Goal: Transaction & Acquisition: Book appointment/travel/reservation

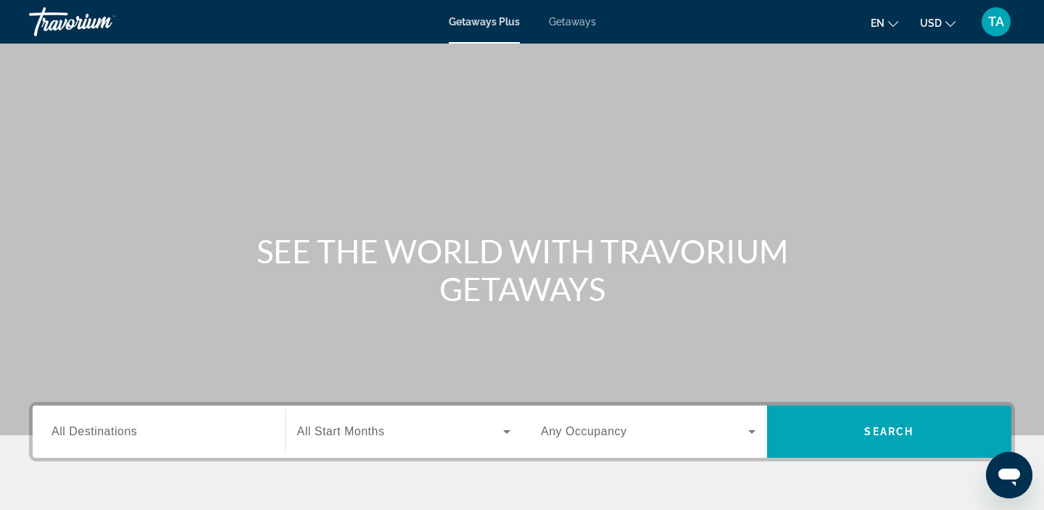
click at [576, 32] on div "Getaways Plus Getaways en English Español Français Italiano Português русский U…" at bounding box center [522, 22] width 1044 height 38
click at [576, 20] on span "Getaways" at bounding box center [572, 22] width 47 height 12
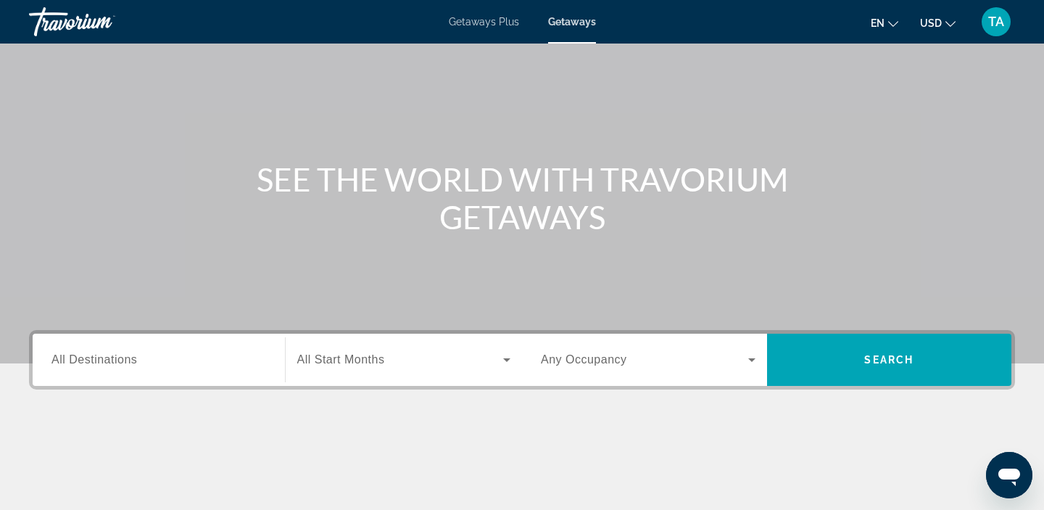
click at [94, 356] on span "All Destinations" at bounding box center [94, 359] width 86 height 12
click at [94, 356] on input "Destination All Destinations" at bounding box center [158, 360] width 215 height 17
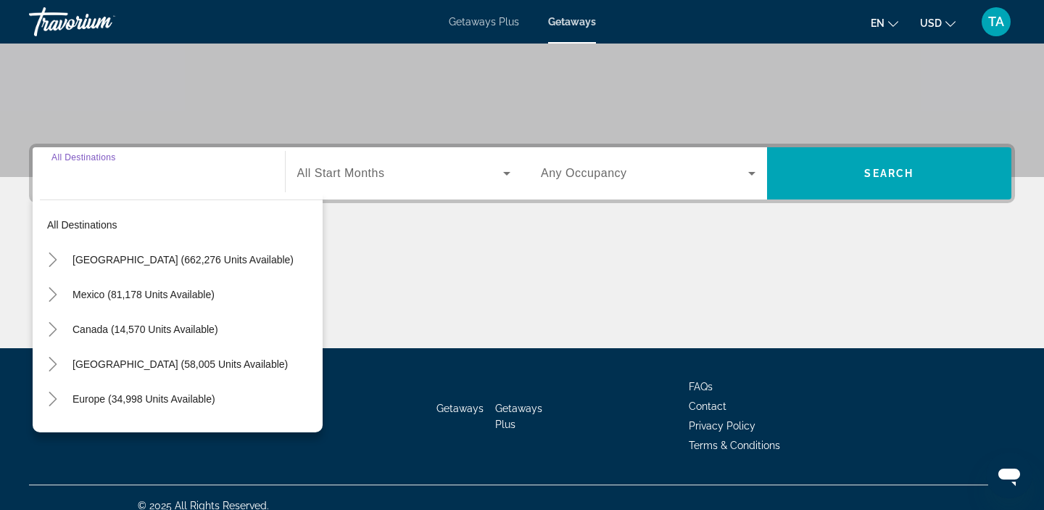
scroll to position [274, 0]
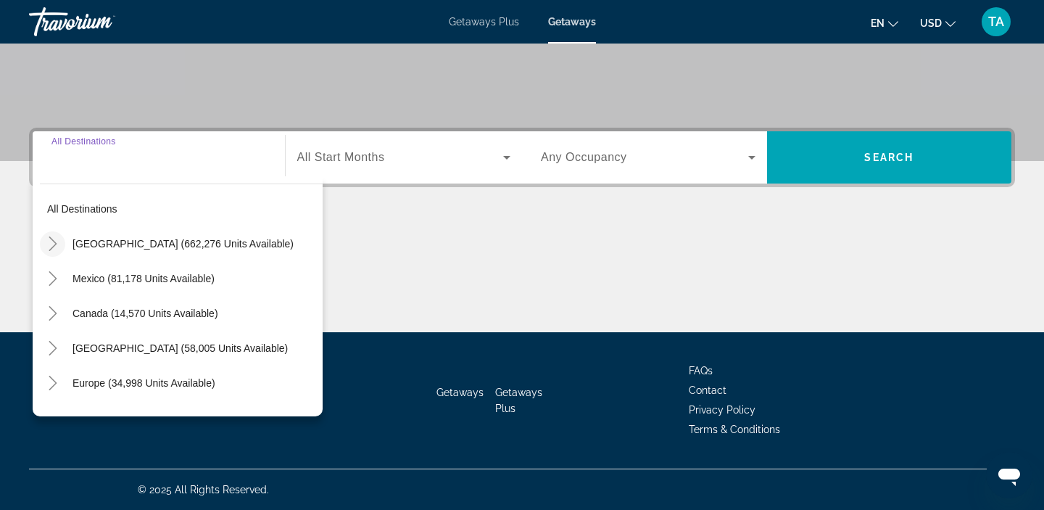
click at [55, 249] on icon "Toggle United States (662,276 units available)" at bounding box center [53, 243] width 15 height 15
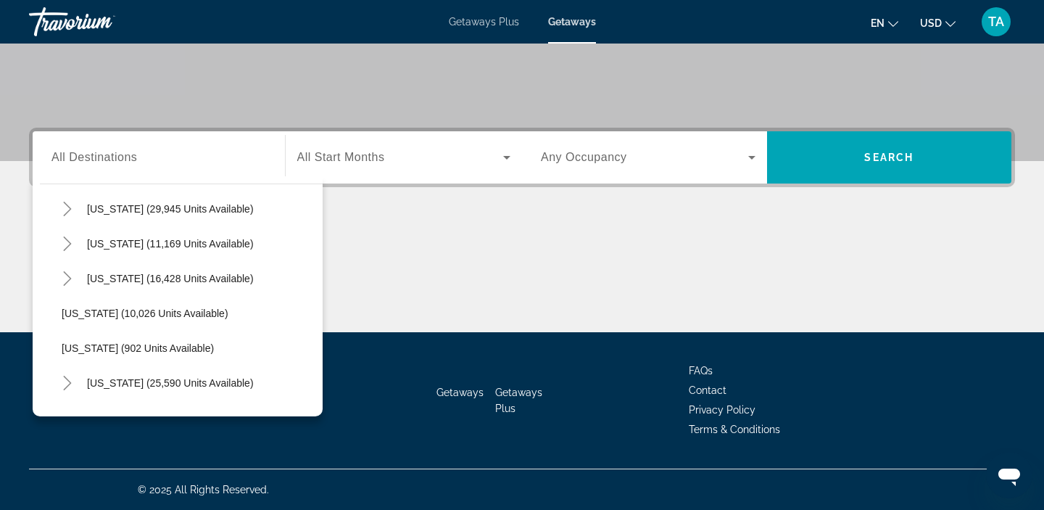
scroll to position [1254, 0]
click at [70, 281] on icon "Toggle Texas (16,428 units available)" at bounding box center [67, 277] width 15 height 15
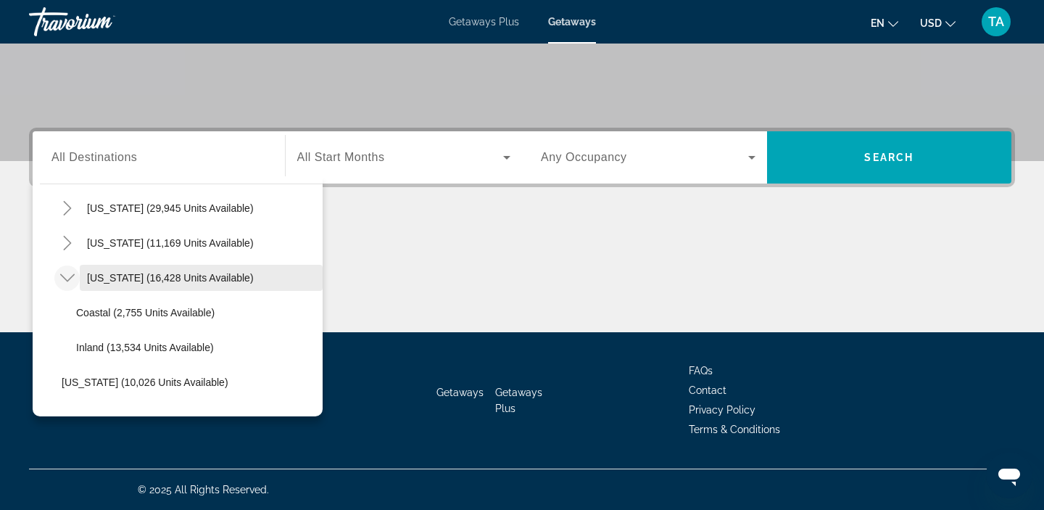
click at [96, 278] on span "[US_STATE] (16,428 units available)" at bounding box center [170, 278] width 167 height 12
type input "**********"
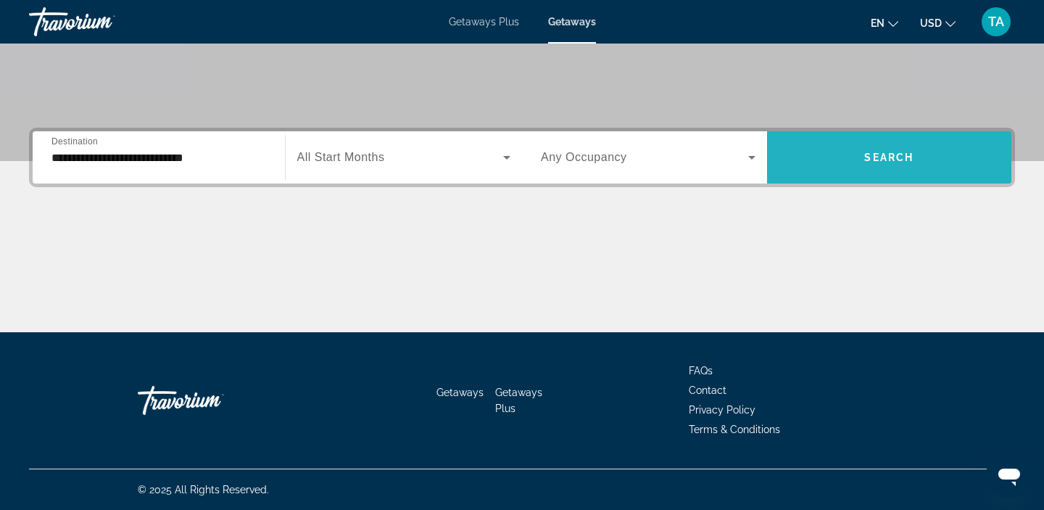
click at [856, 160] on span "Search widget" at bounding box center [889, 157] width 245 height 35
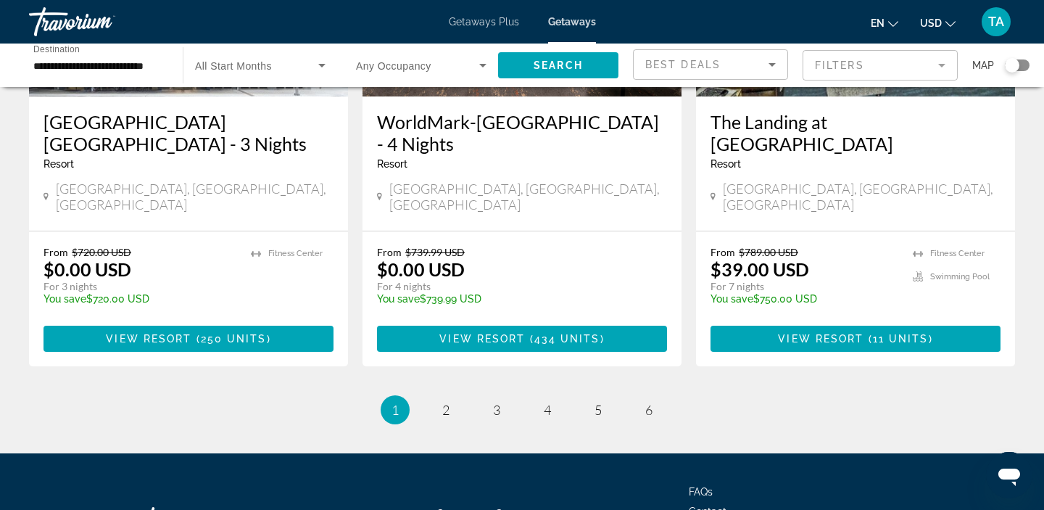
scroll to position [1870, 0]
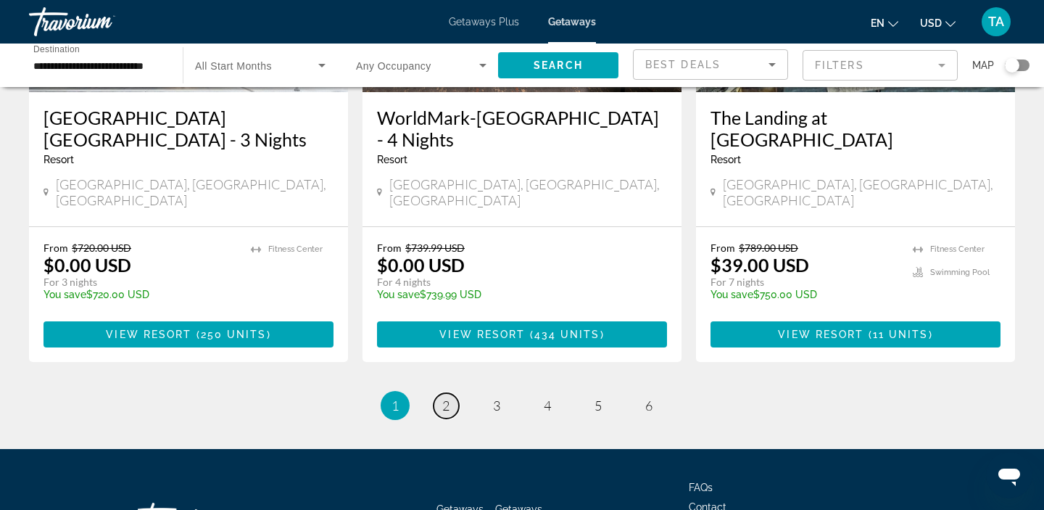
click at [452, 393] on link "page 2" at bounding box center [446, 405] width 25 height 25
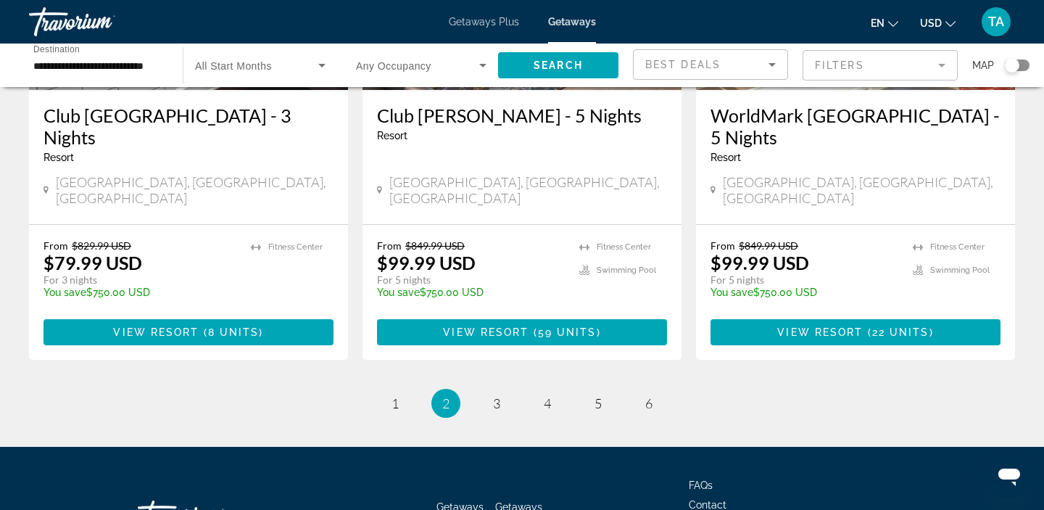
scroll to position [1901, 0]
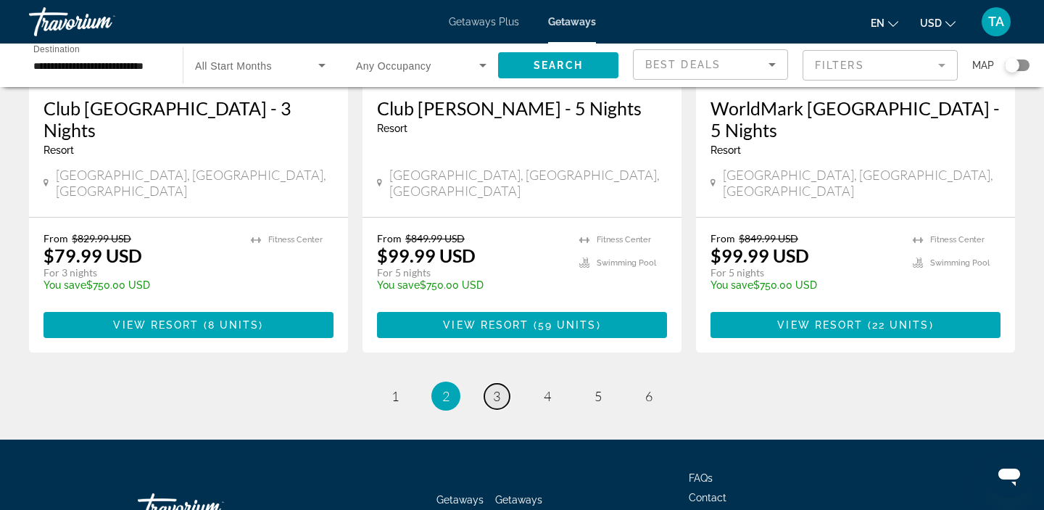
click at [493, 388] on span "3" at bounding box center [496, 396] width 7 height 16
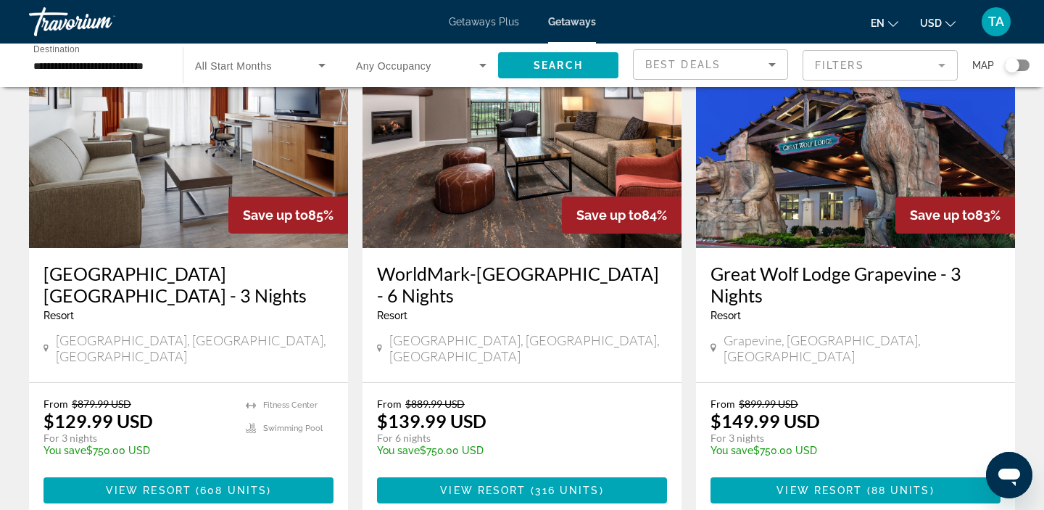
scroll to position [690, 0]
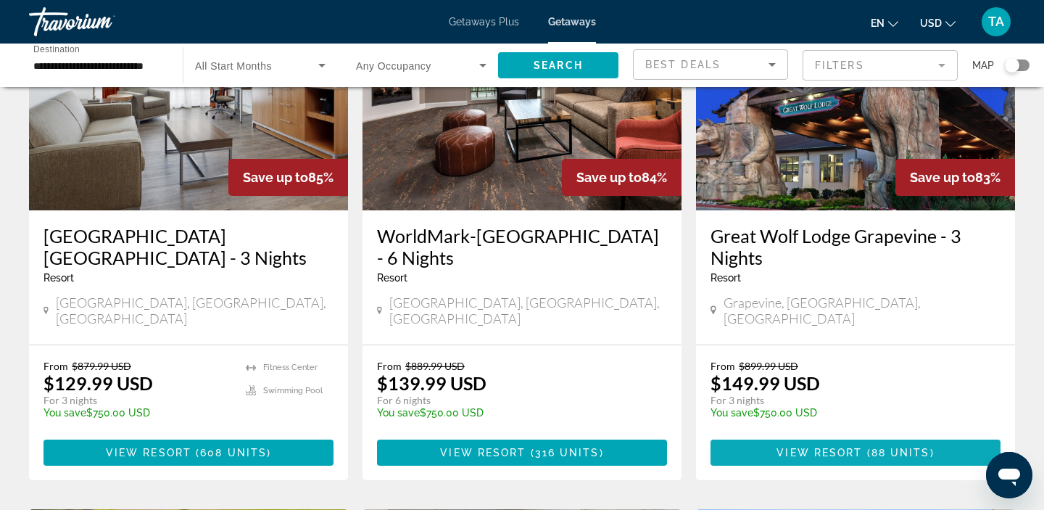
click at [829, 447] on span "View Resort" at bounding box center [820, 453] width 86 height 12
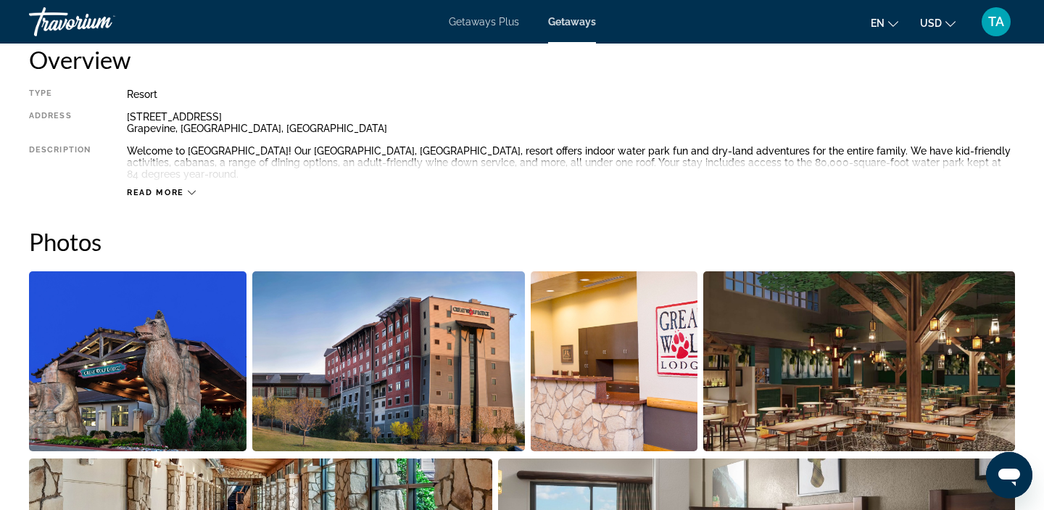
scroll to position [570, 0]
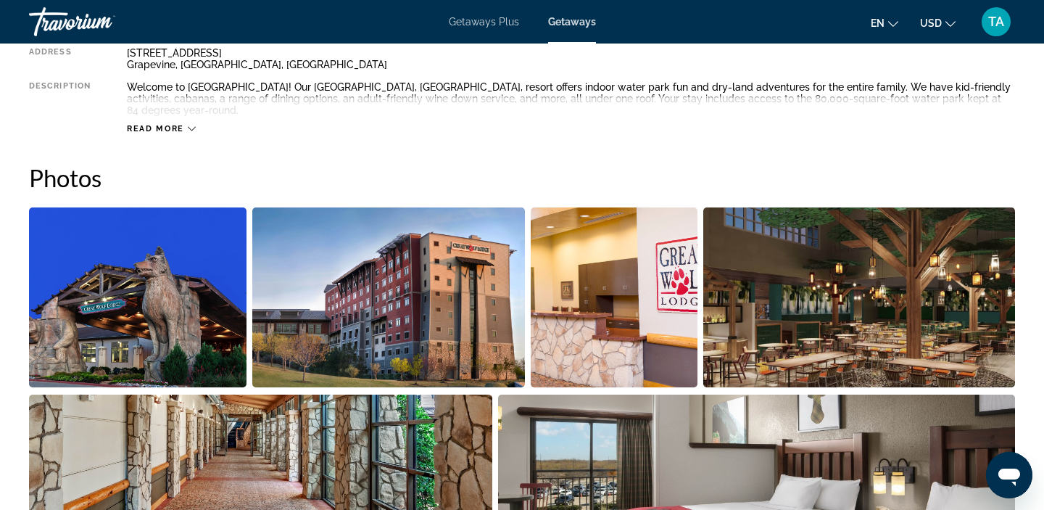
click at [313, 302] on img "Open full-screen image slider" at bounding box center [388, 297] width 272 height 180
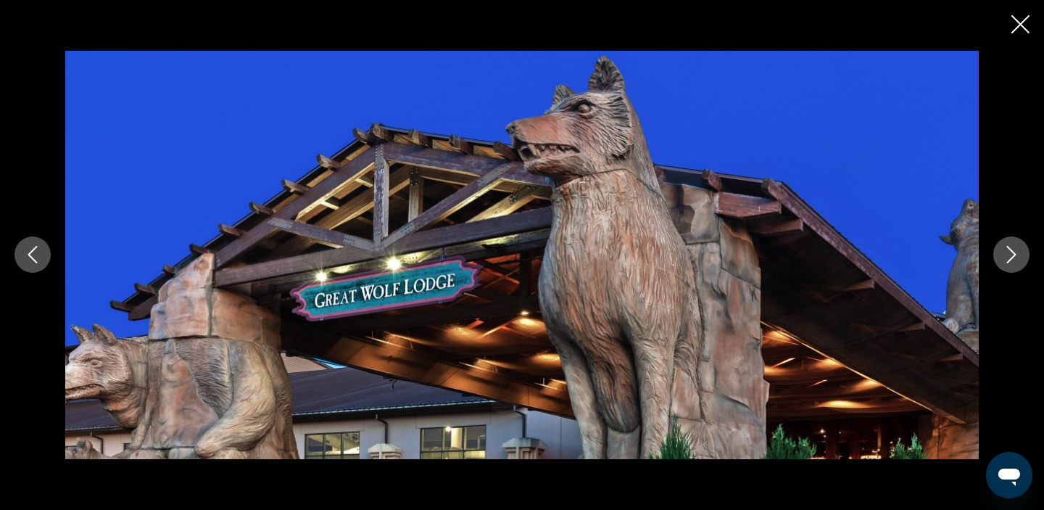
click at [1017, 258] on icon "Next image" at bounding box center [1011, 254] width 17 height 17
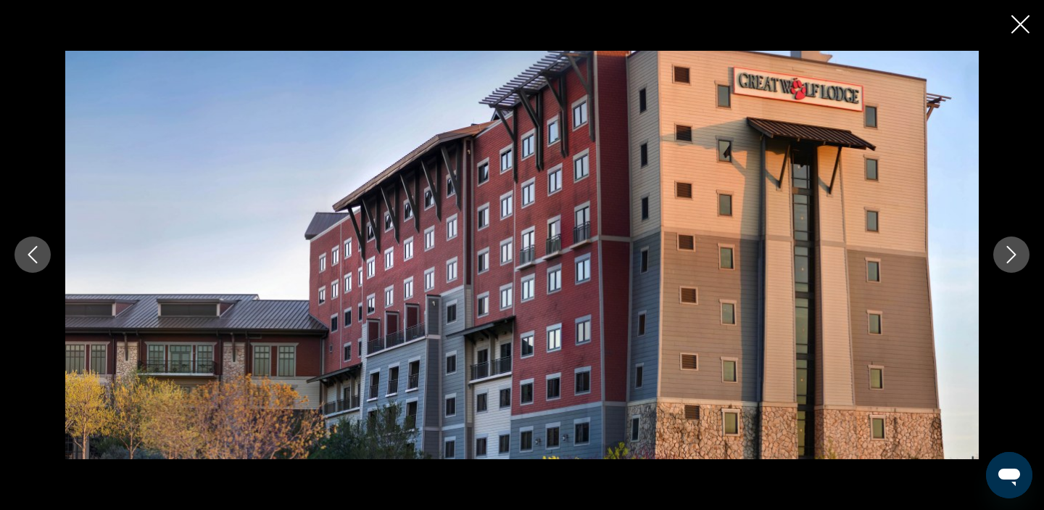
click at [1017, 258] on icon "Next image" at bounding box center [1011, 254] width 17 height 17
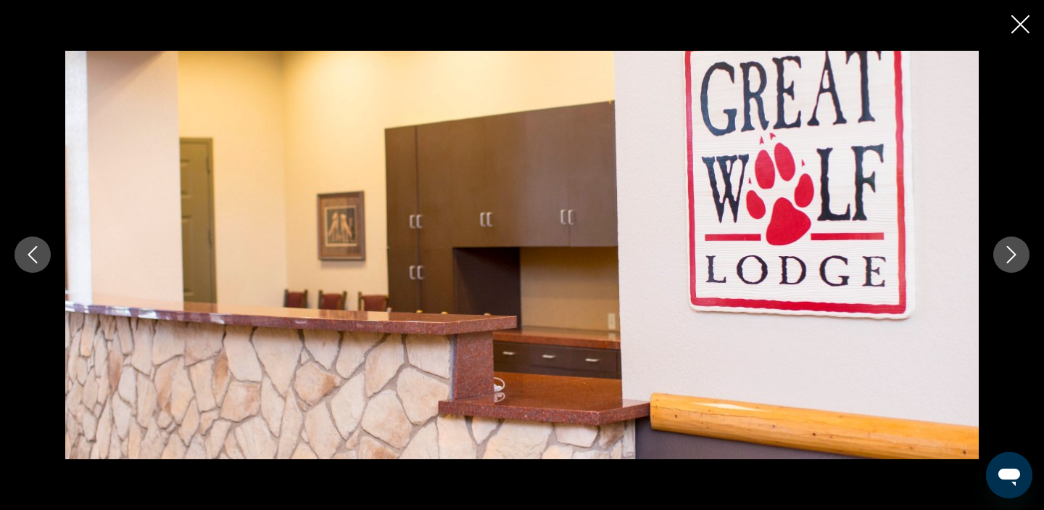
click at [1017, 258] on icon "Next image" at bounding box center [1011, 254] width 17 height 17
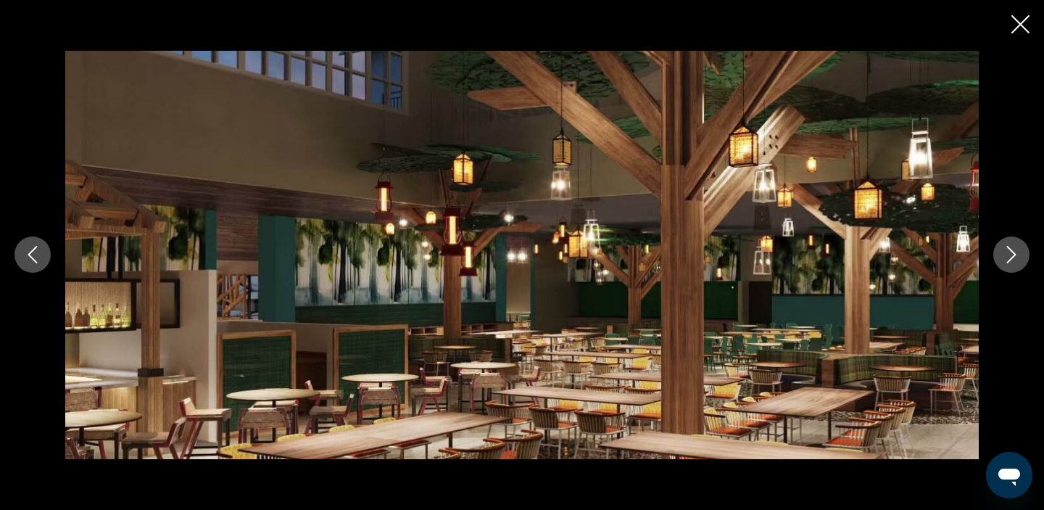
click at [1017, 258] on icon "Next image" at bounding box center [1011, 254] width 17 height 17
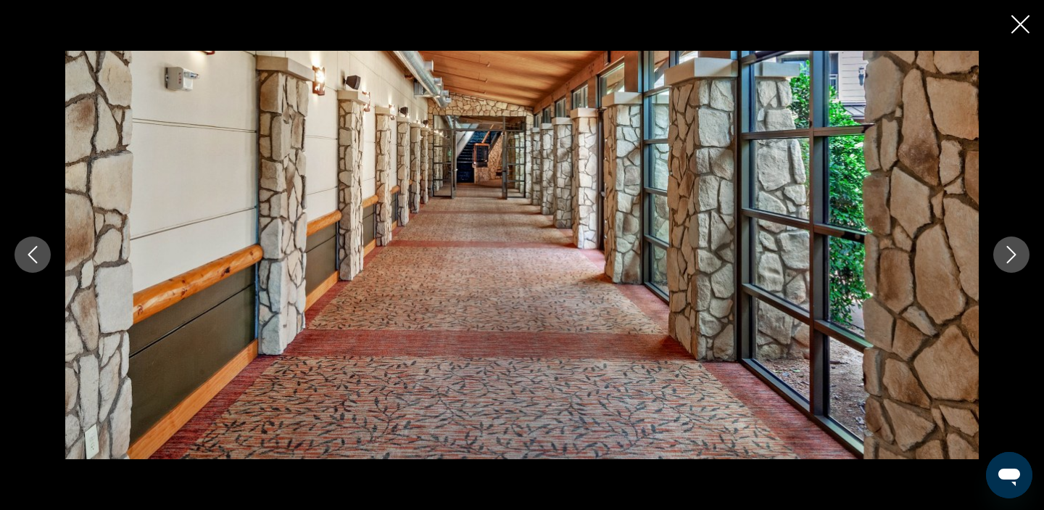
click at [1017, 258] on icon "Next image" at bounding box center [1011, 254] width 17 height 17
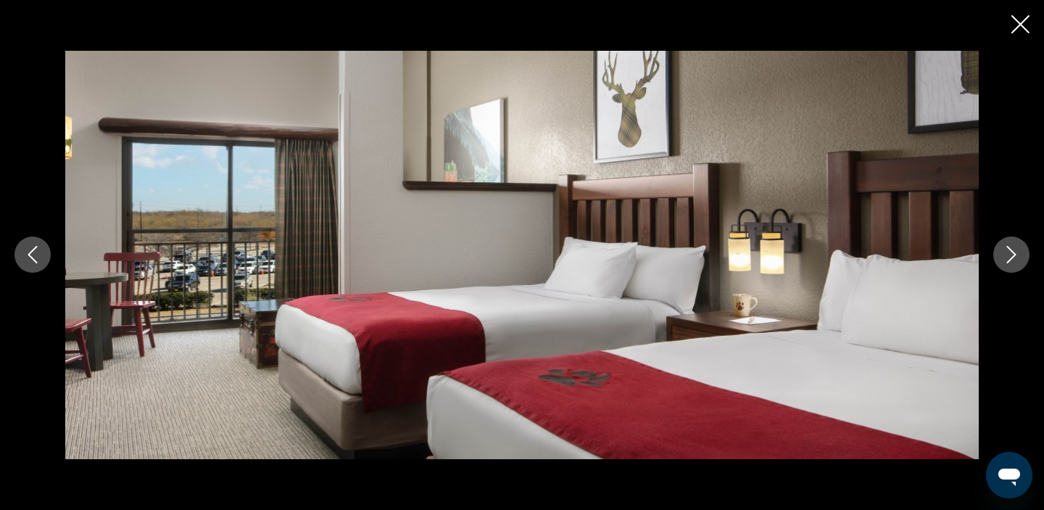
click at [1017, 258] on icon "Next image" at bounding box center [1011, 254] width 17 height 17
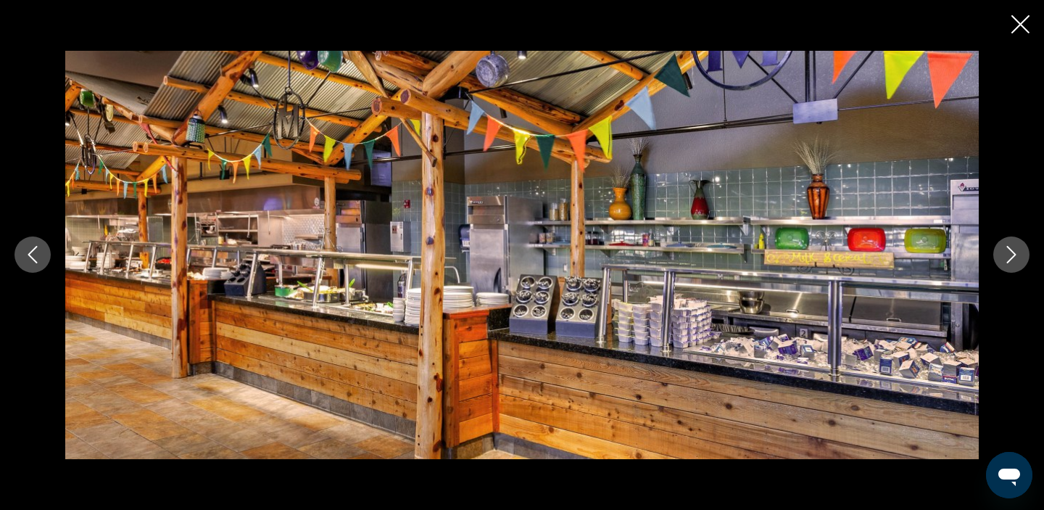
click at [1017, 258] on icon "Next image" at bounding box center [1011, 254] width 17 height 17
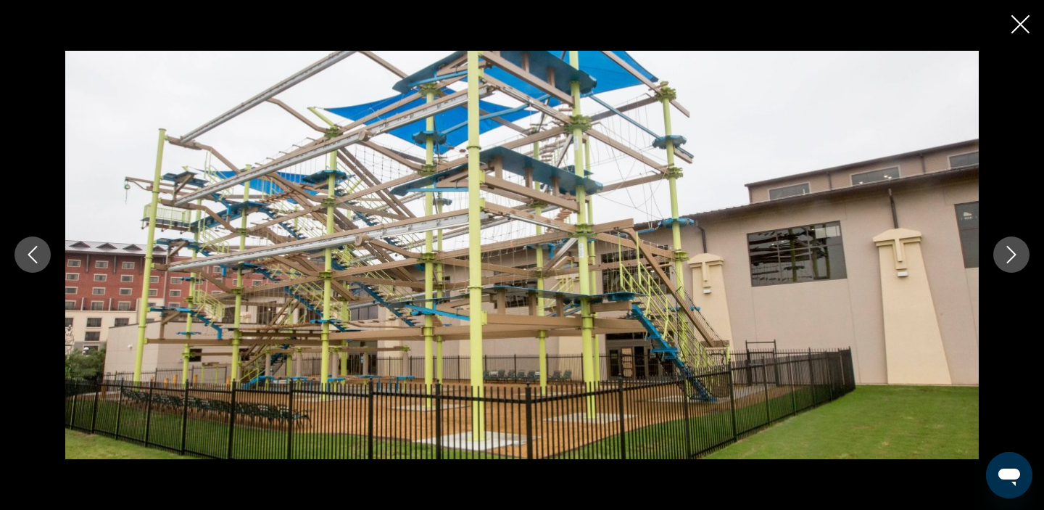
click at [1017, 258] on icon "Next image" at bounding box center [1011, 254] width 17 height 17
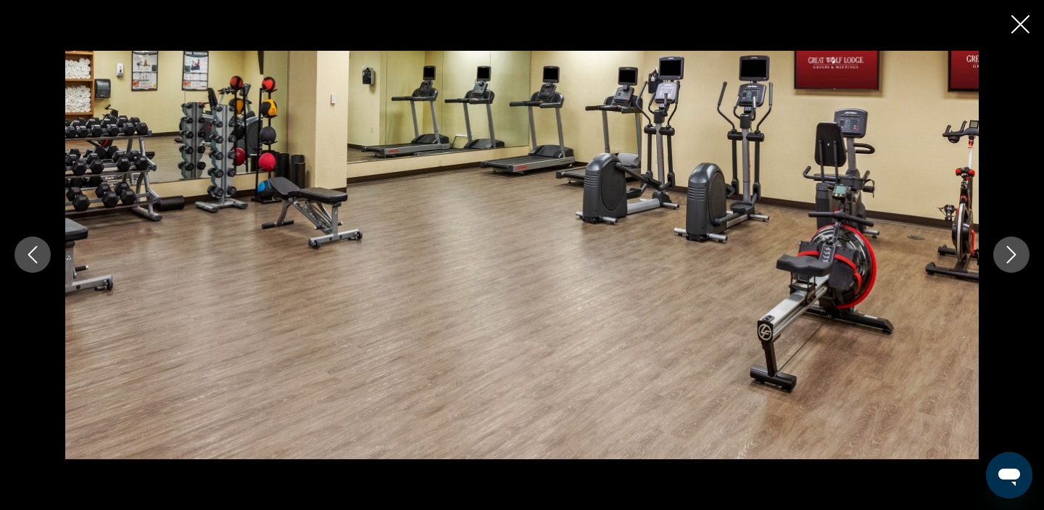
click at [1017, 258] on icon "Next image" at bounding box center [1011, 254] width 17 height 17
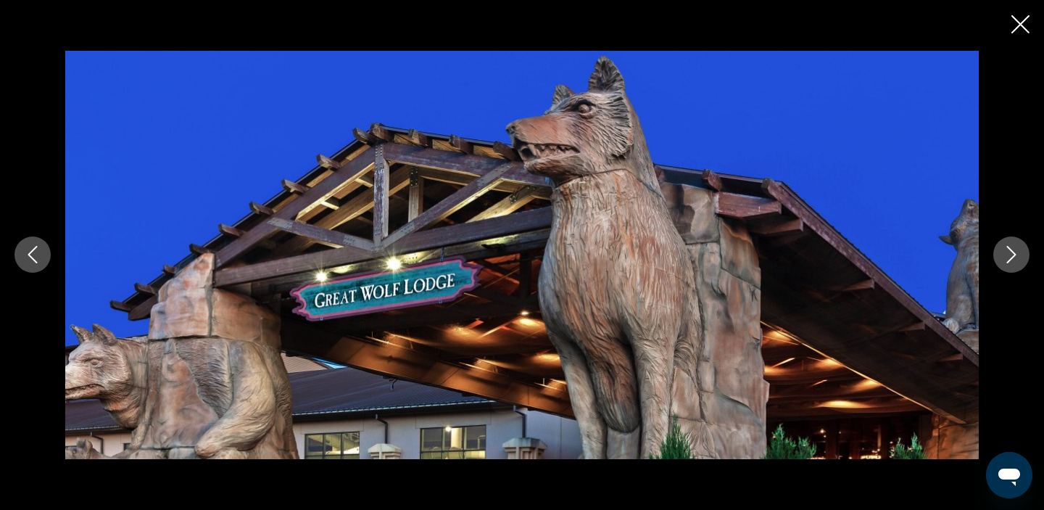
click at [1017, 258] on icon "Next image" at bounding box center [1011, 254] width 17 height 17
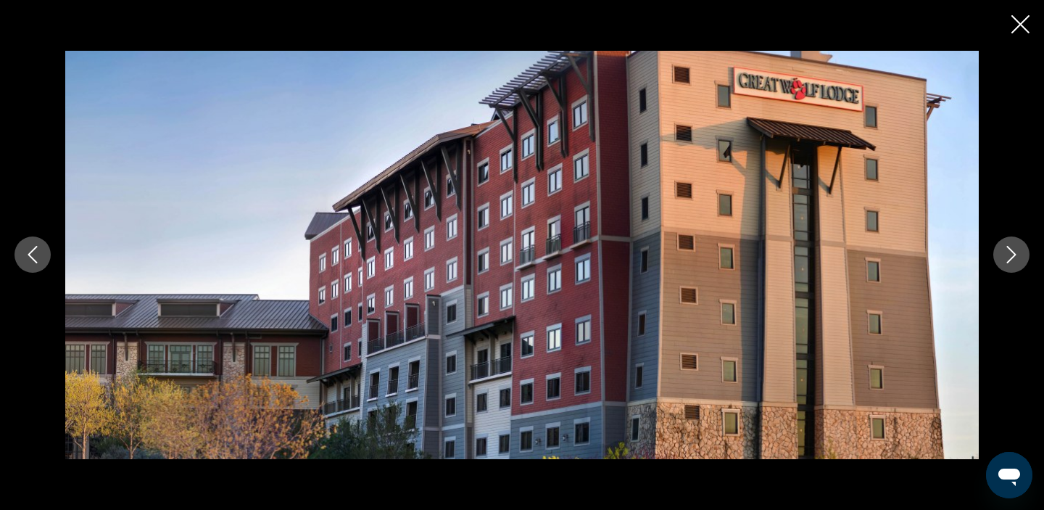
click at [1017, 258] on icon "Next image" at bounding box center [1011, 254] width 17 height 17
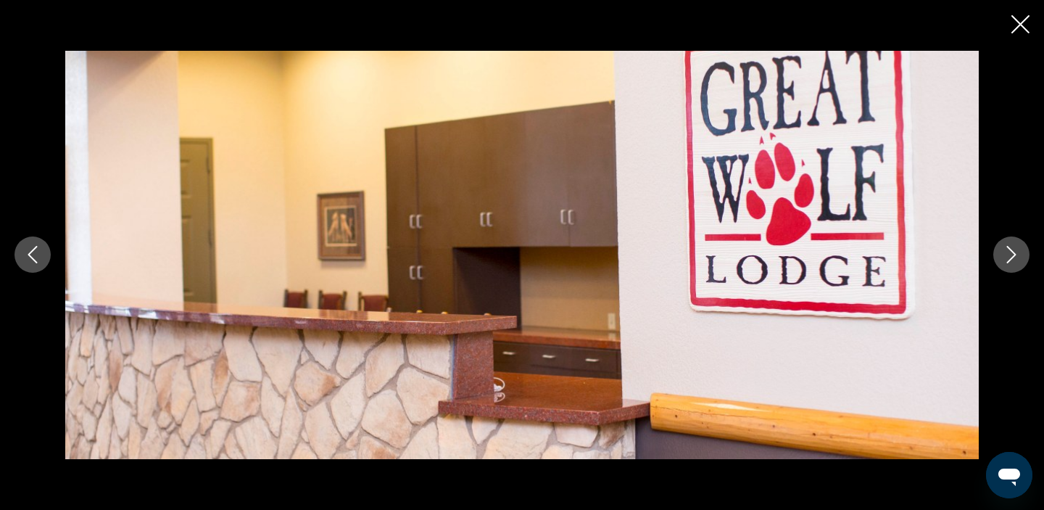
click at [1025, 19] on icon "Close slideshow" at bounding box center [1020, 24] width 18 height 18
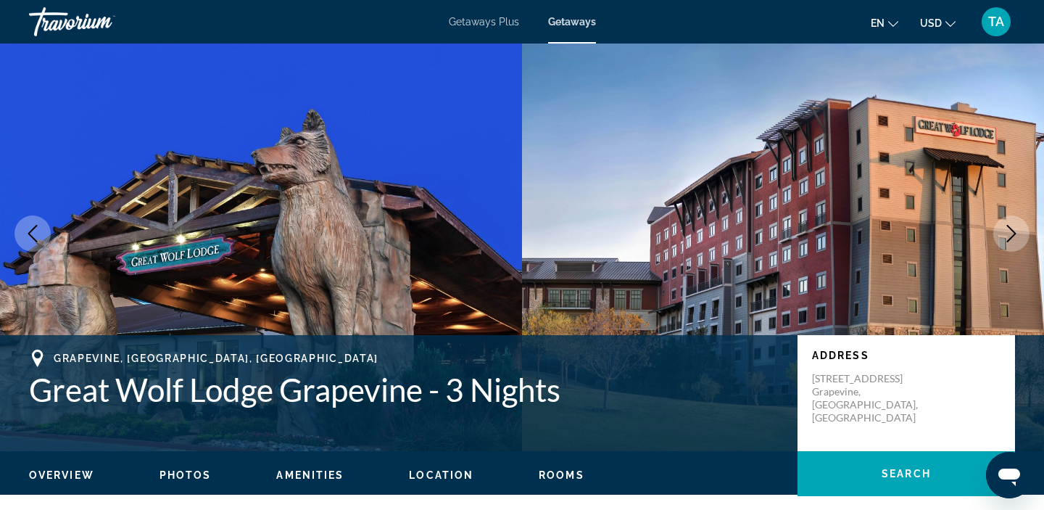
scroll to position [54, 0]
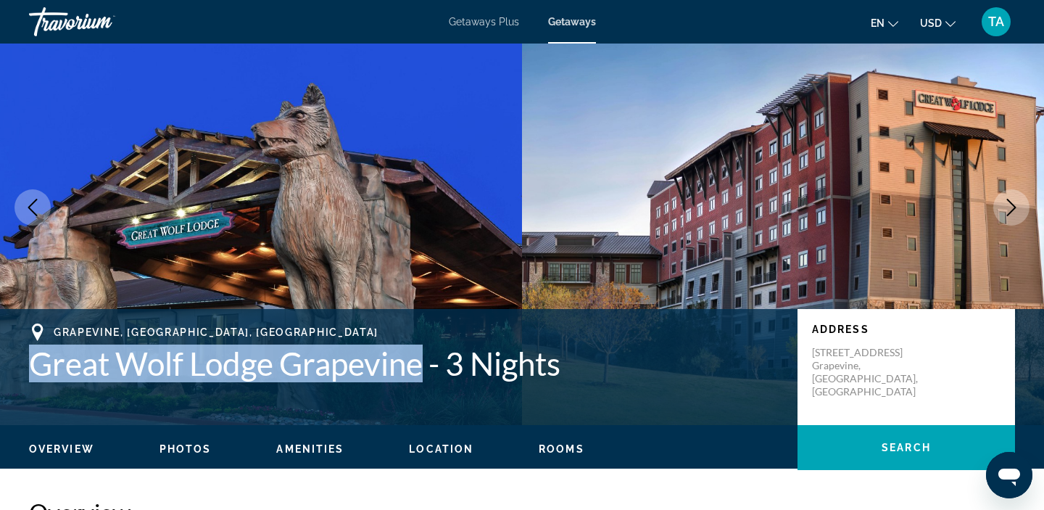
drag, startPoint x: 423, startPoint y: 363, endPoint x: 40, endPoint y: 360, distance: 383.6
click at [40, 360] on h1 "Great Wolf Lodge Grapevine - 3 Nights" at bounding box center [406, 363] width 754 height 38
copy h1 "Great Wolf Lodge Grapevine"
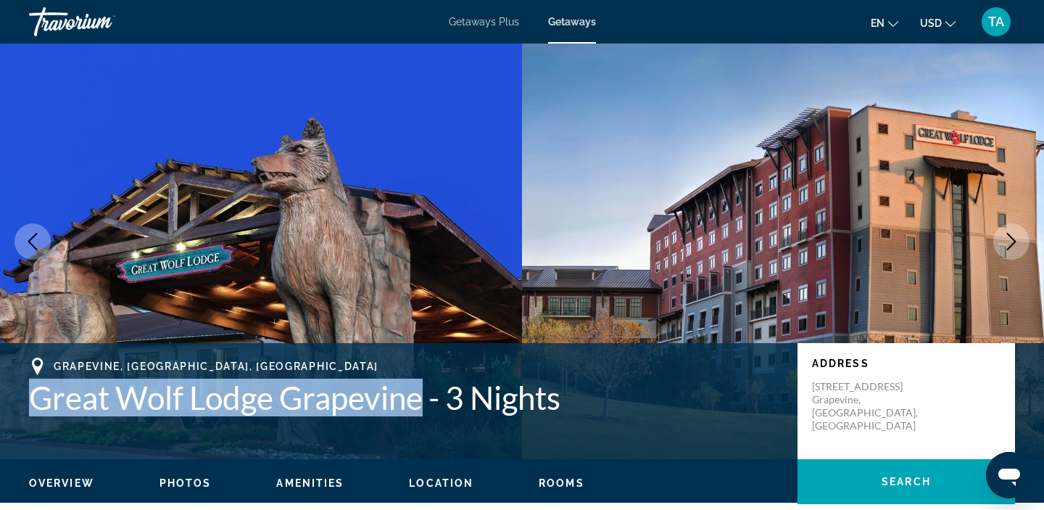
scroll to position [0, 0]
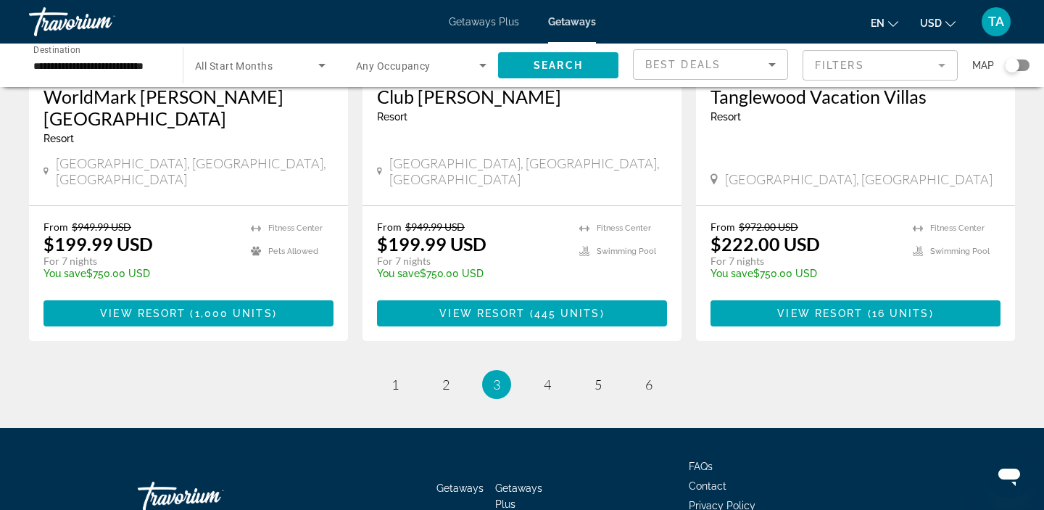
scroll to position [1923, 0]
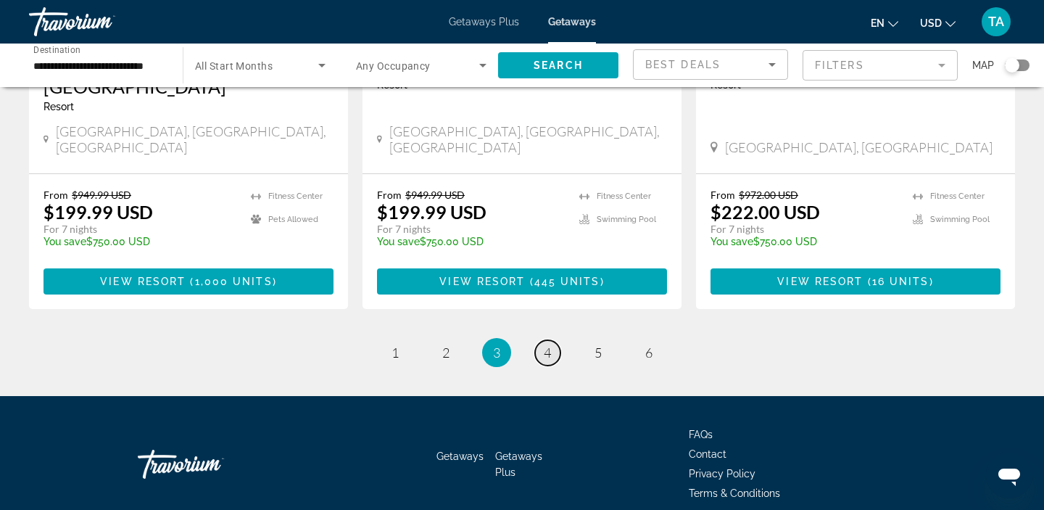
click at [551, 344] on span "4" at bounding box center [547, 352] width 7 height 16
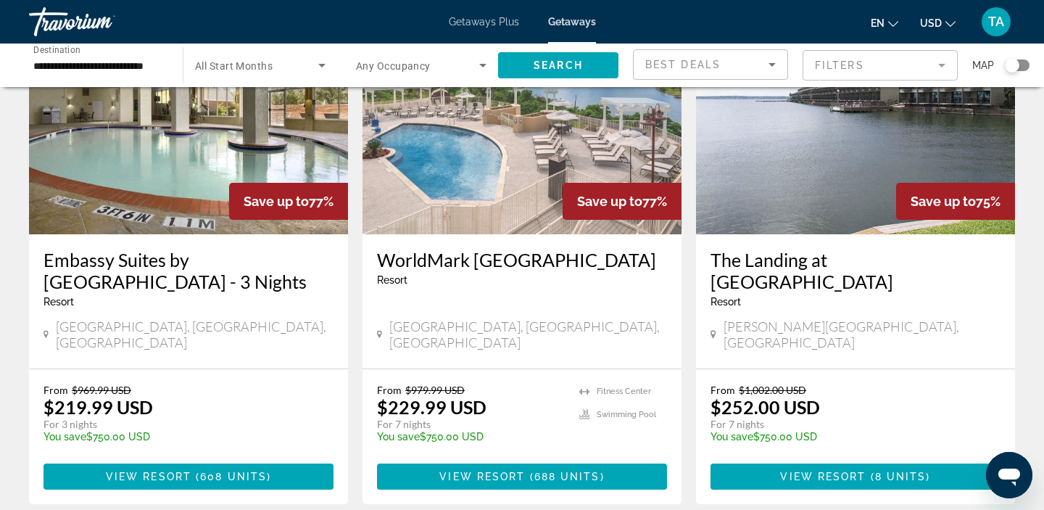
scroll to position [138, 0]
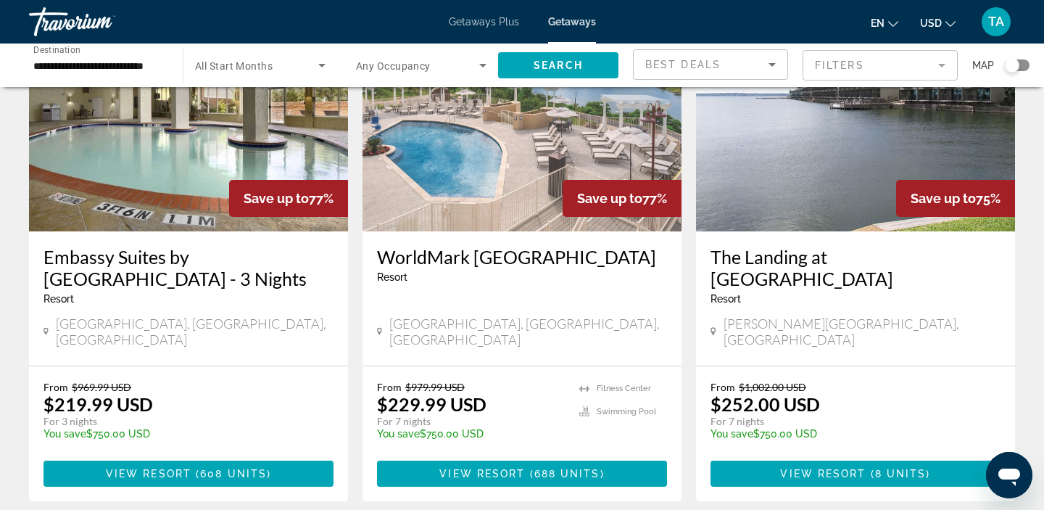
click at [44, 258] on div "Embassy Suites by [GEOGRAPHIC_DATA] - 3 Nights Resort - This is an adults only …" at bounding box center [188, 298] width 319 height 134
click at [172, 468] on span "View Resort" at bounding box center [149, 474] width 86 height 12
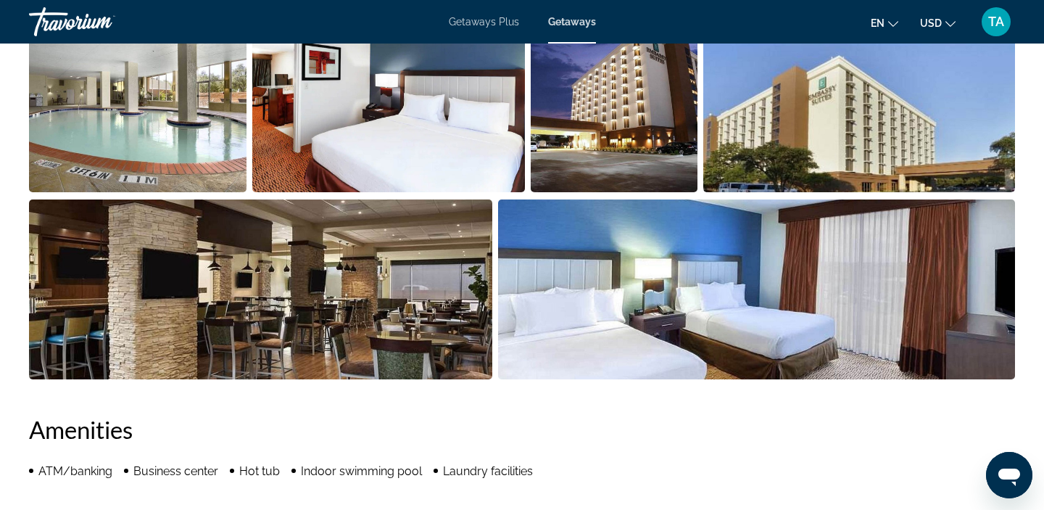
scroll to position [756, 0]
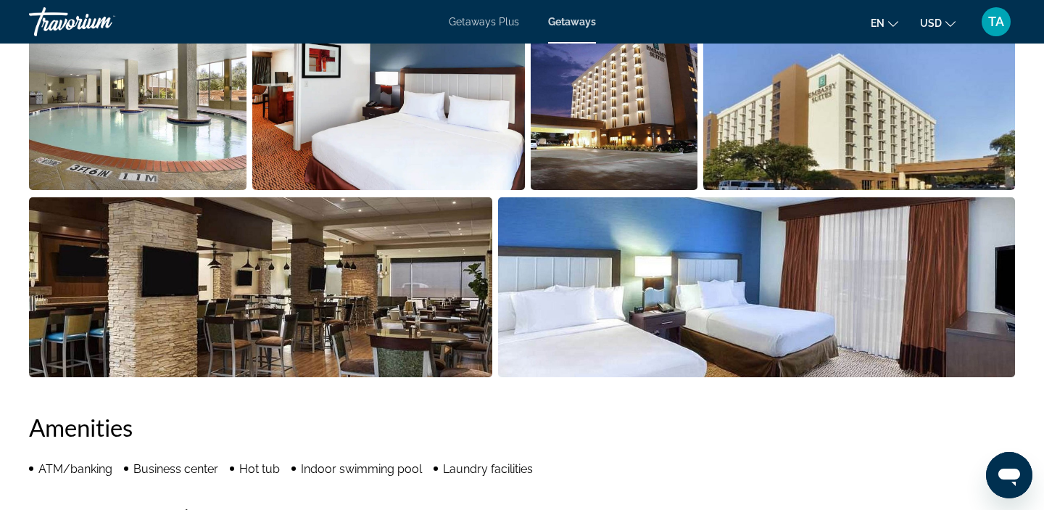
click at [443, 333] on img "Open full-screen image slider" at bounding box center [260, 287] width 463 height 180
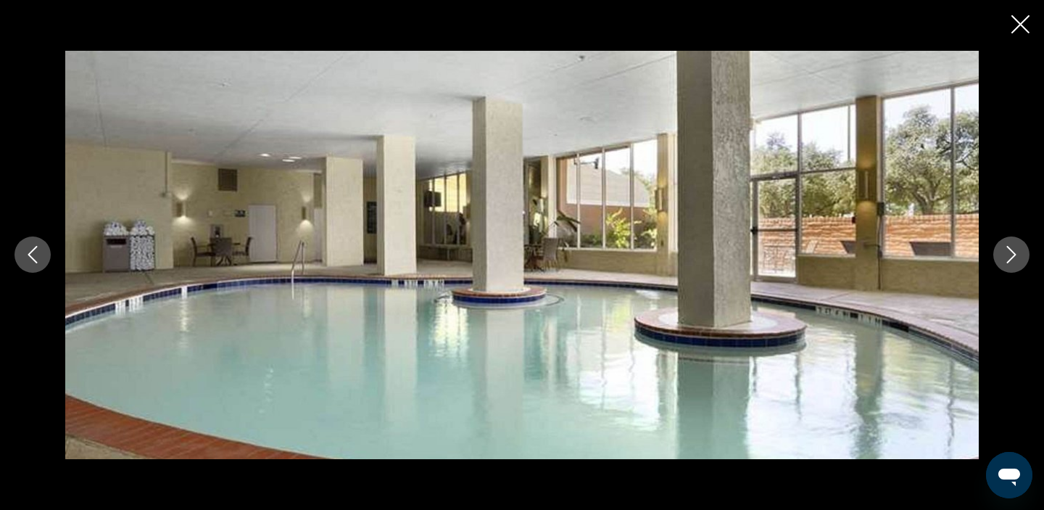
click at [1011, 262] on icon "Next image" at bounding box center [1011, 254] width 17 height 17
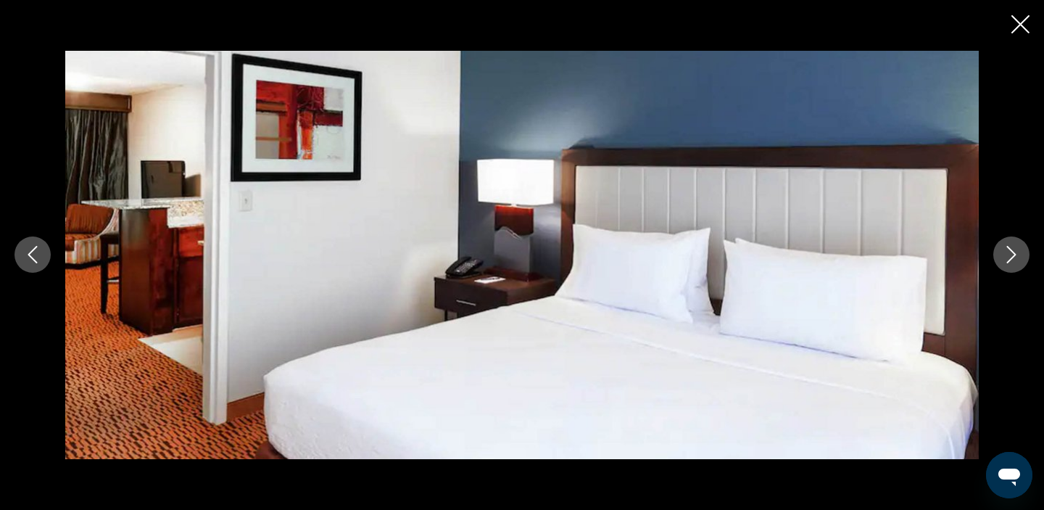
click at [1011, 262] on icon "Next image" at bounding box center [1011, 254] width 17 height 17
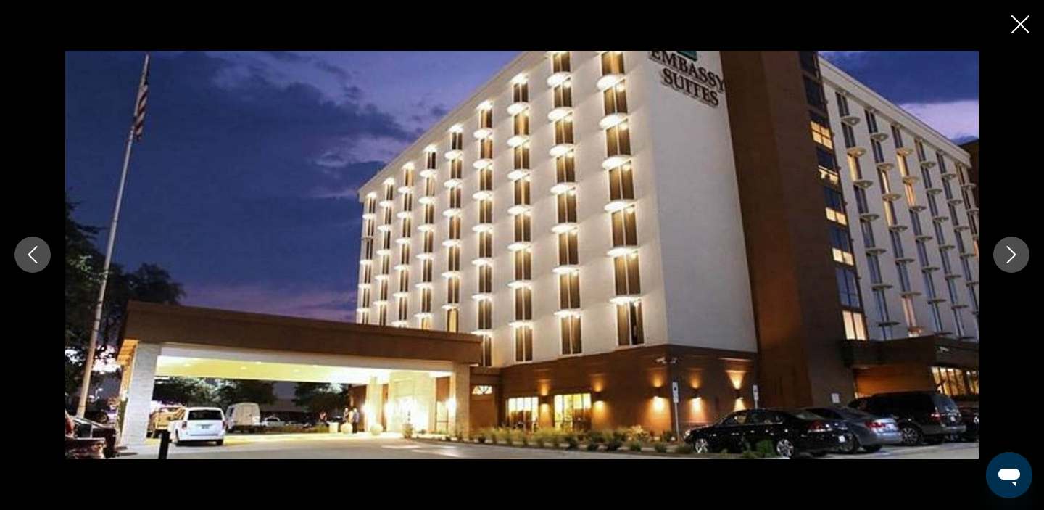
click at [1011, 262] on icon "Next image" at bounding box center [1011, 254] width 17 height 17
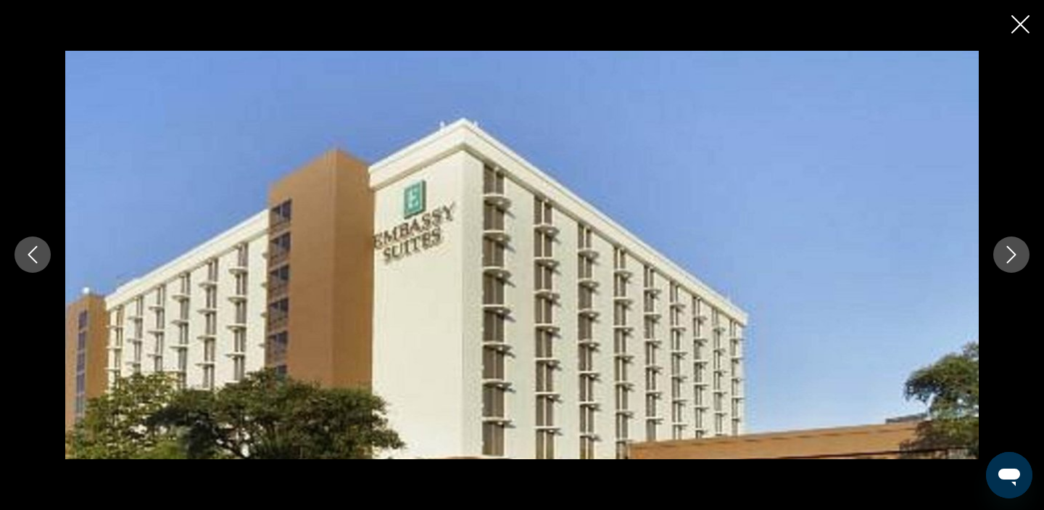
click at [1011, 262] on icon "Next image" at bounding box center [1011, 254] width 17 height 17
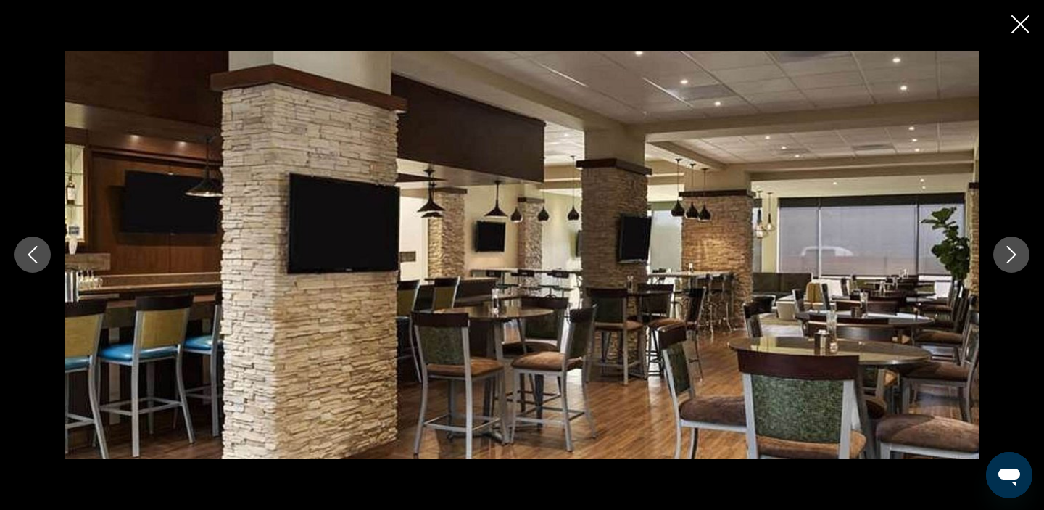
click at [1021, 22] on icon "Close slideshow" at bounding box center [1020, 24] width 18 height 18
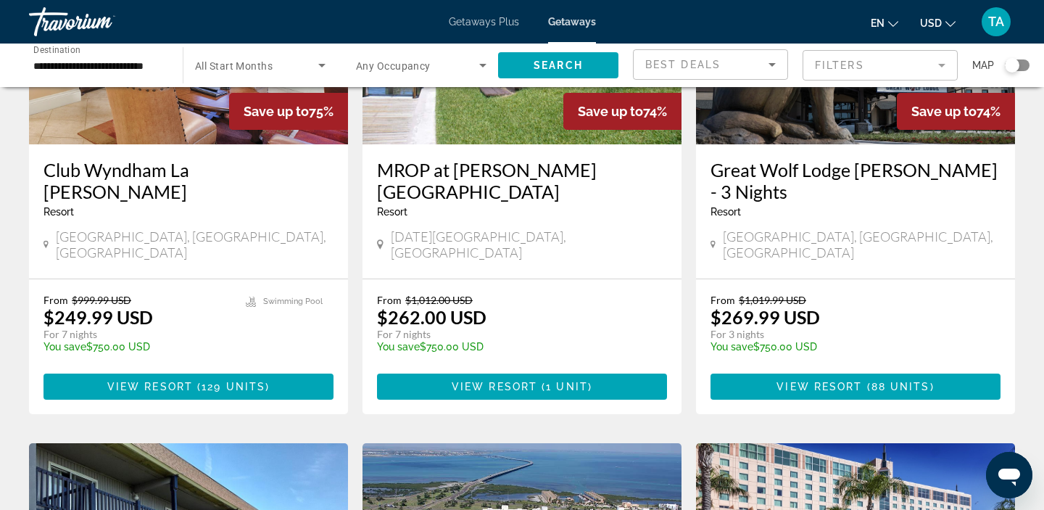
scroll to position [692, 0]
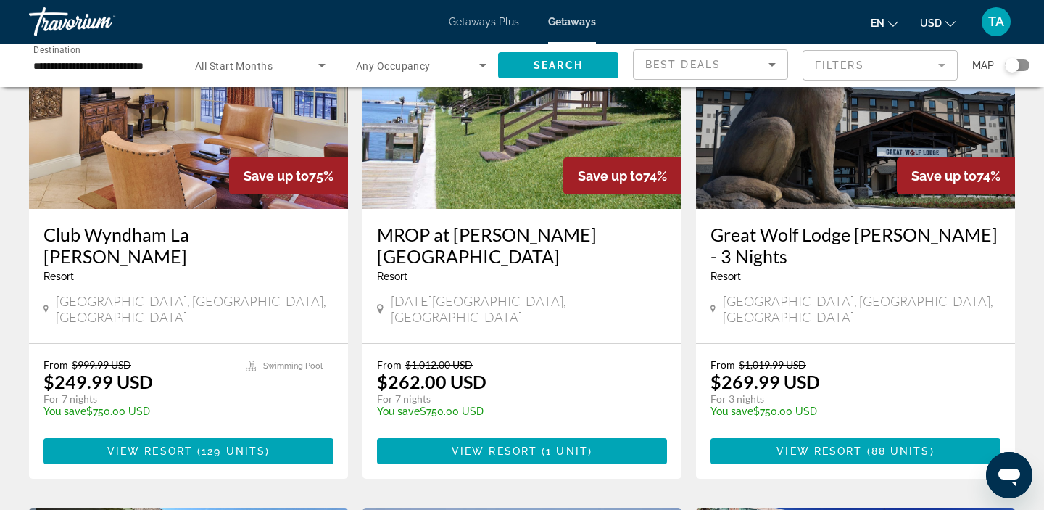
click at [783, 171] on img "Main content" at bounding box center [855, 93] width 319 height 232
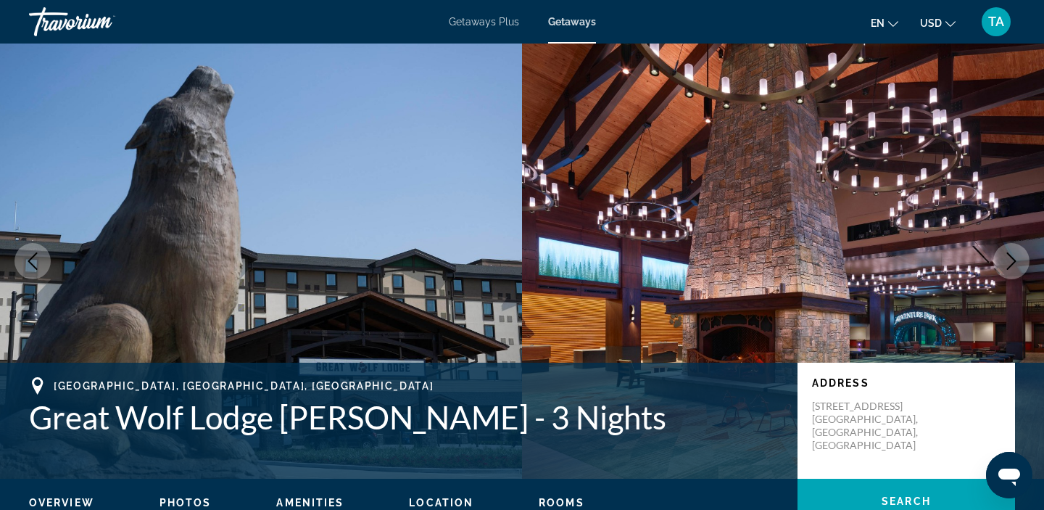
click at [1015, 269] on icon "Next image" at bounding box center [1011, 260] width 17 height 17
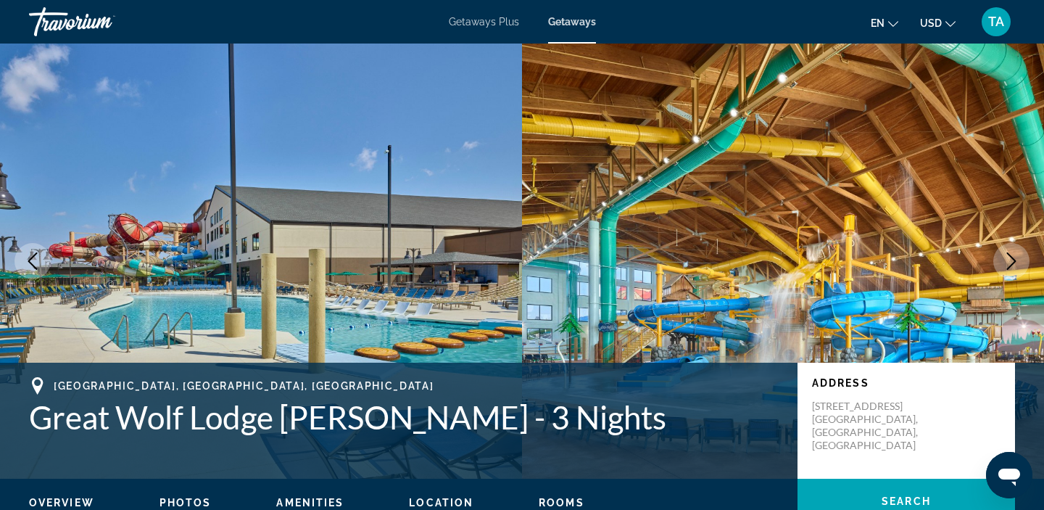
click at [1022, 260] on button "Next image" at bounding box center [1011, 261] width 36 height 36
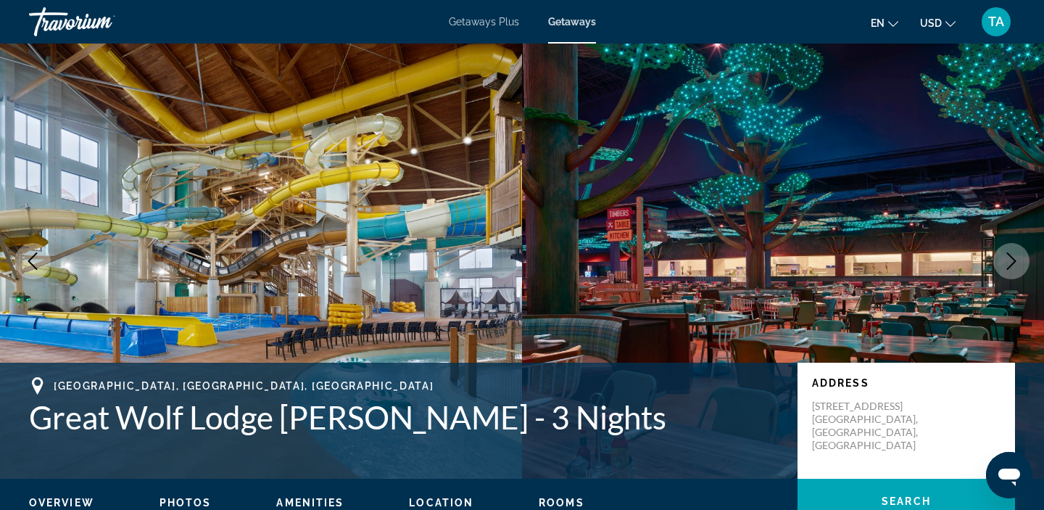
click at [1022, 260] on button "Next image" at bounding box center [1011, 261] width 36 height 36
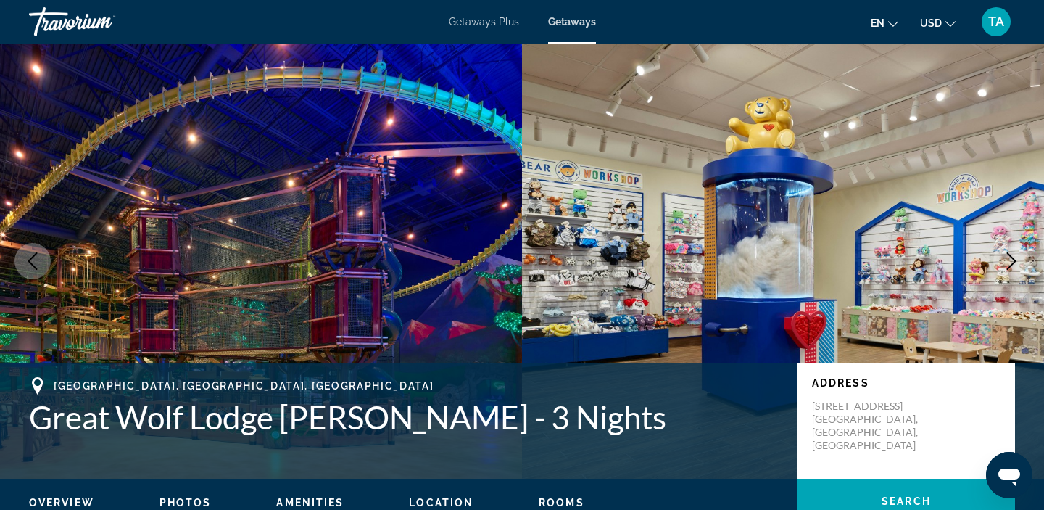
click at [1022, 260] on button "Next image" at bounding box center [1011, 261] width 36 height 36
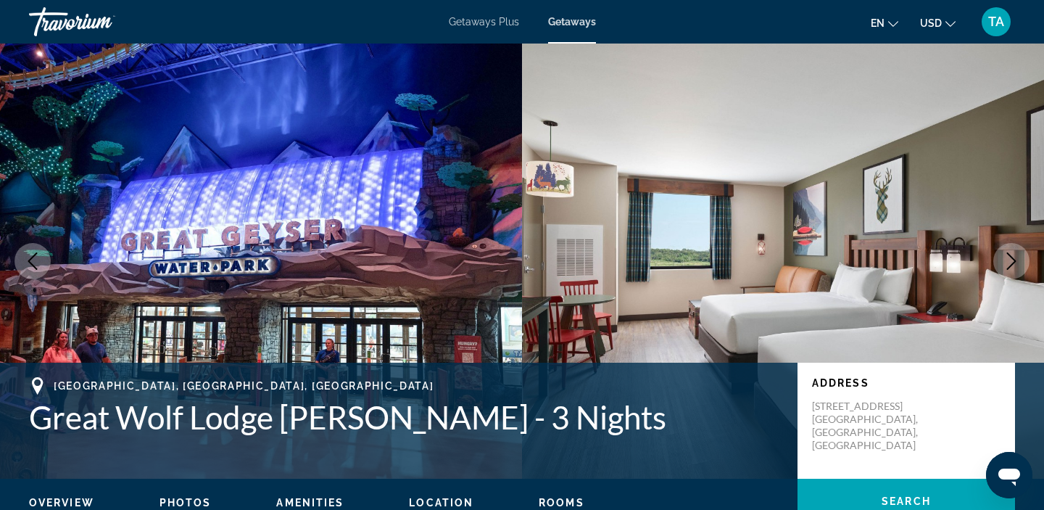
click at [1022, 260] on button "Next image" at bounding box center [1011, 261] width 36 height 36
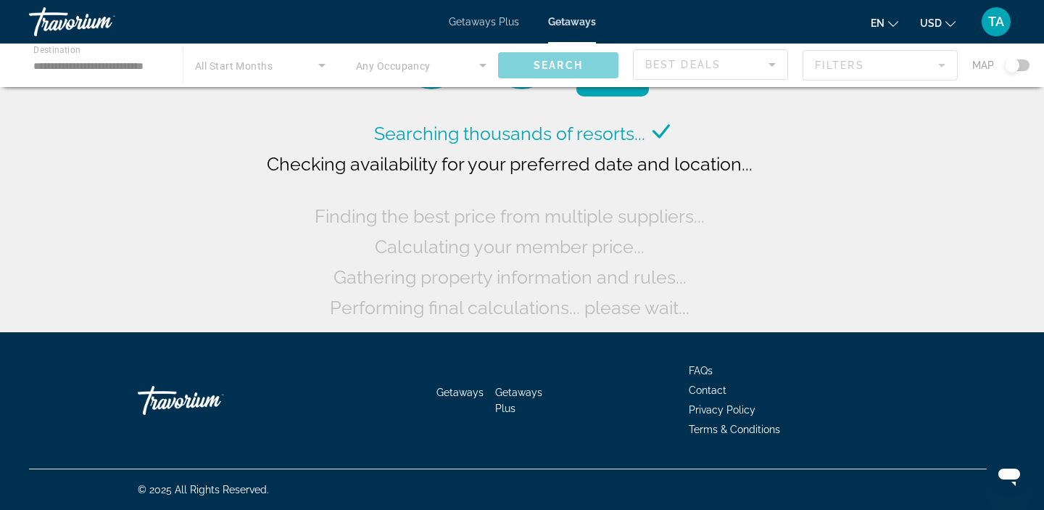
click at [87, 70] on div "Main content" at bounding box center [522, 66] width 1044 height 44
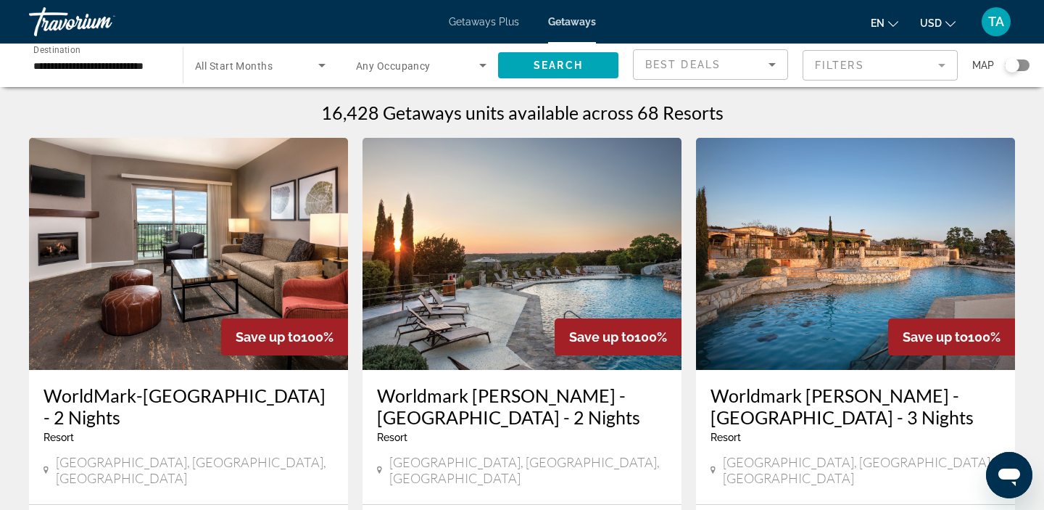
click at [40, 68] on input "**********" at bounding box center [98, 65] width 131 height 17
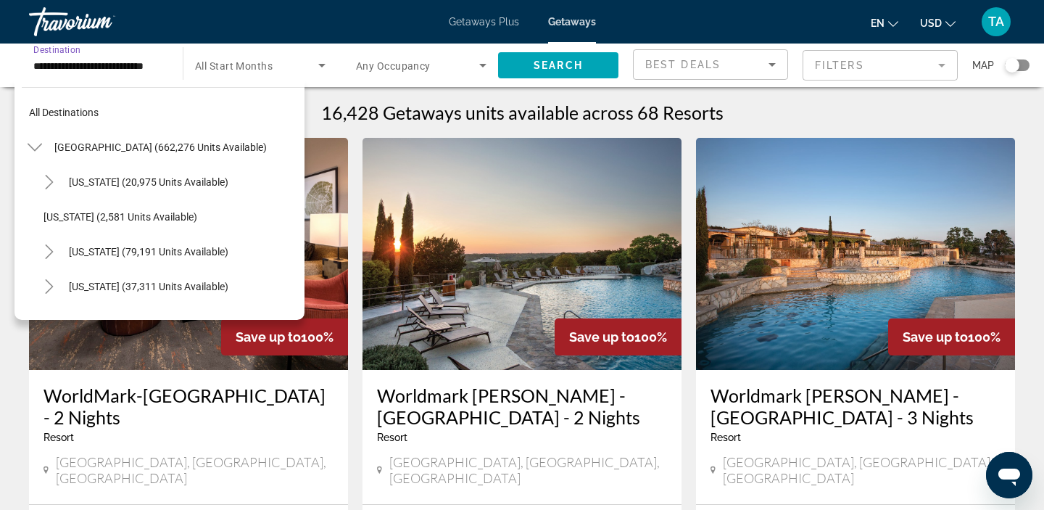
scroll to position [1235, 0]
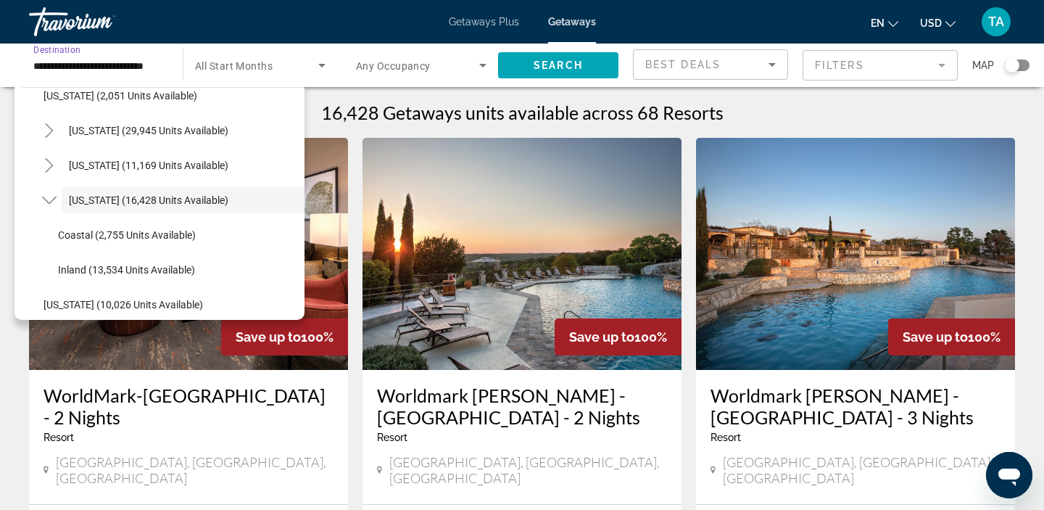
click at [145, 66] on input "**********" at bounding box center [98, 65] width 131 height 17
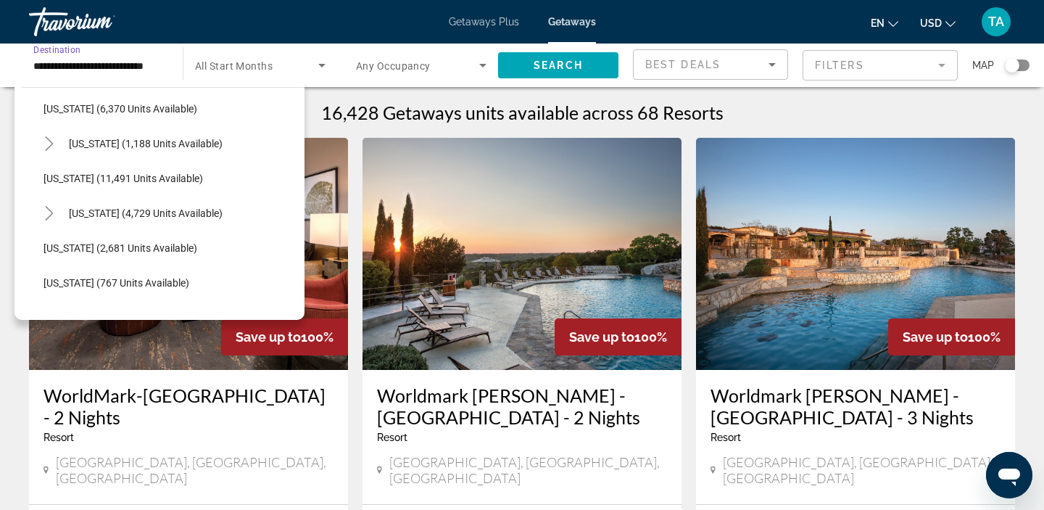
click at [38, 66] on input "**********" at bounding box center [98, 65] width 131 height 17
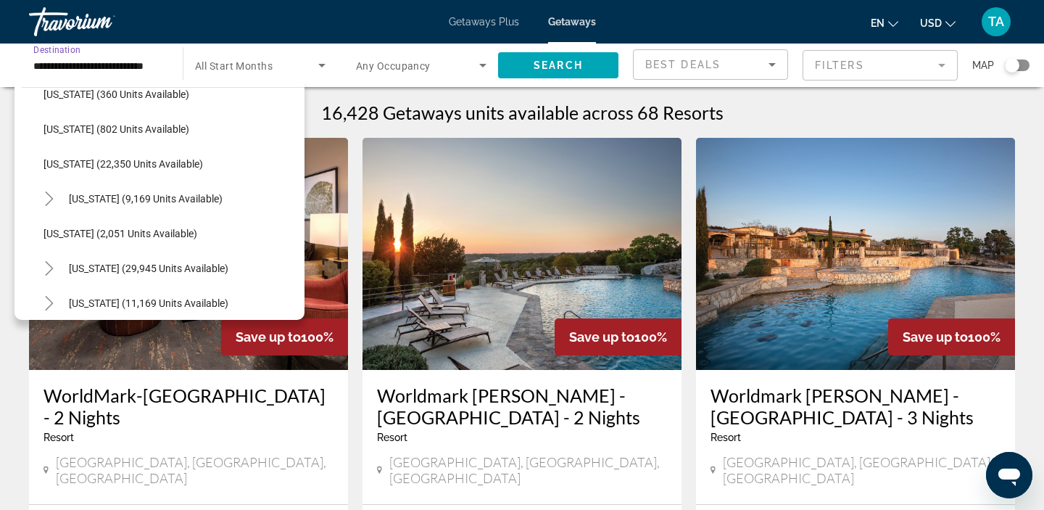
scroll to position [1118, 0]
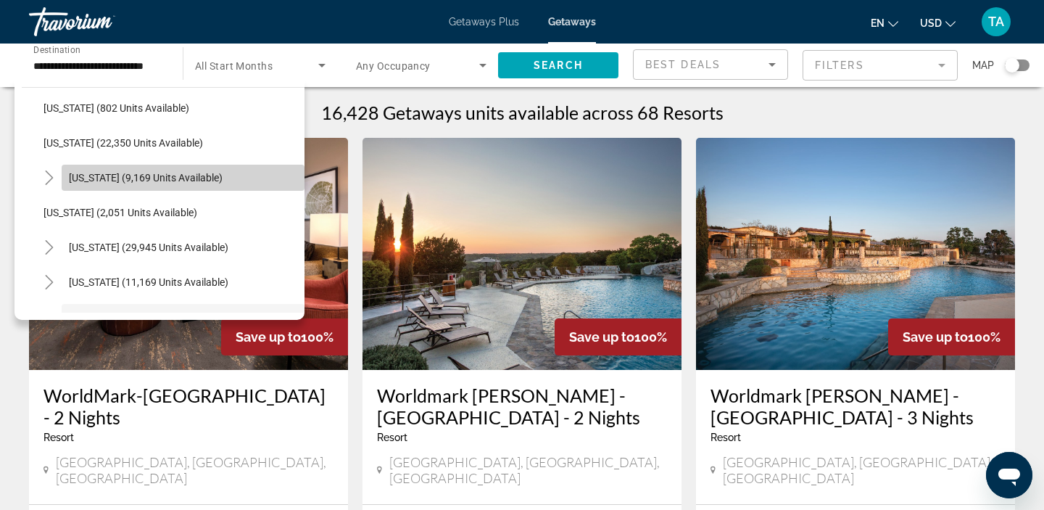
click at [100, 173] on span "[US_STATE] (9,169 units available)" at bounding box center [146, 178] width 154 height 12
type input "**********"
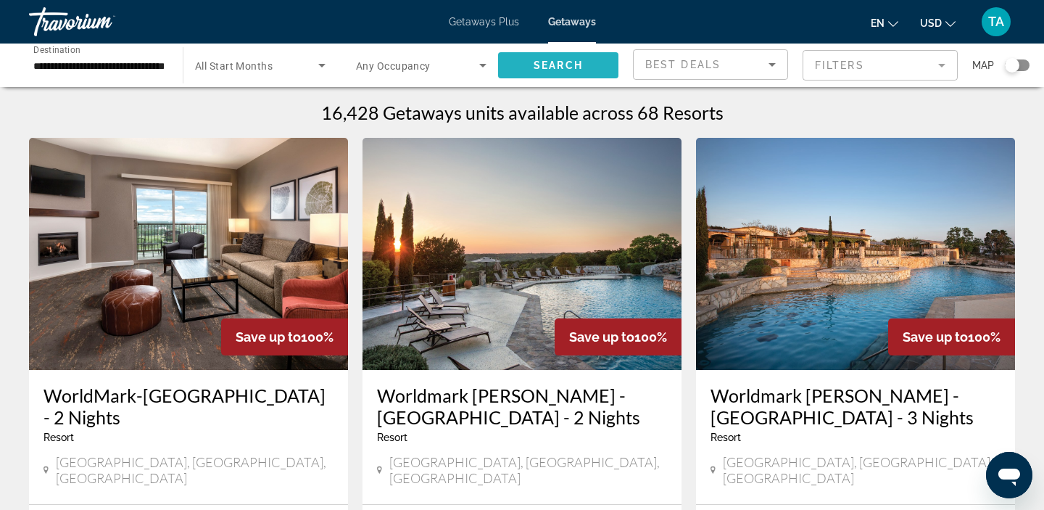
click at [554, 70] on span "Search" at bounding box center [558, 65] width 49 height 12
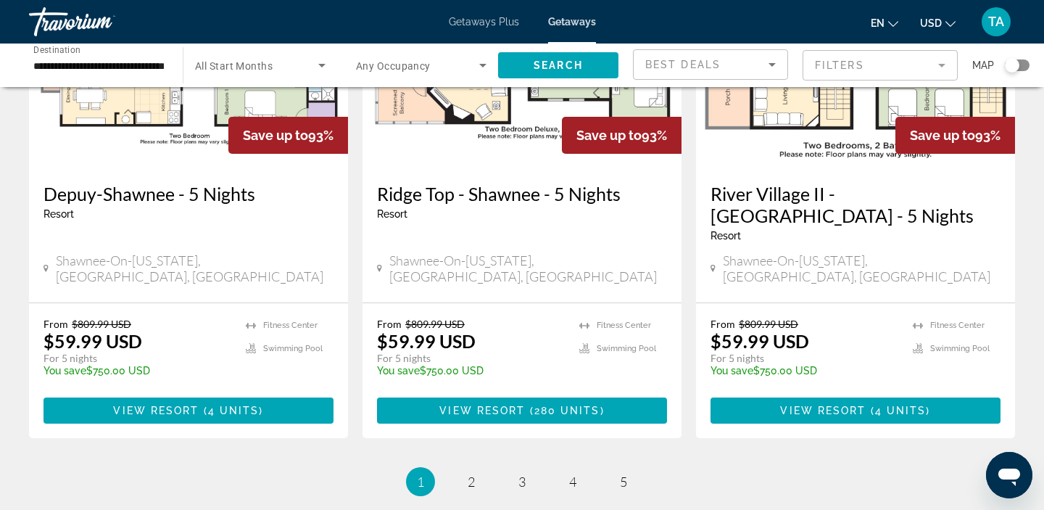
scroll to position [1858, 0]
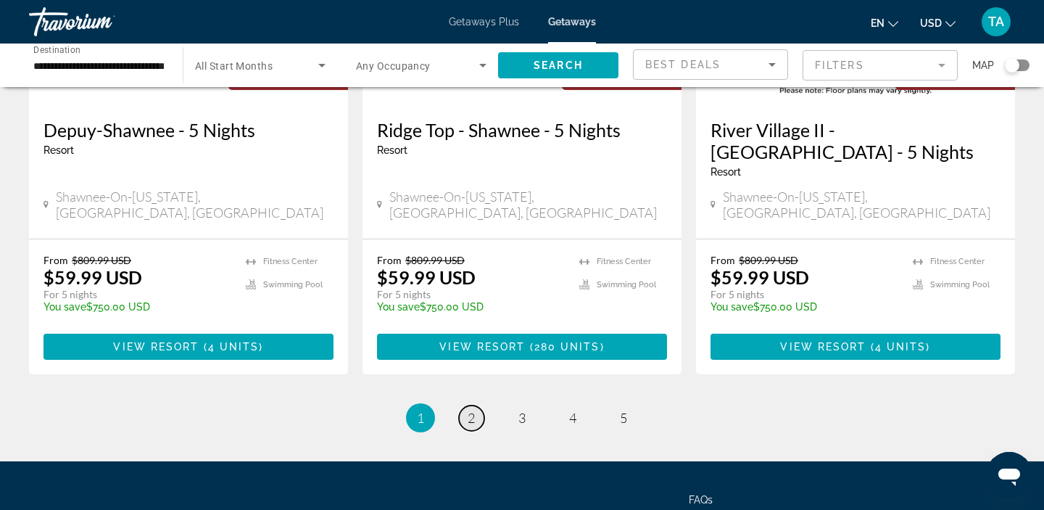
click at [473, 410] on span "2" at bounding box center [471, 418] width 7 height 16
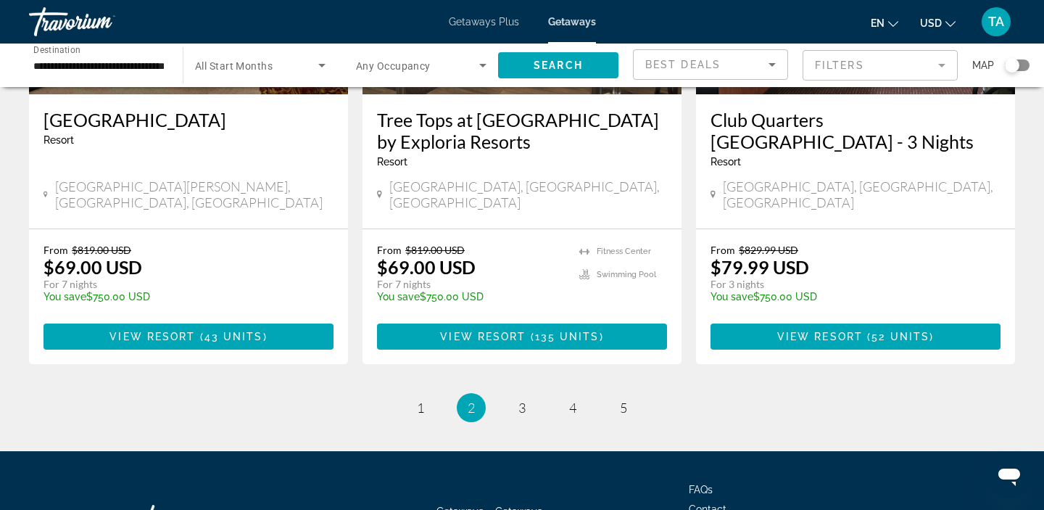
scroll to position [1879, 0]
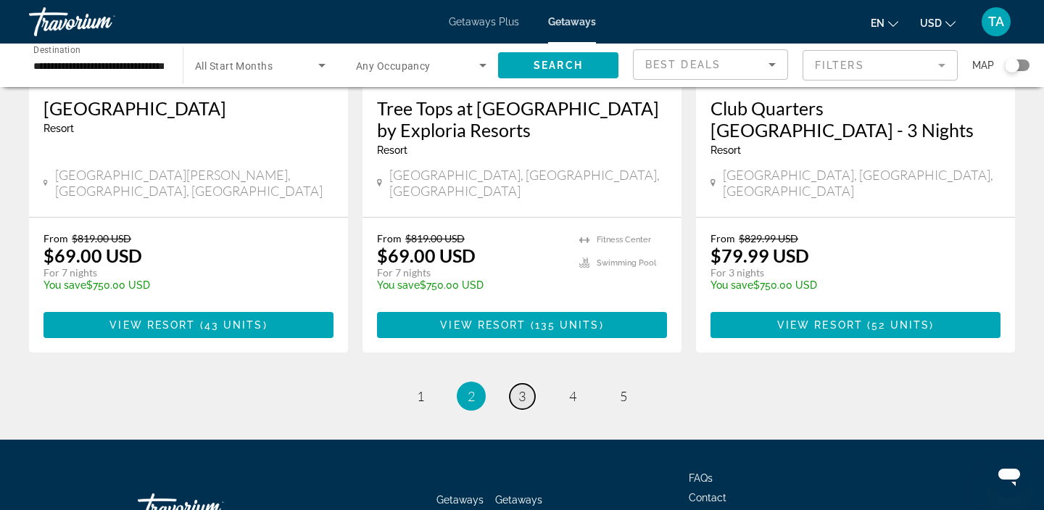
click at [524, 388] on span "3" at bounding box center [521, 396] width 7 height 16
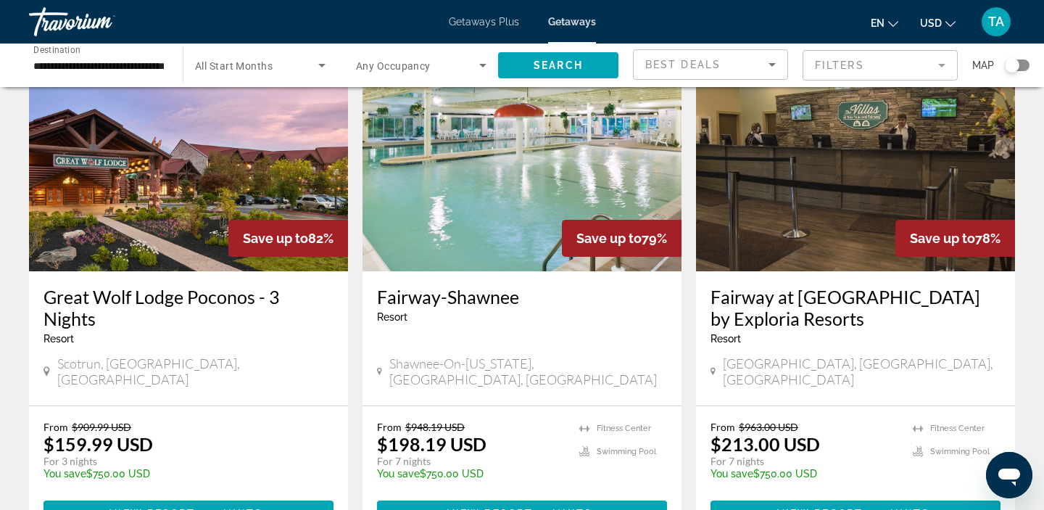
scroll to position [1162, 0]
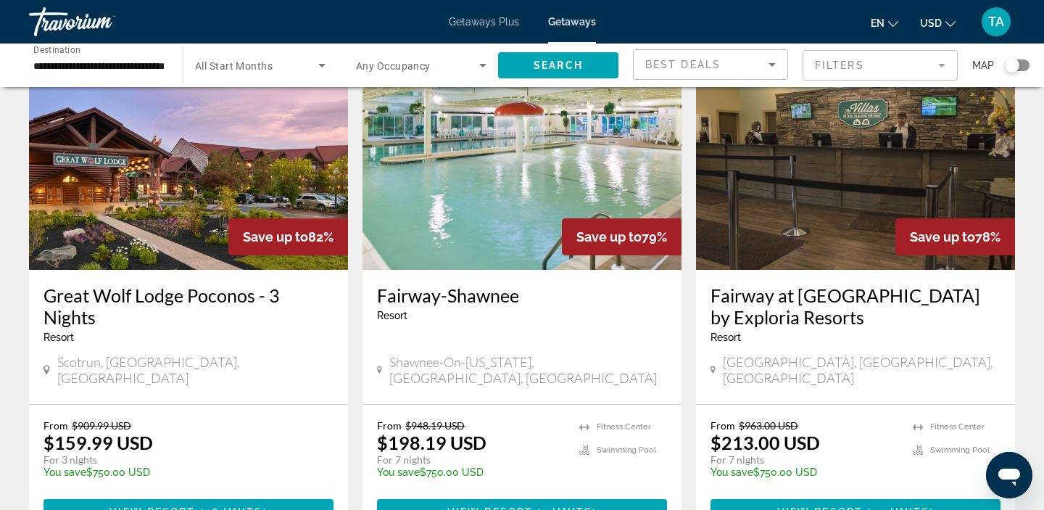
click at [206, 211] on img "Main content" at bounding box center [188, 154] width 319 height 232
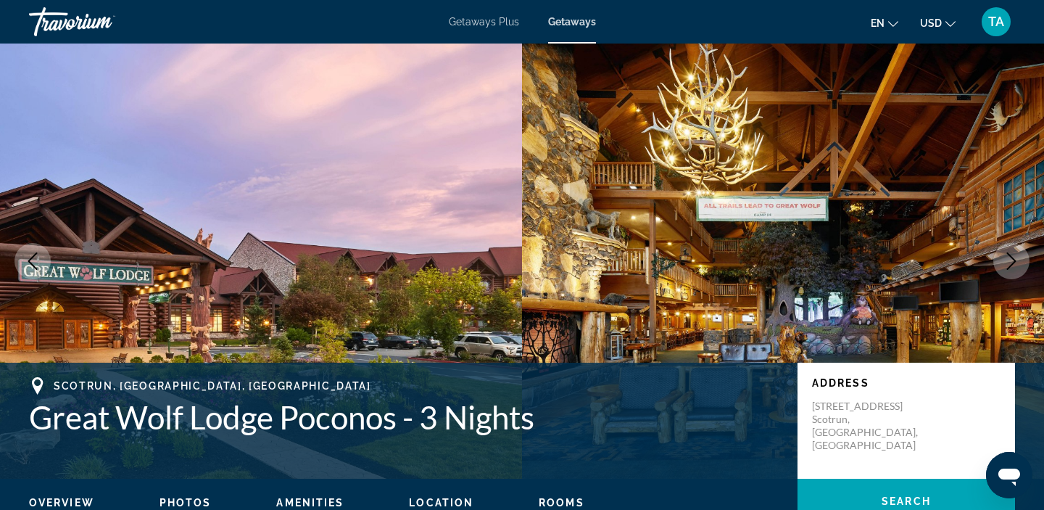
click at [1006, 264] on icon "Next image" at bounding box center [1011, 260] width 17 height 17
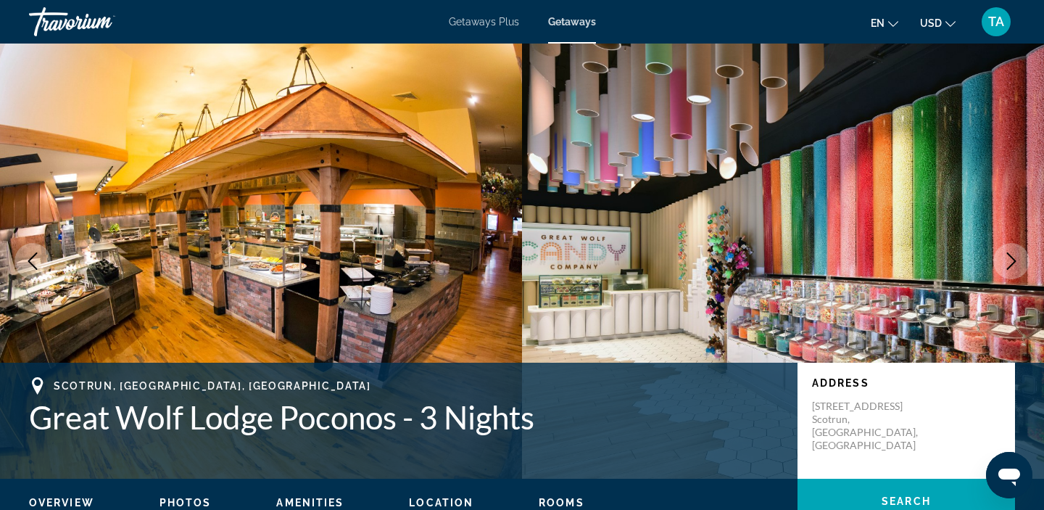
click at [1006, 264] on icon "Next image" at bounding box center [1011, 260] width 17 height 17
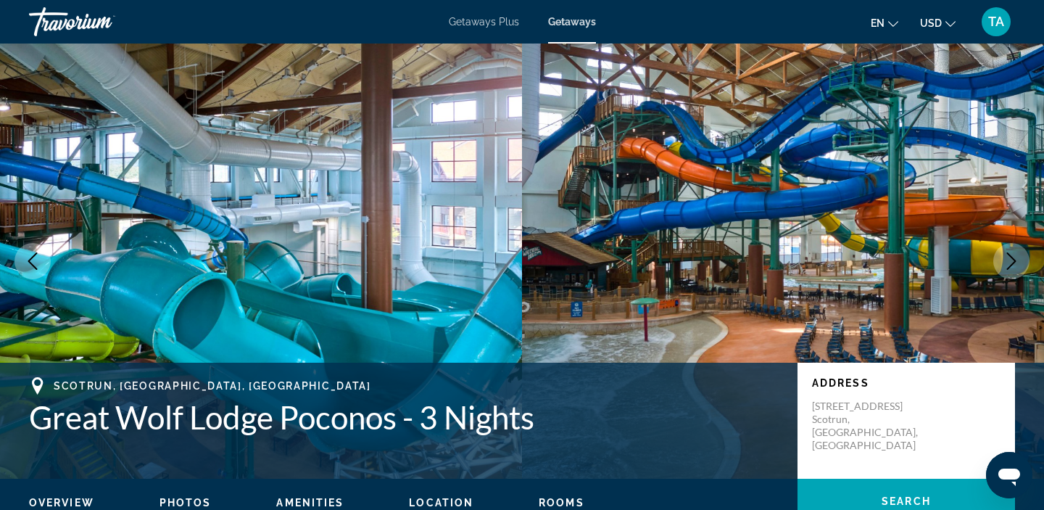
click at [1006, 264] on icon "Next image" at bounding box center [1011, 260] width 17 height 17
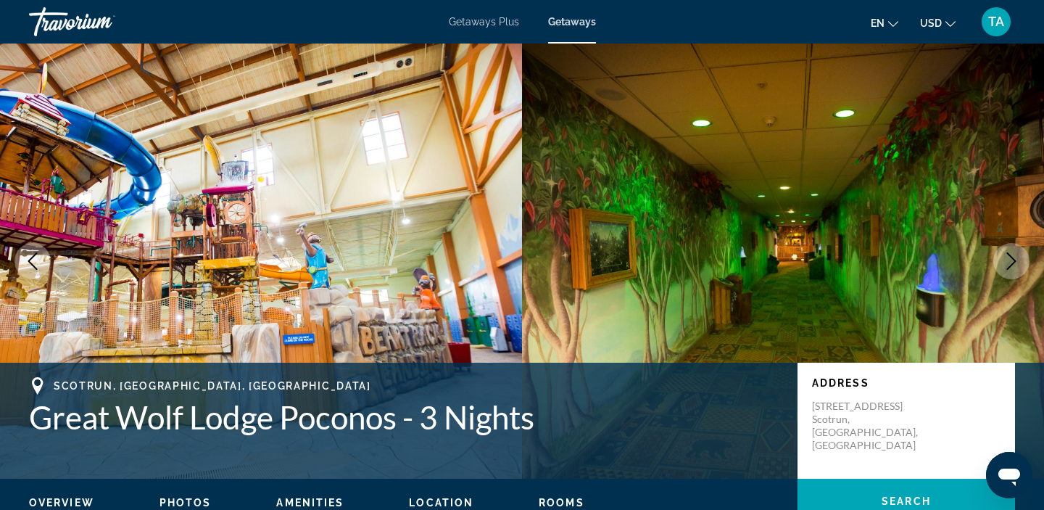
click at [1006, 264] on icon "Next image" at bounding box center [1011, 260] width 17 height 17
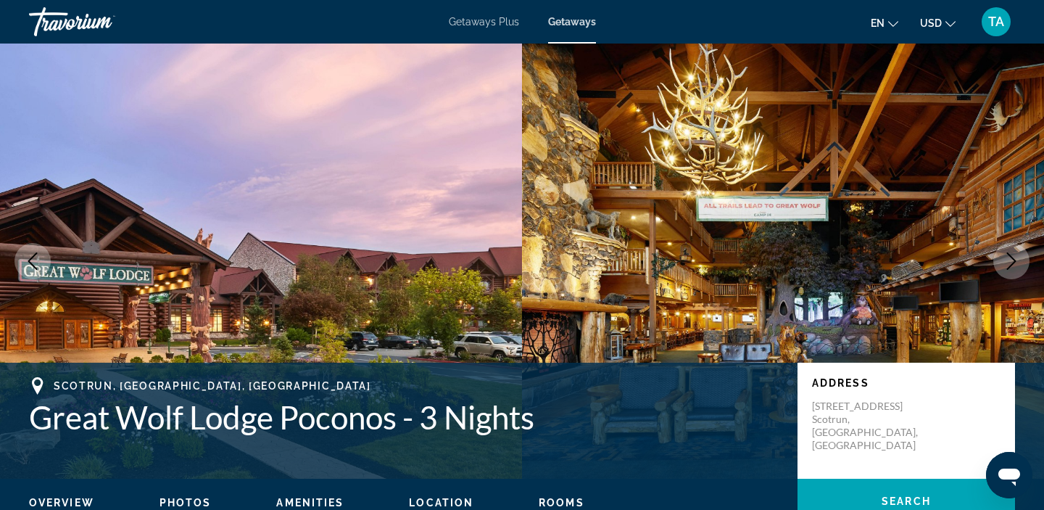
click at [1006, 264] on icon "Next image" at bounding box center [1011, 260] width 17 height 17
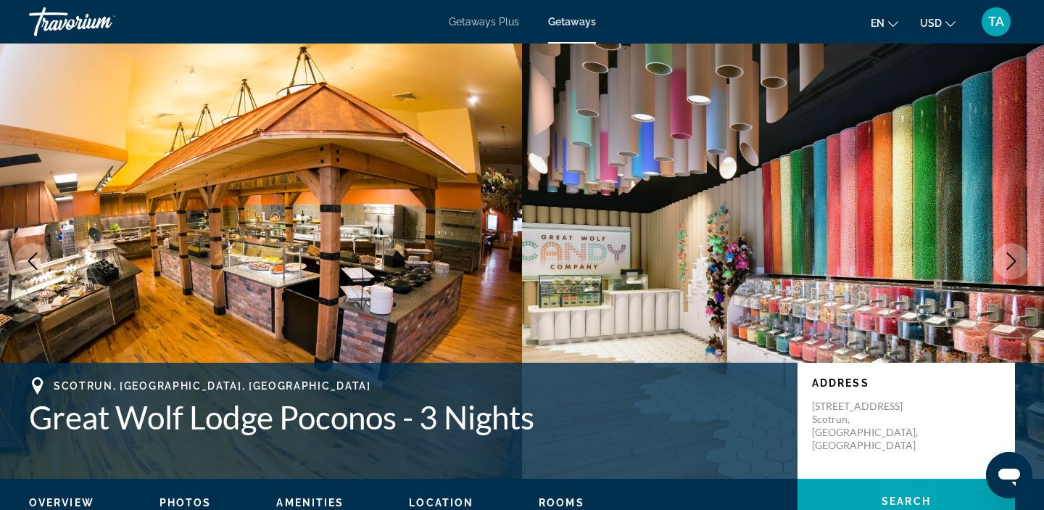
click at [1006, 264] on icon "Next image" at bounding box center [1011, 260] width 17 height 17
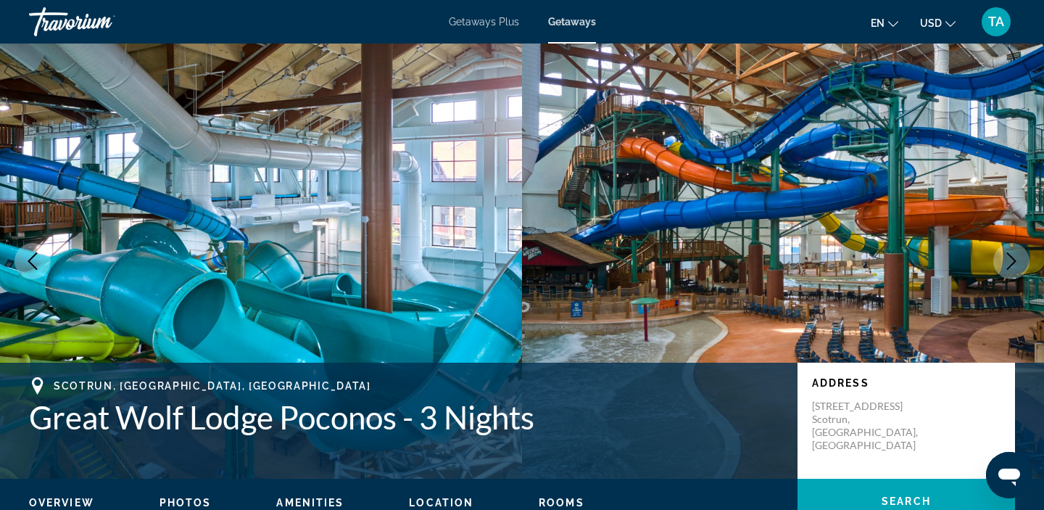
click at [1006, 264] on icon "Next image" at bounding box center [1011, 260] width 17 height 17
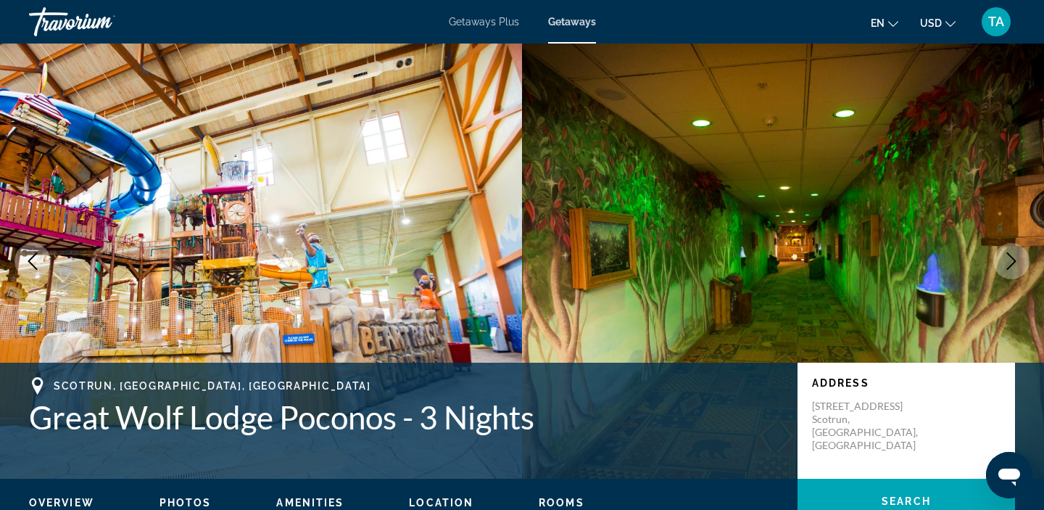
click at [1006, 264] on icon "Next image" at bounding box center [1011, 260] width 17 height 17
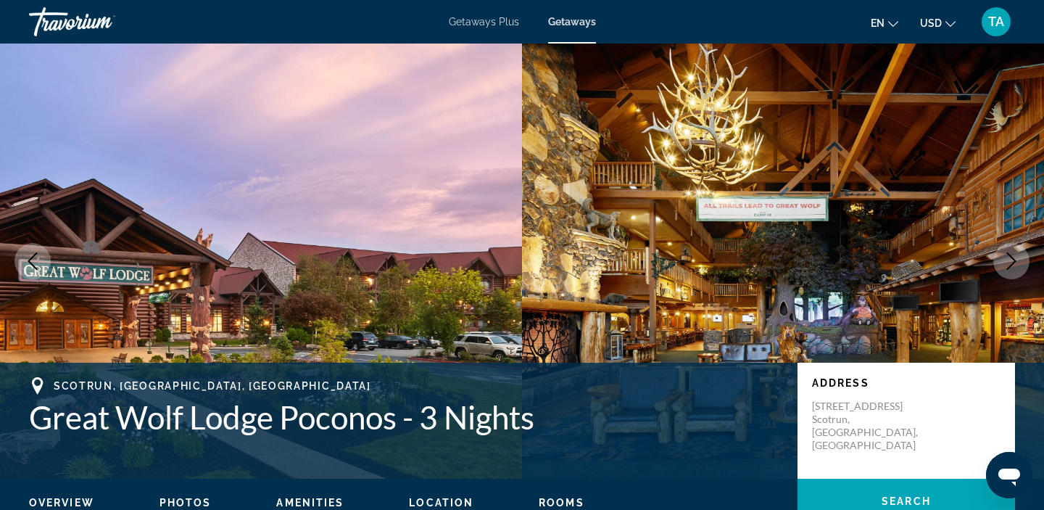
click at [1006, 264] on icon "Next image" at bounding box center [1011, 260] width 17 height 17
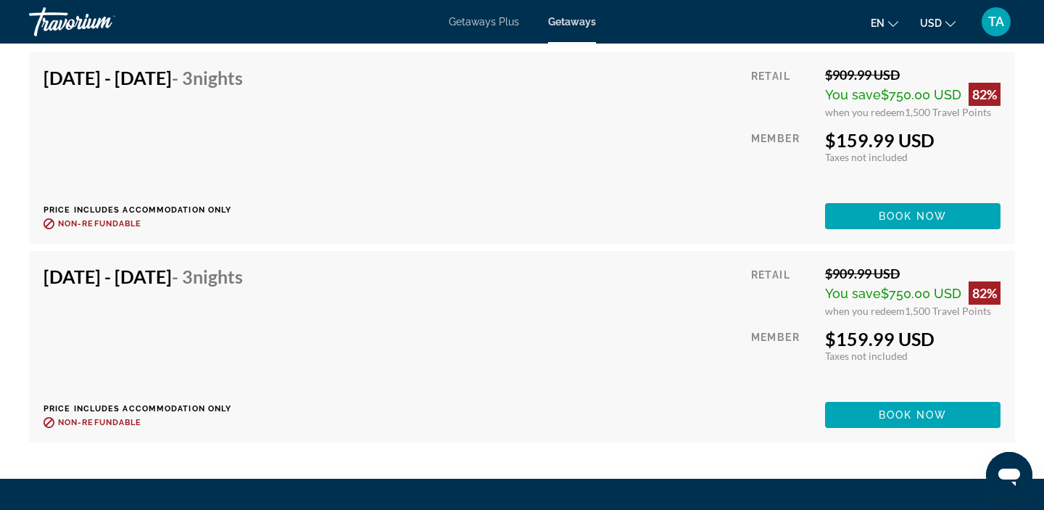
scroll to position [6813, 0]
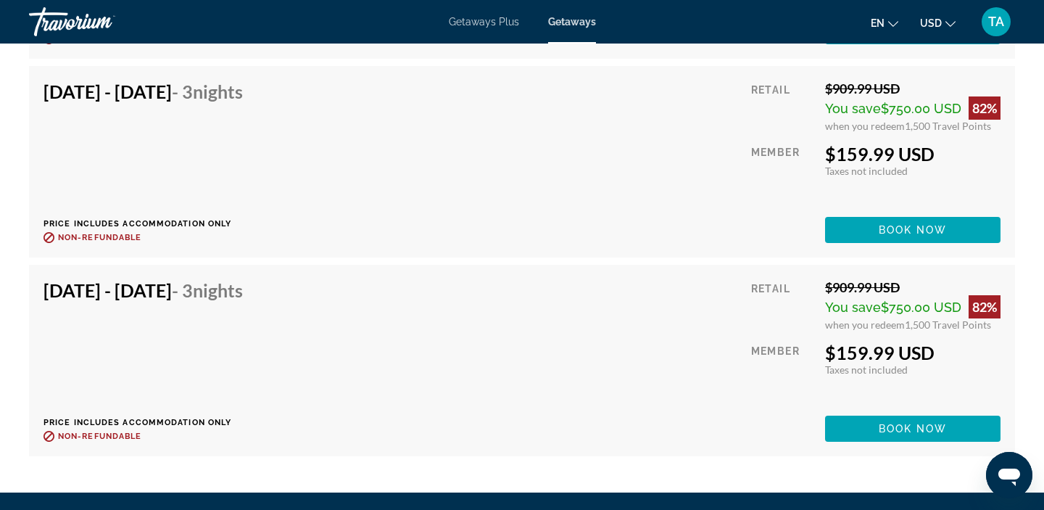
drag, startPoint x: 832, startPoint y: 356, endPoint x: 928, endPoint y: 356, distance: 95.7
click at [928, 356] on div "$159.99 USD" at bounding box center [912, 353] width 175 height 22
click at [918, 365] on div "Taxes included Taxes not included" at bounding box center [912, 369] width 175 height 12
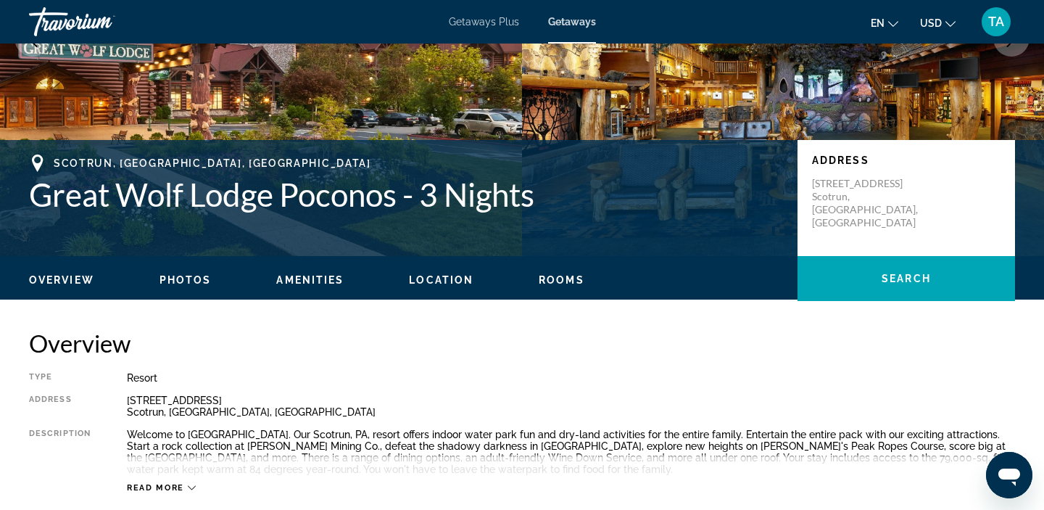
scroll to position [0, 0]
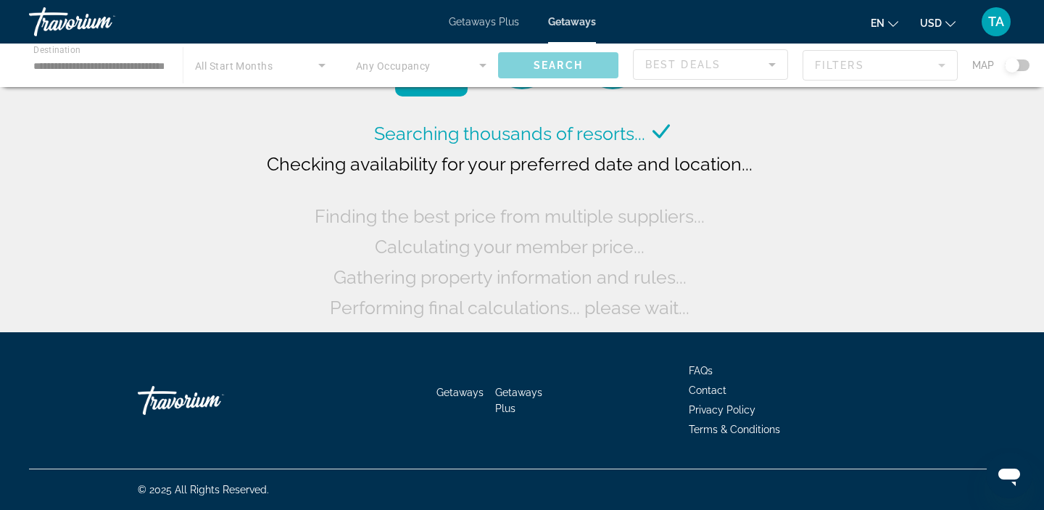
click at [52, 59] on div "Main content" at bounding box center [522, 66] width 1044 height 44
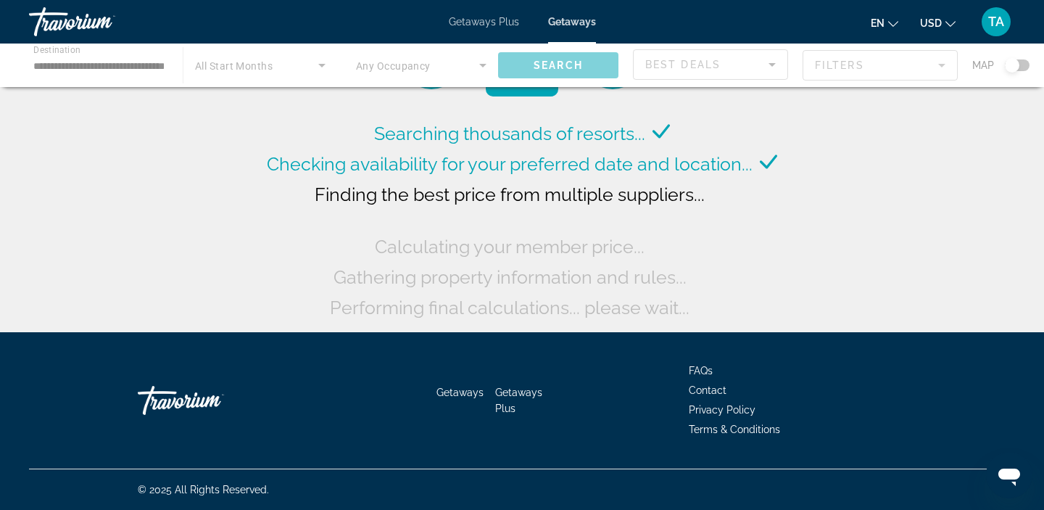
click at [57, 65] on div "Main content" at bounding box center [522, 66] width 1044 height 44
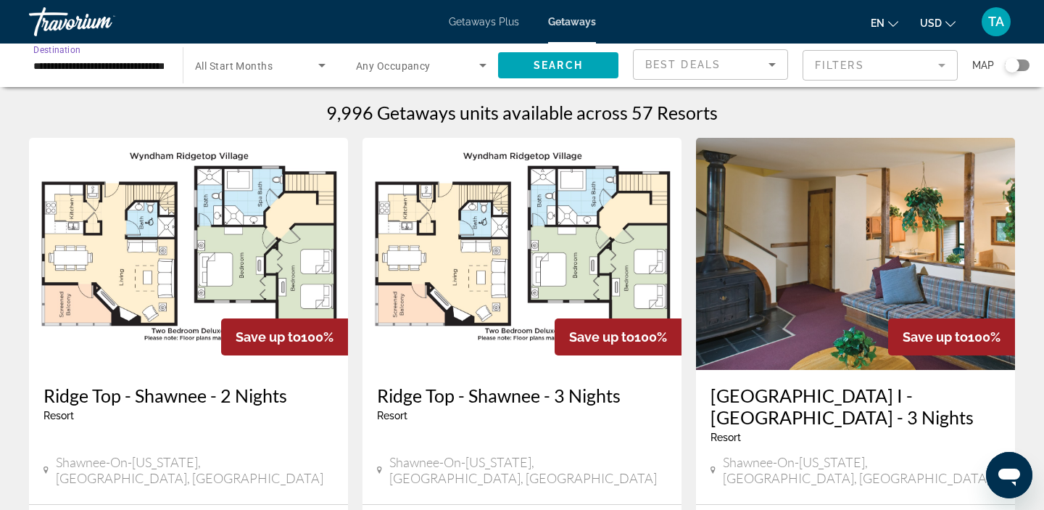
click at [46, 64] on input "**********" at bounding box center [98, 65] width 131 height 17
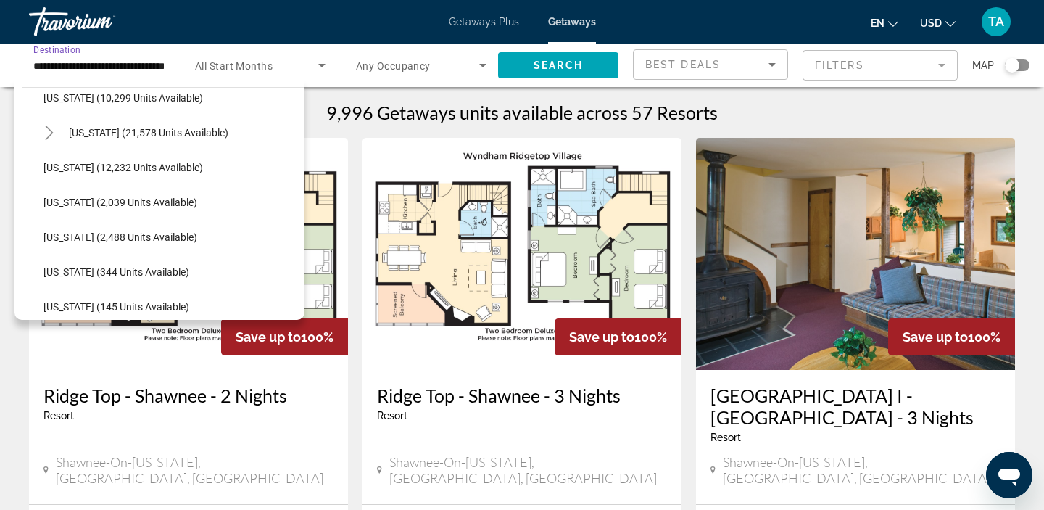
scroll to position [329, 0]
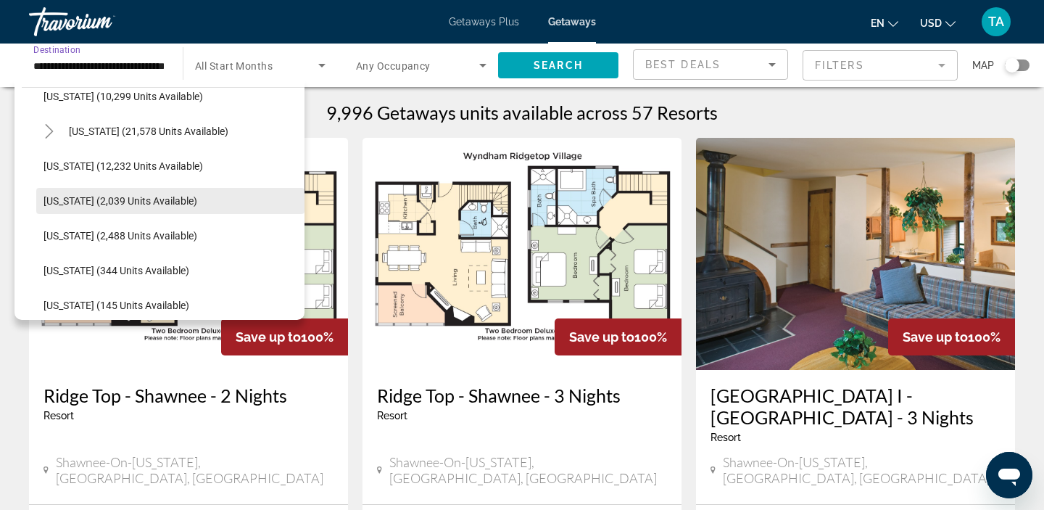
click at [54, 200] on span "[US_STATE] (2,039 units available)" at bounding box center [121, 201] width 154 height 12
type input "**********"
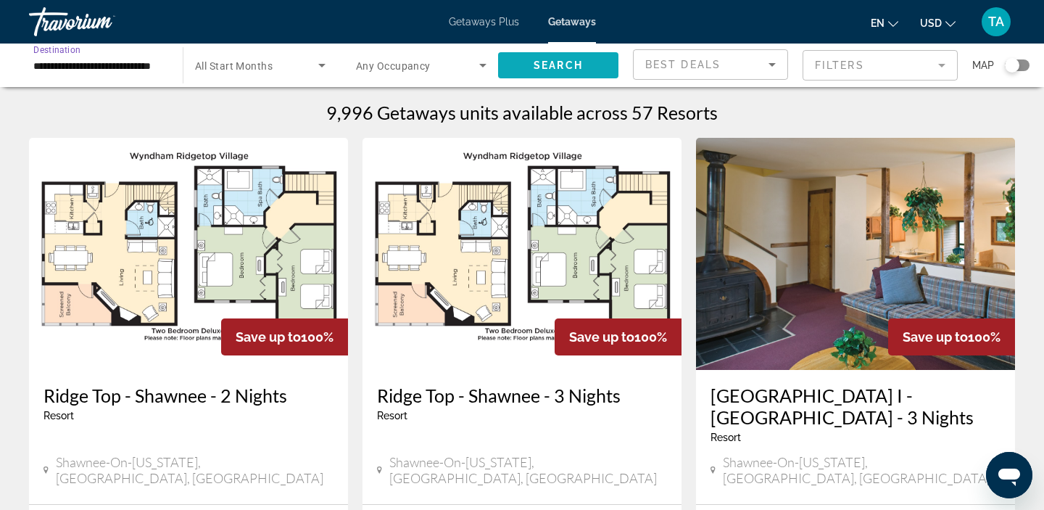
click at [562, 73] on span "Search widget" at bounding box center [558, 65] width 120 height 35
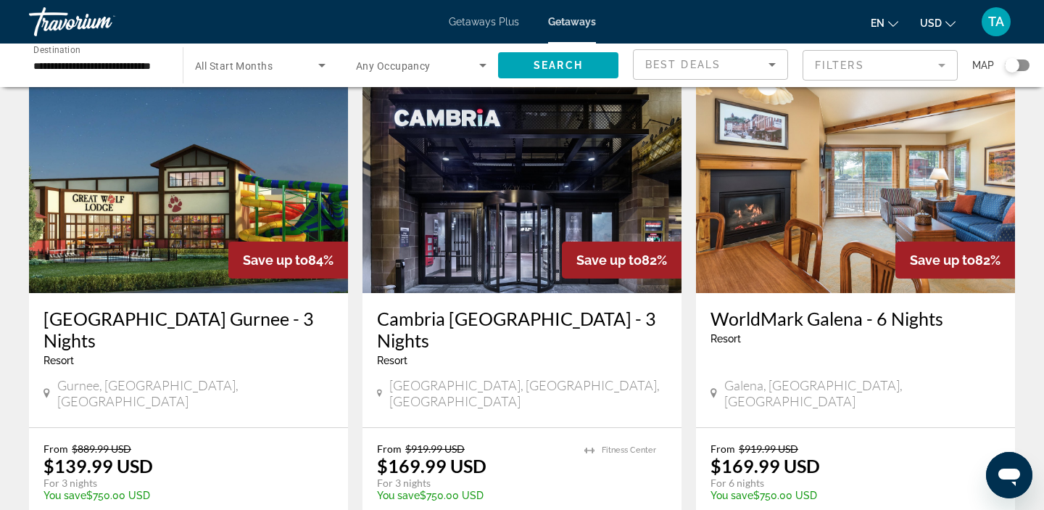
scroll to position [1629, 0]
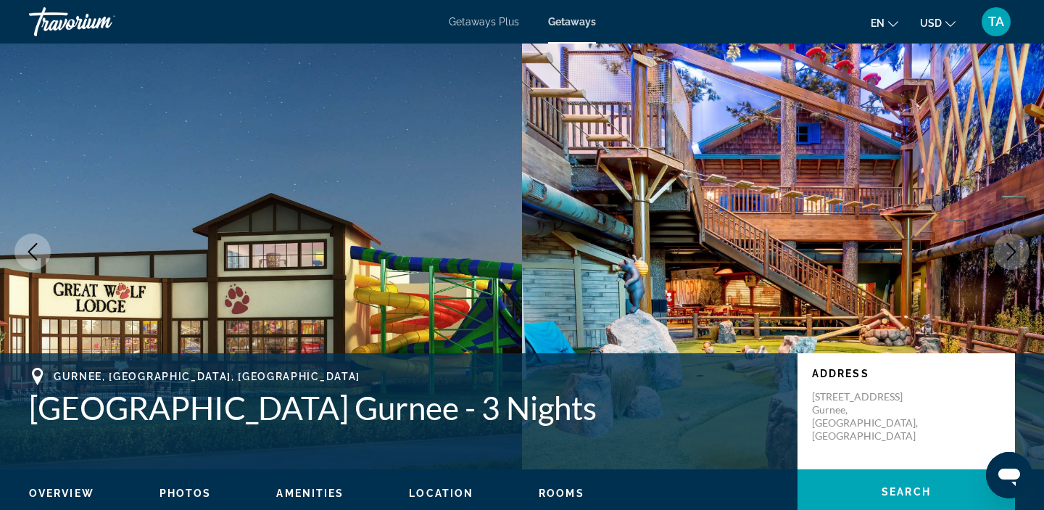
scroll to position [11, 0]
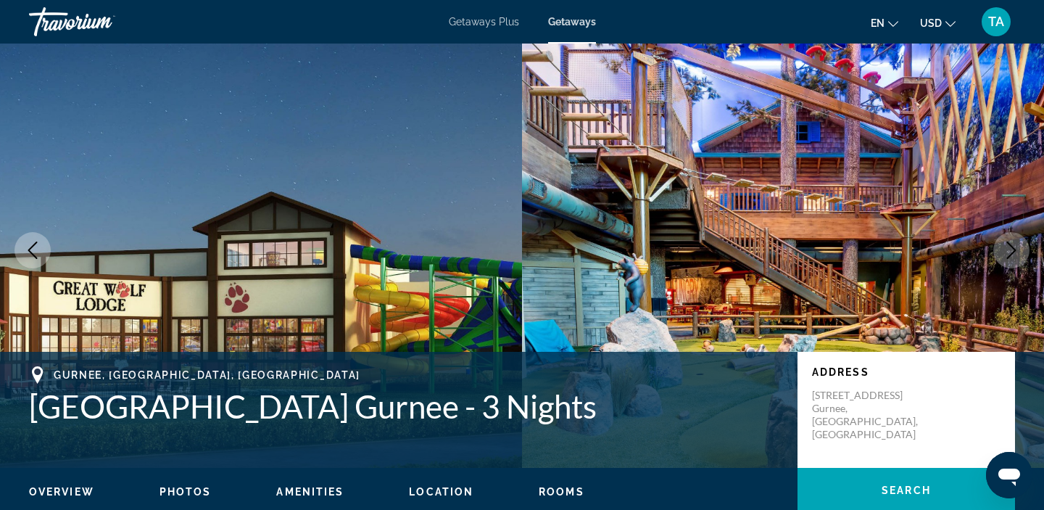
click at [1016, 256] on icon "Next image" at bounding box center [1011, 249] width 17 height 17
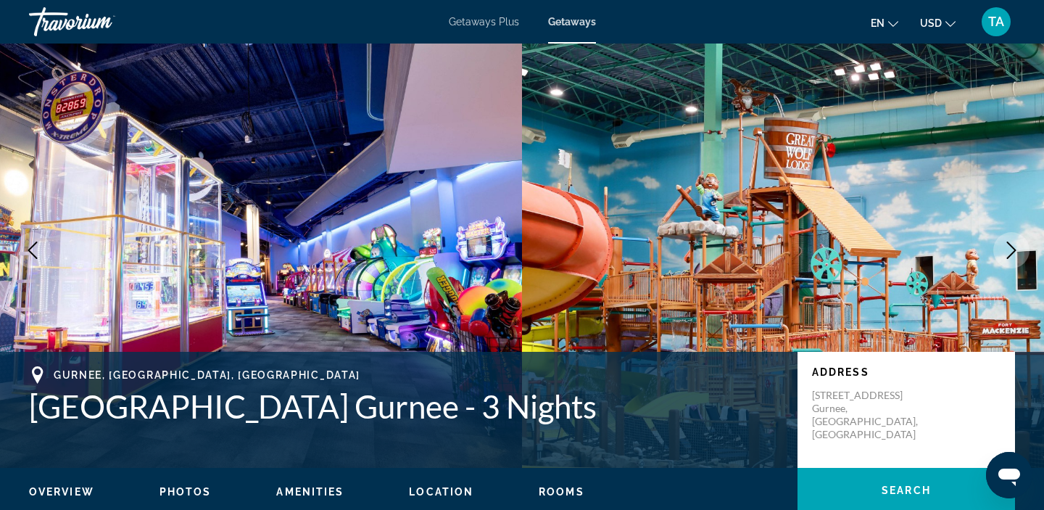
click at [1016, 256] on icon "Next image" at bounding box center [1011, 249] width 17 height 17
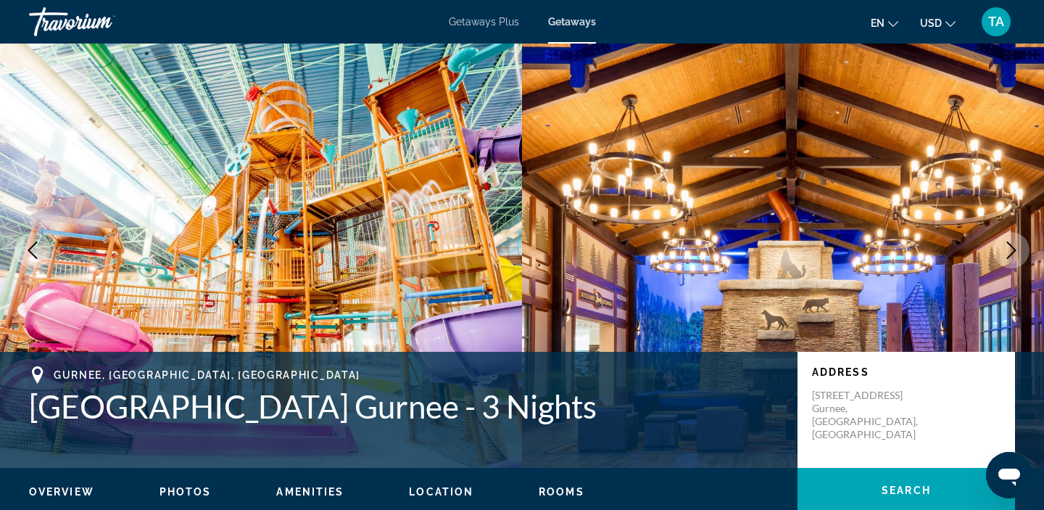
click at [1016, 256] on icon "Next image" at bounding box center [1011, 249] width 17 height 17
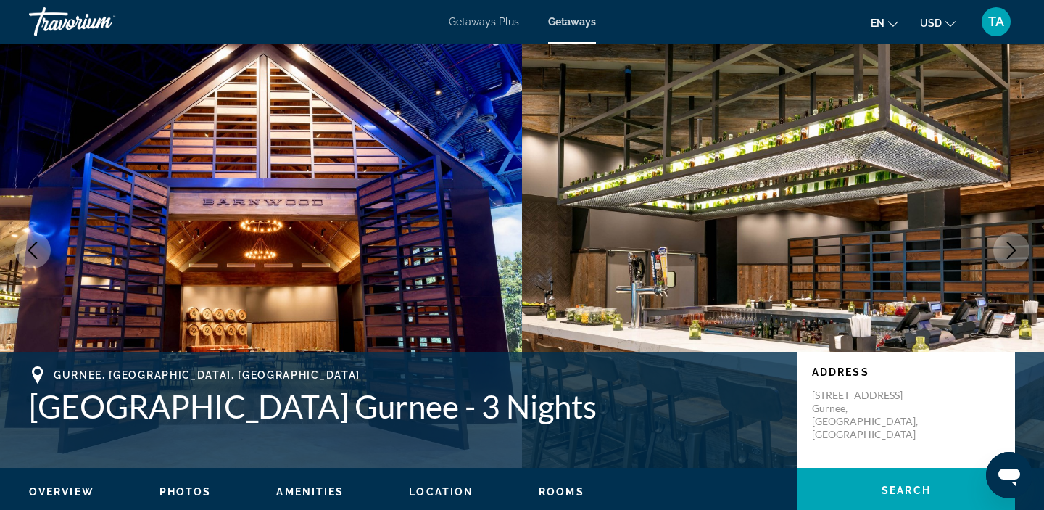
click at [1016, 256] on icon "Next image" at bounding box center [1011, 249] width 17 height 17
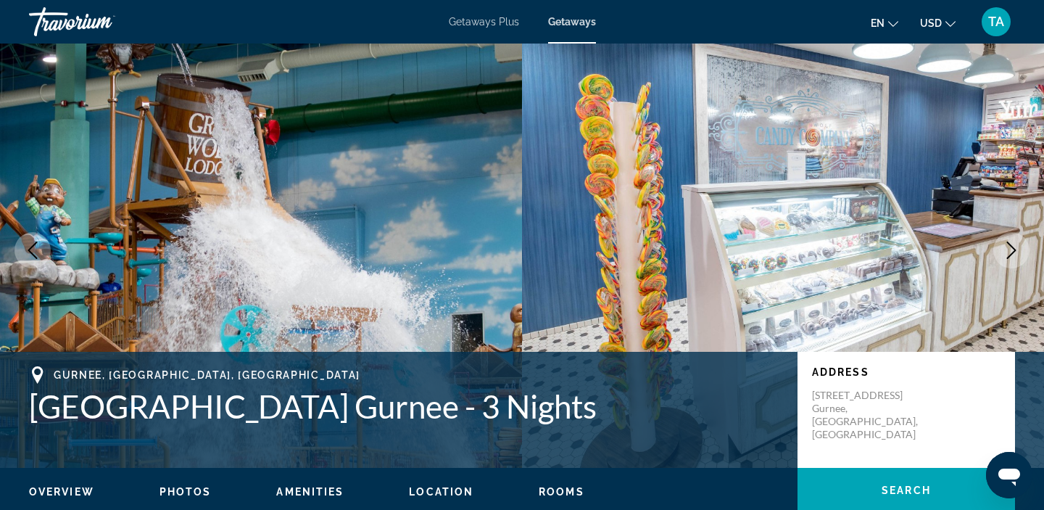
click at [1016, 256] on icon "Next image" at bounding box center [1011, 249] width 17 height 17
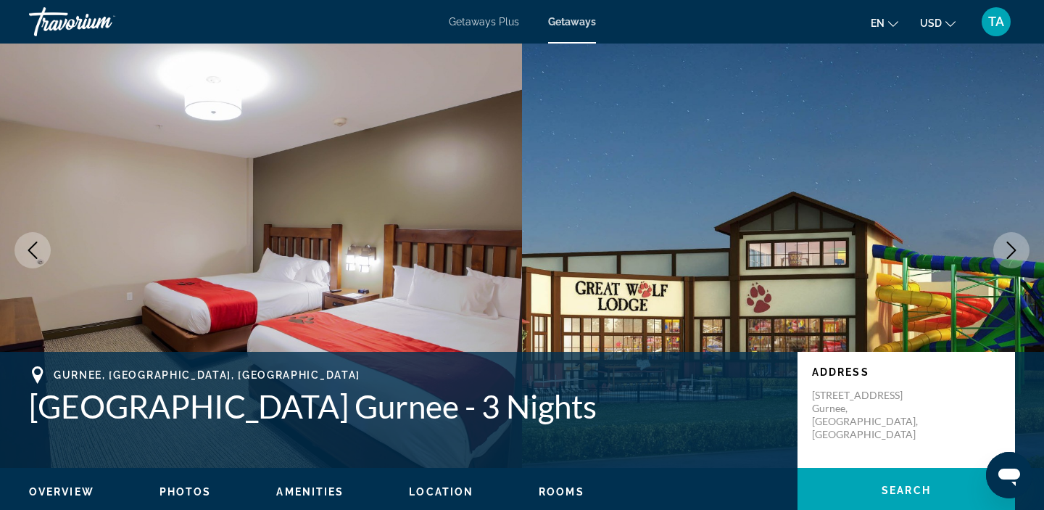
click at [1016, 256] on icon "Next image" at bounding box center [1011, 249] width 17 height 17
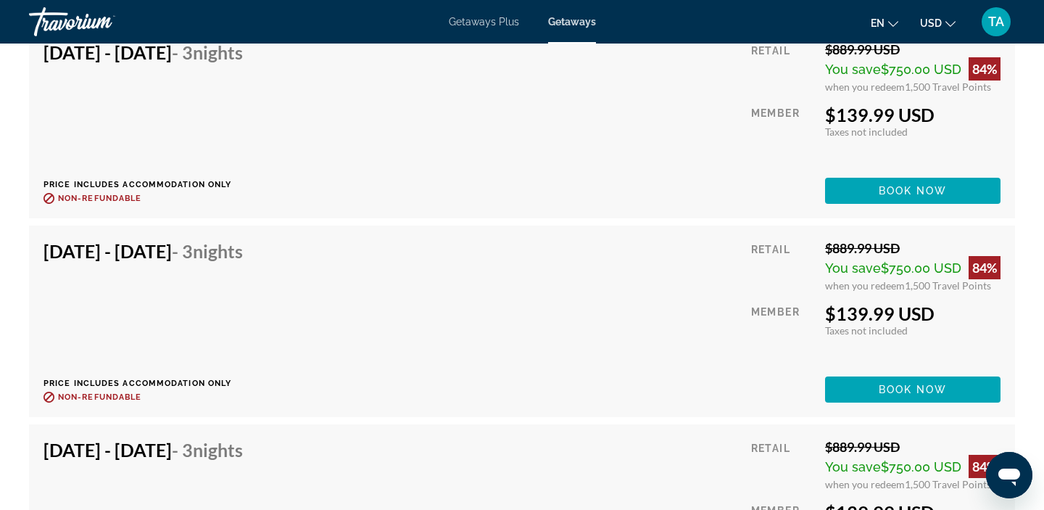
scroll to position [4067, 0]
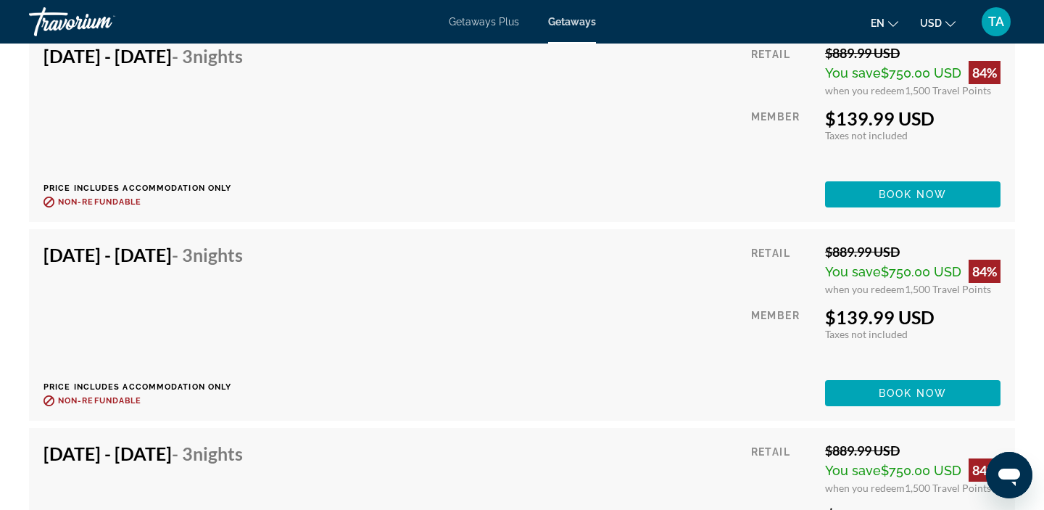
drag, startPoint x: 198, startPoint y: 253, endPoint x: 220, endPoint y: 254, distance: 22.5
click at [220, 254] on h4 "[DATE] - [DATE] - 3 Nights" at bounding box center [143, 255] width 199 height 22
click at [243, 258] on h4 "[DATE] - [DATE] - 3 Nights" at bounding box center [143, 255] width 199 height 22
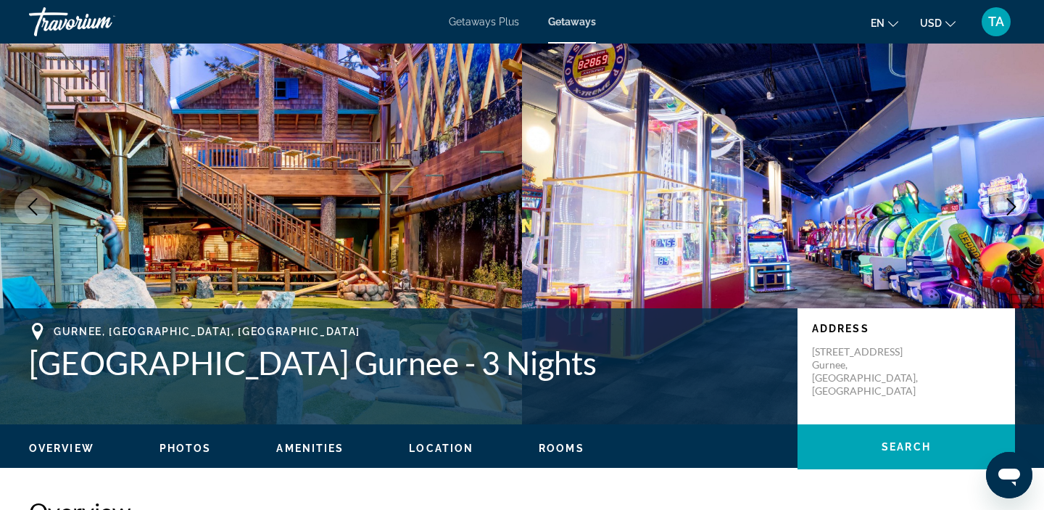
scroll to position [0, 0]
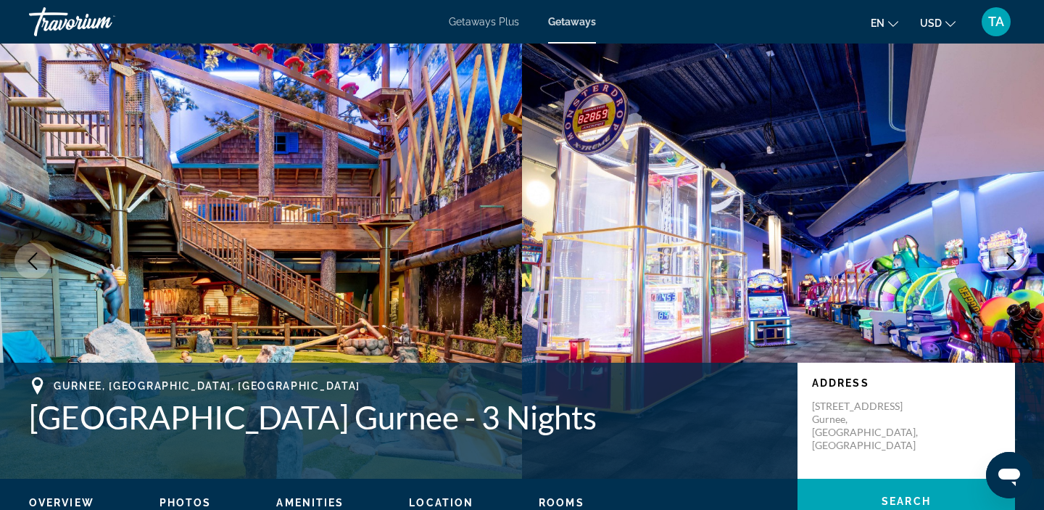
click at [1000, 20] on span "TA" at bounding box center [996, 22] width 16 height 15
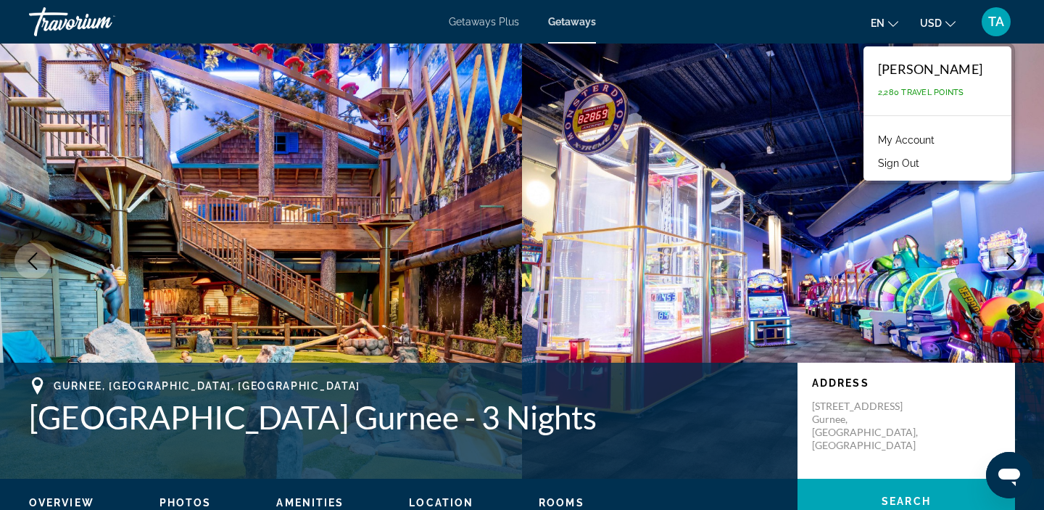
click at [931, 138] on link "My Account" at bounding box center [906, 140] width 71 height 19
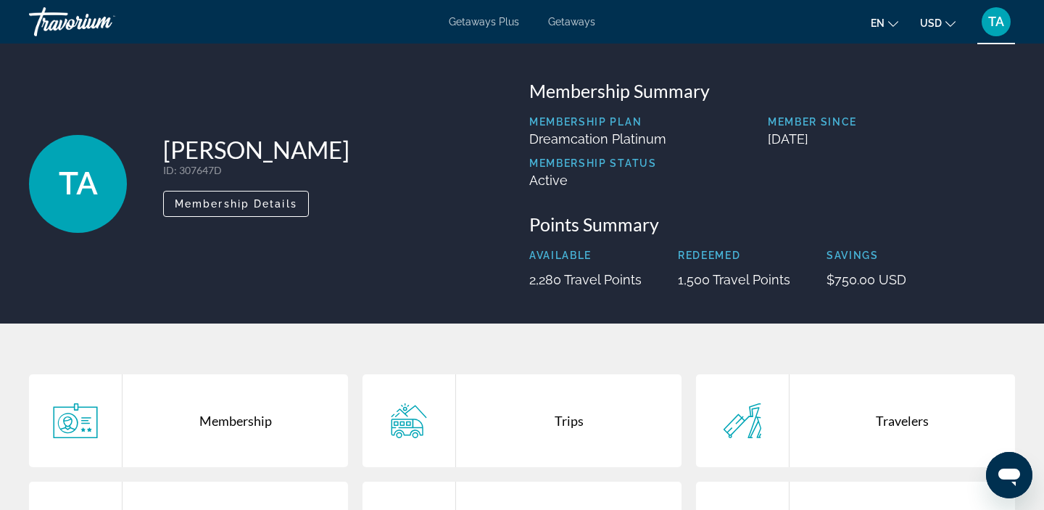
scroll to position [116, 0]
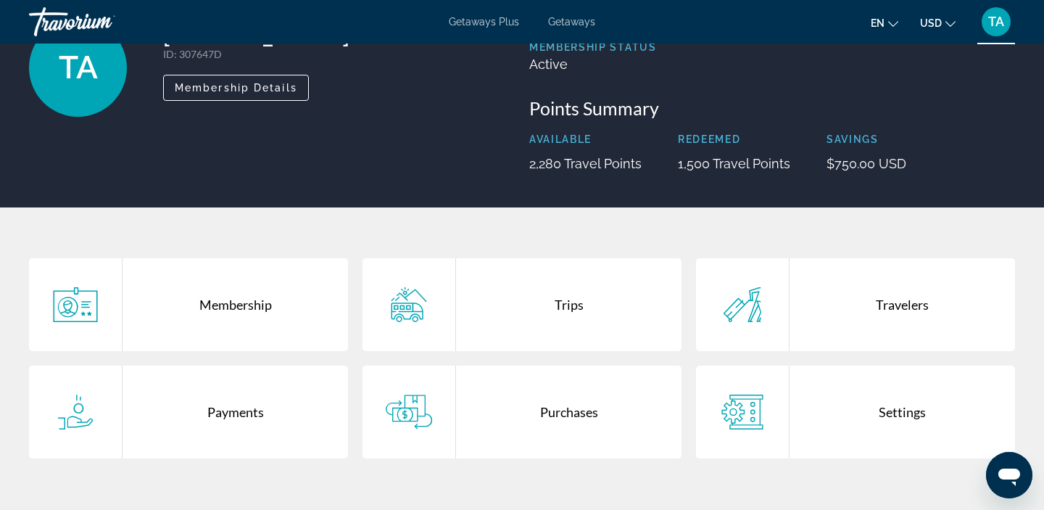
click at [560, 298] on div "Trips" at bounding box center [568, 304] width 225 height 93
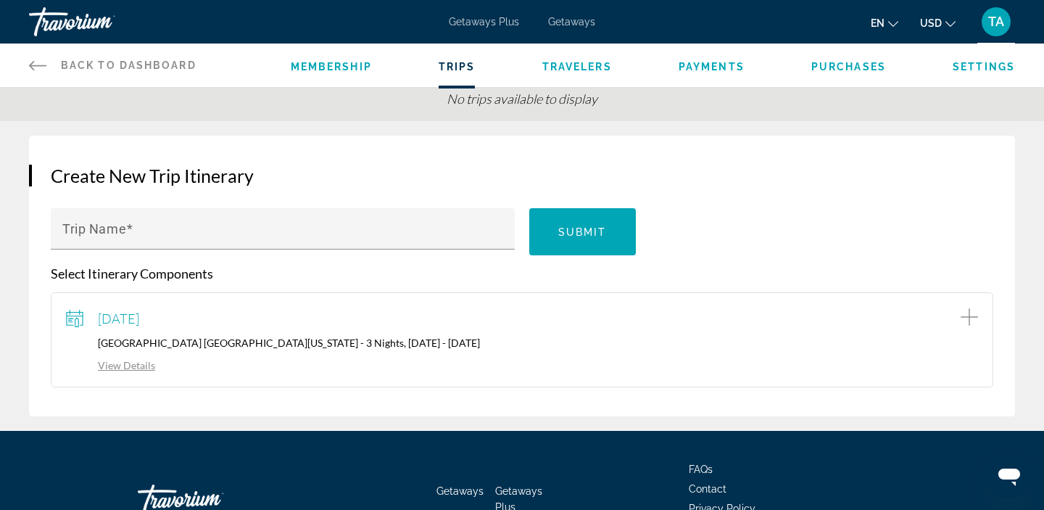
scroll to position [180, 0]
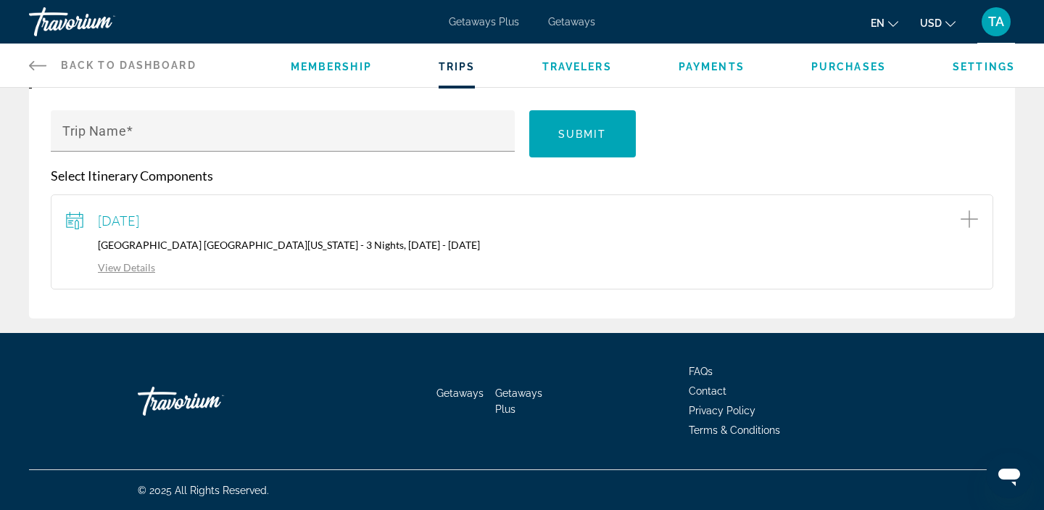
click at [131, 265] on link "View Details" at bounding box center [110, 267] width 89 height 12
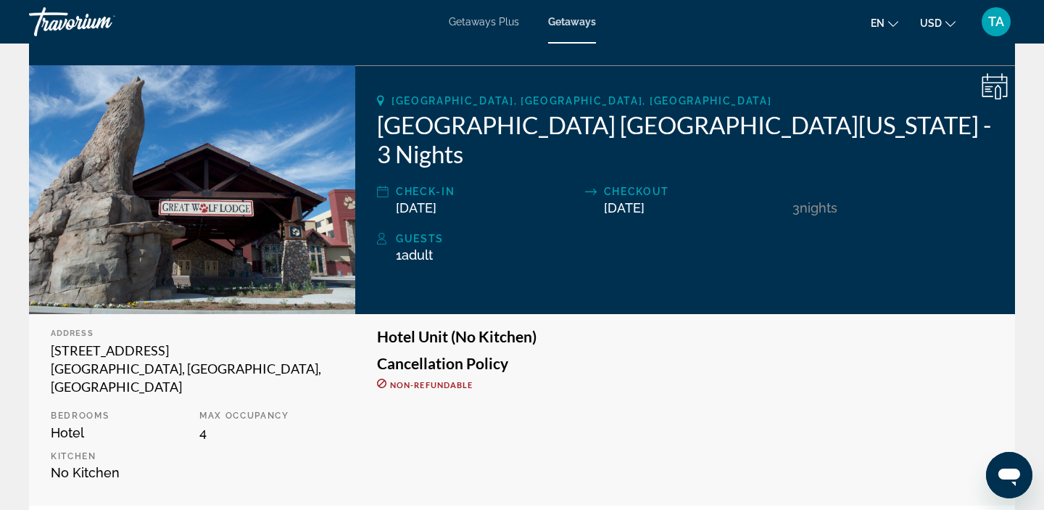
scroll to position [227, 0]
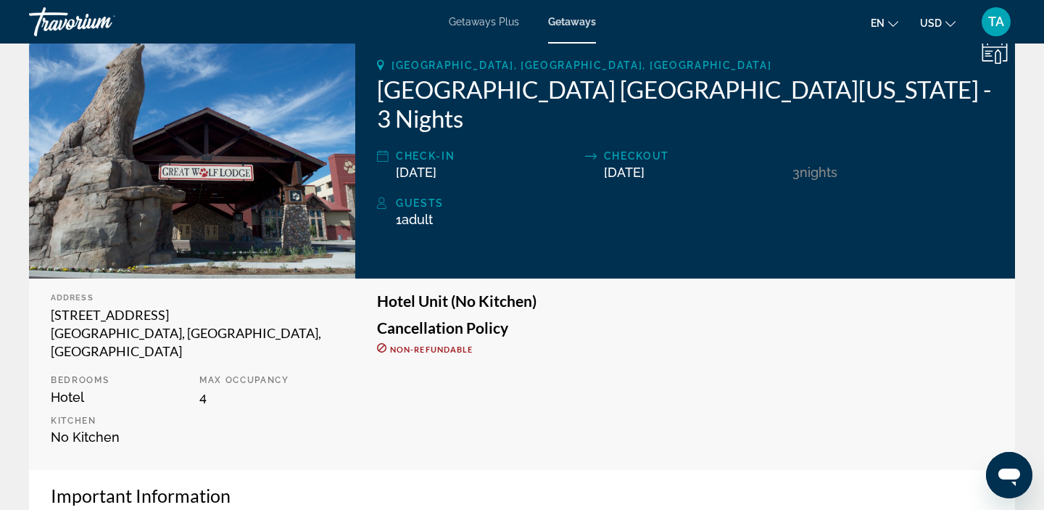
drag, startPoint x: 195, startPoint y: 376, endPoint x: 373, endPoint y: 429, distance: 185.4
click at [207, 378] on html at bounding box center [184, 358] width 46 height 46
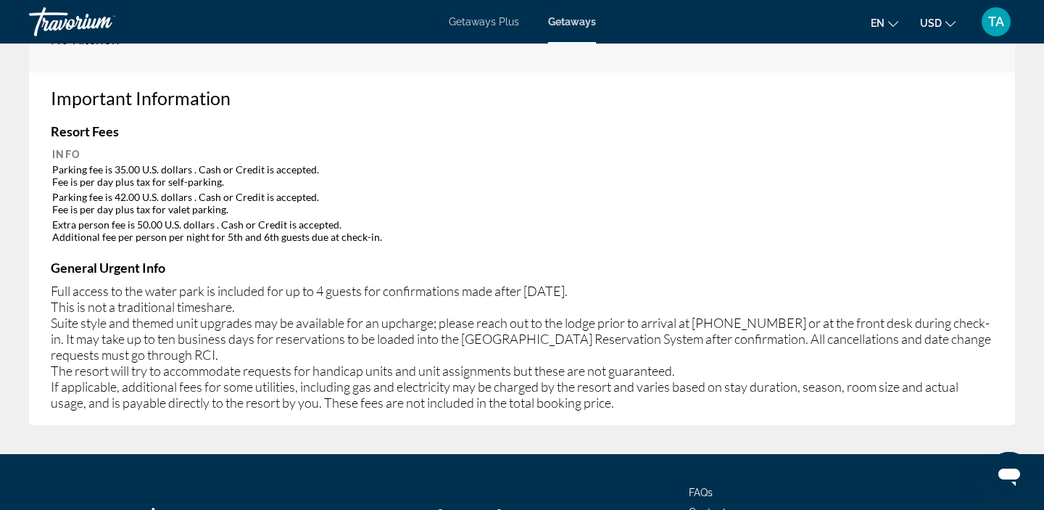
scroll to position [615, 0]
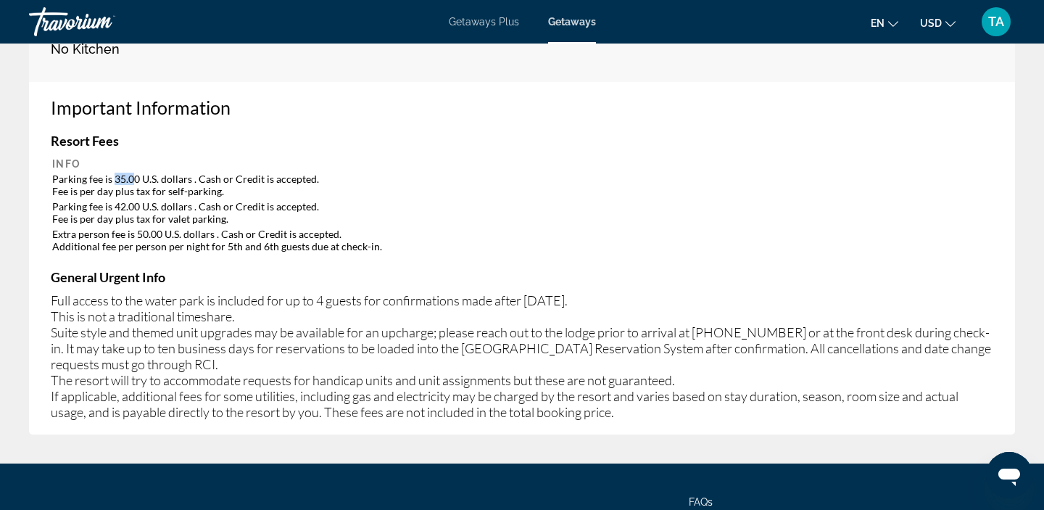
drag, startPoint x: 115, startPoint y: 162, endPoint x: 131, endPoint y: 162, distance: 16.7
click at [132, 172] on td "Parking fee is 35.00 U.S. dollars . Cash or Credit is accepted. Fee is per day …" at bounding box center [522, 185] width 940 height 26
click at [160, 202] on td "Parking fee is 42.00 U.S. dollars . Cash or Credit is accepted. Fee is per day …" at bounding box center [522, 212] width 940 height 26
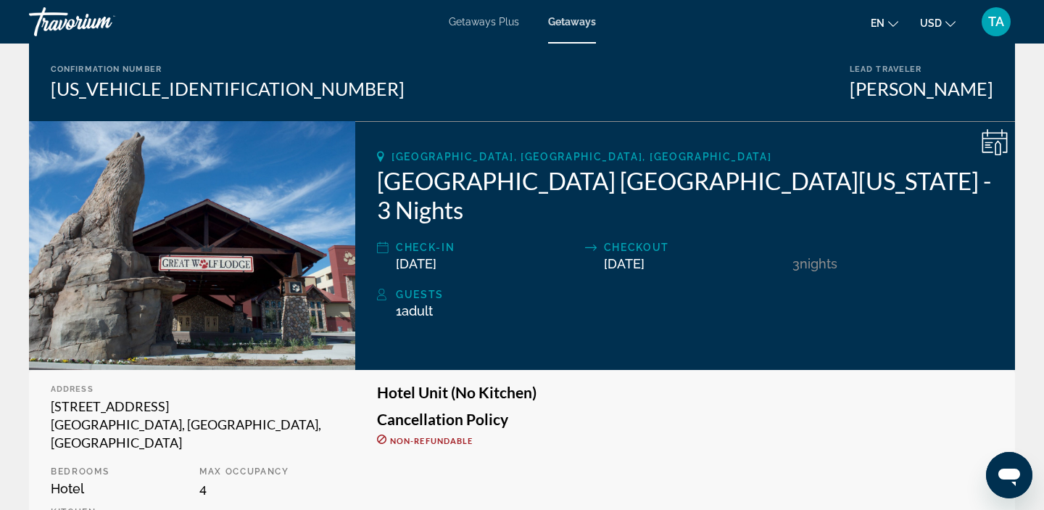
scroll to position [228, 0]
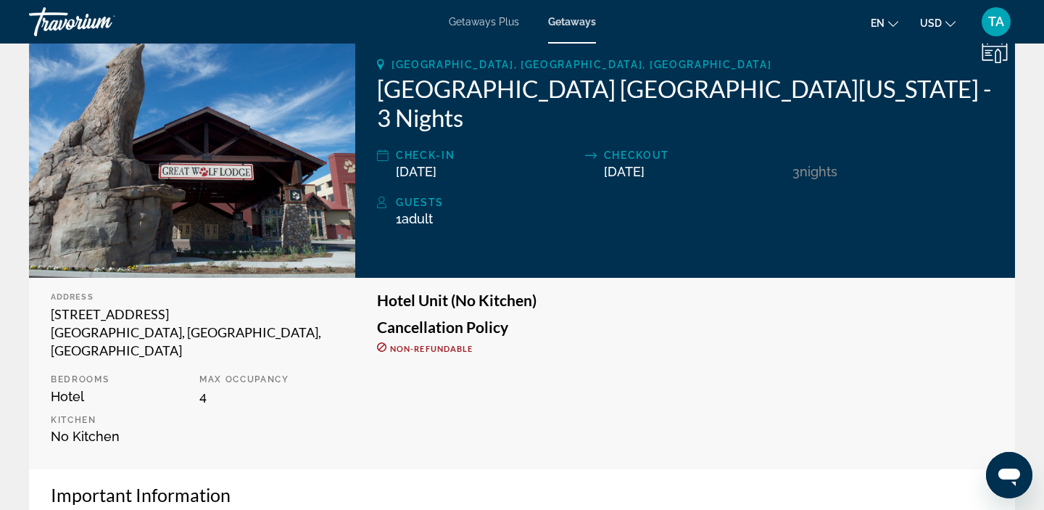
drag, startPoint x: 211, startPoint y: 379, endPoint x: 202, endPoint y: 381, distance: 8.8
click at [202, 381] on div "Main content" at bounding box center [116, 391] width 232 height 218
drag, startPoint x: 391, startPoint y: 194, endPoint x: 444, endPoint y: 195, distance: 53.0
click at [444, 195] on div "Guests 1 Adult Adults , Child Children" at bounding box center [685, 210] width 616 height 33
drag, startPoint x: 219, startPoint y: 665, endPoint x: 207, endPoint y: 381, distance: 283.8
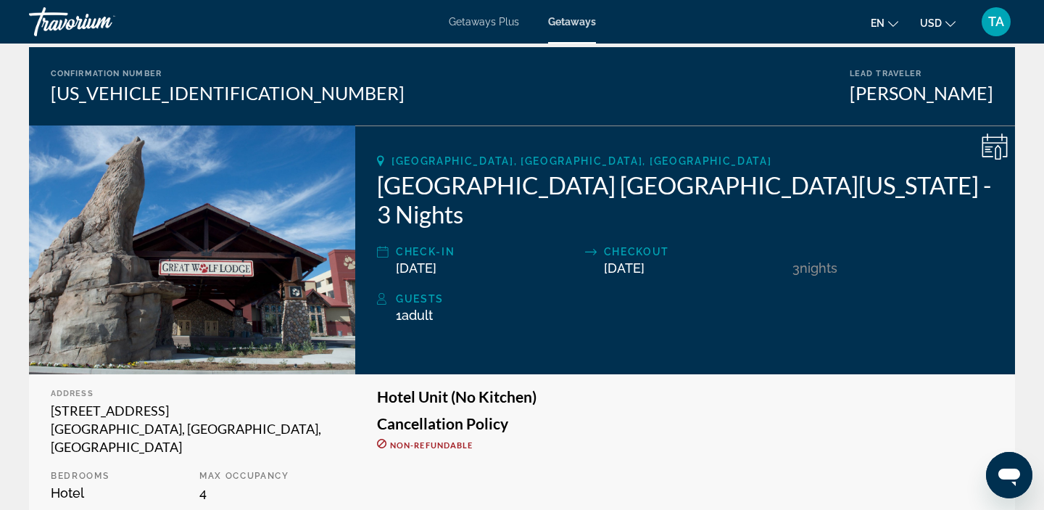
scroll to position [129, 0]
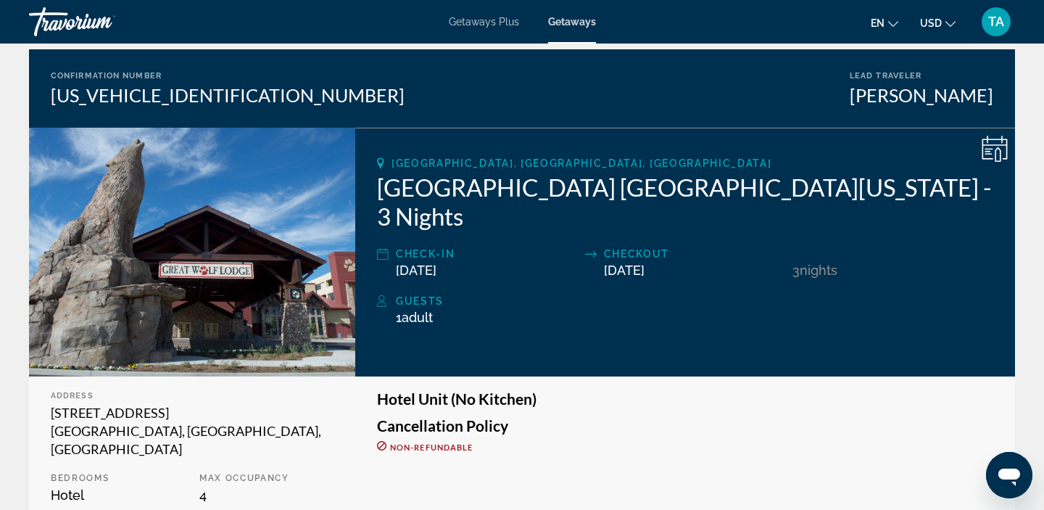
click at [995, 30] on div "TA" at bounding box center [996, 21] width 29 height 29
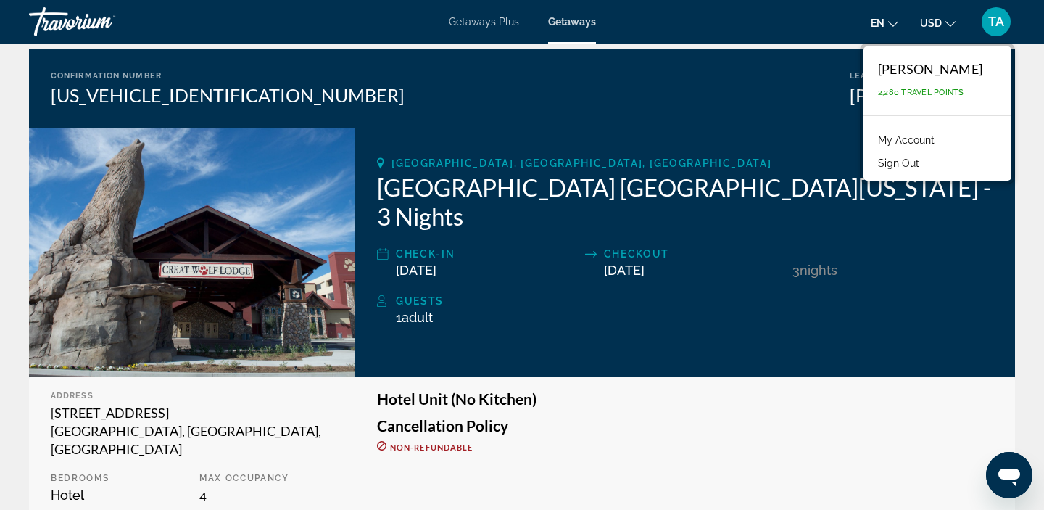
click at [921, 161] on button "Sign Out" at bounding box center [899, 163] width 56 height 19
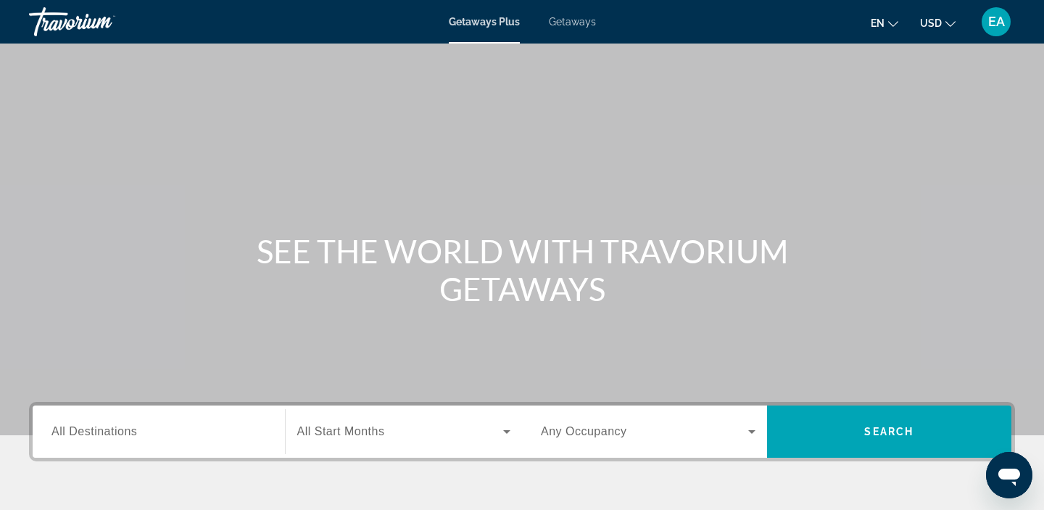
click at [1001, 30] on div "EA" at bounding box center [996, 21] width 29 height 29
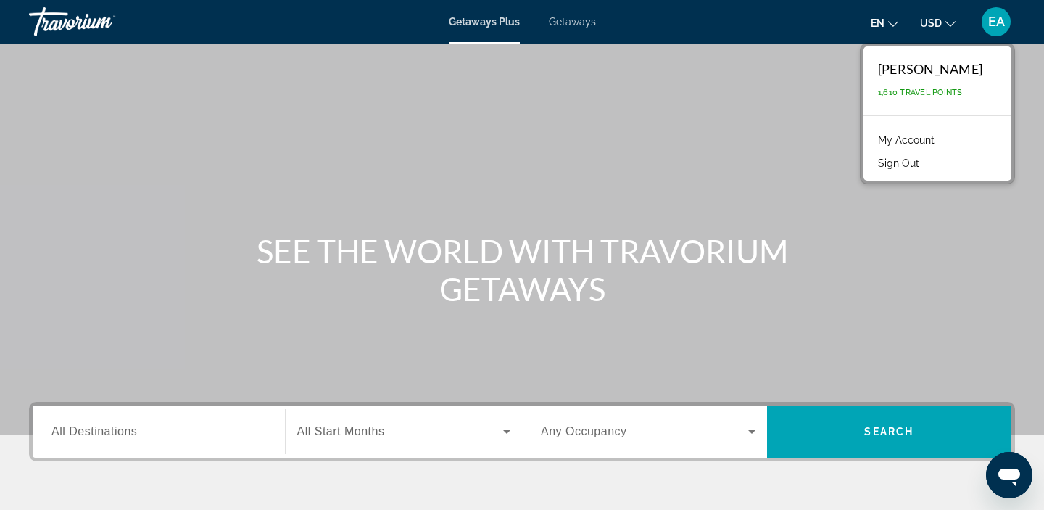
click at [937, 141] on link "My Account" at bounding box center [906, 140] width 71 height 19
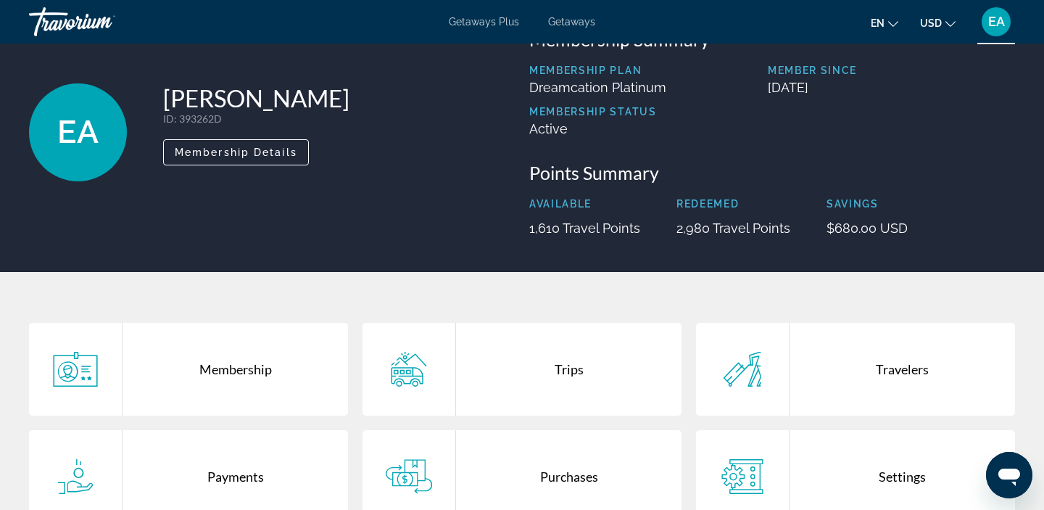
scroll to position [88, 0]
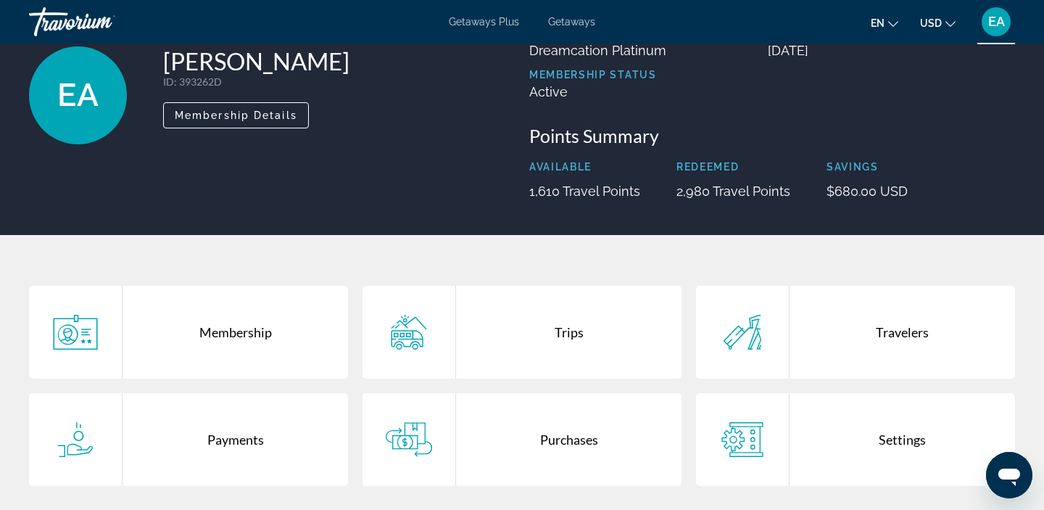
click at [560, 326] on div "Trips" at bounding box center [568, 332] width 225 height 93
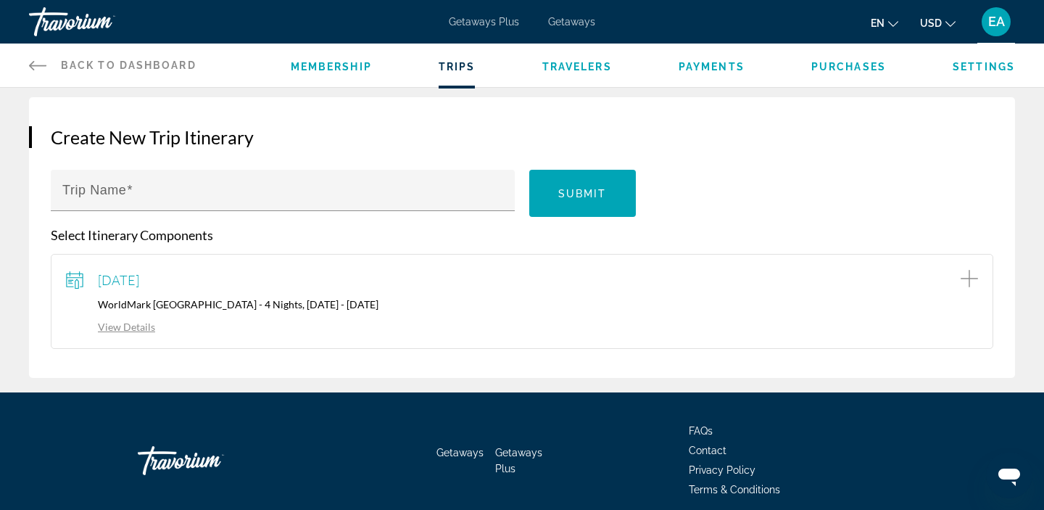
scroll to position [149, 0]
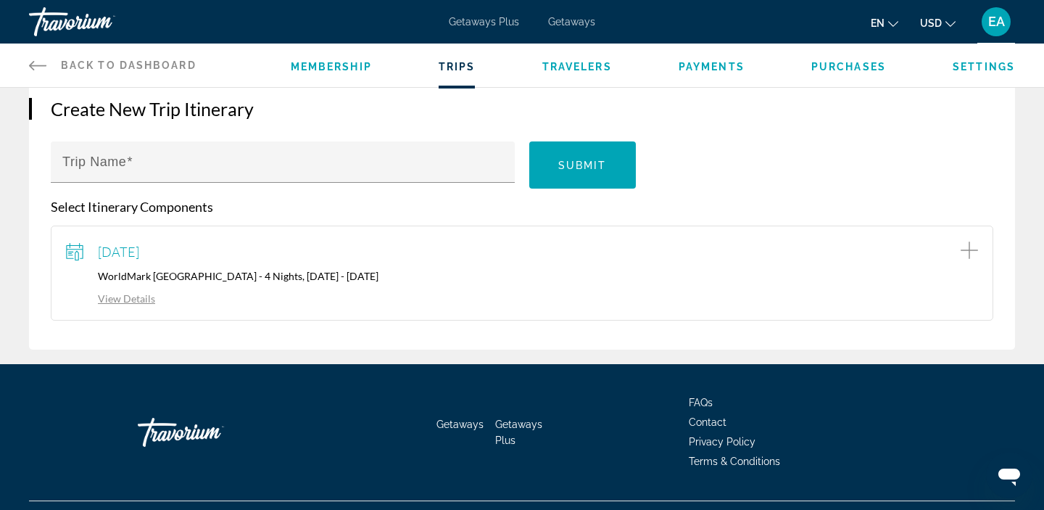
click at [133, 297] on link "View Details" at bounding box center [110, 298] width 89 height 12
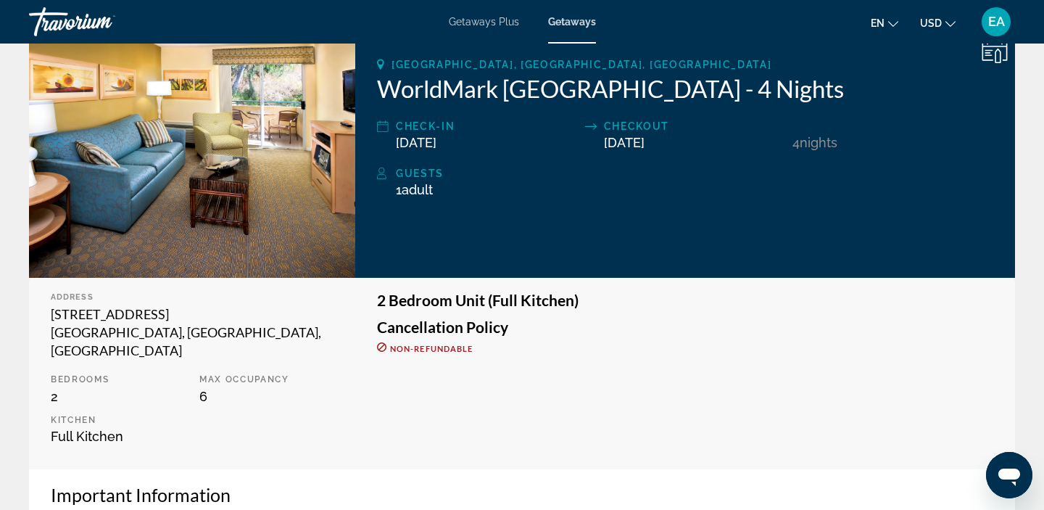
scroll to position [256, 0]
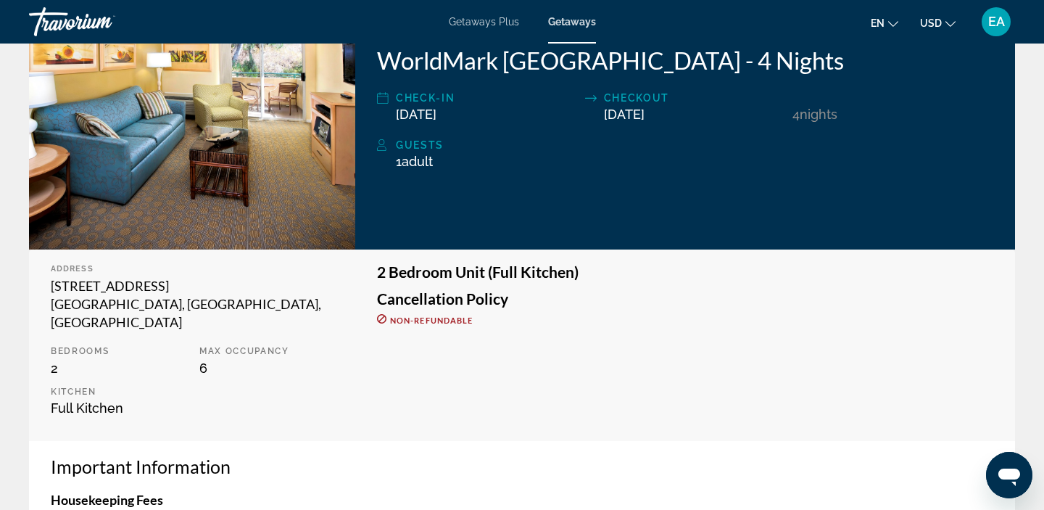
click at [206, 352] on div "Main content" at bounding box center [116, 363] width 232 height 218
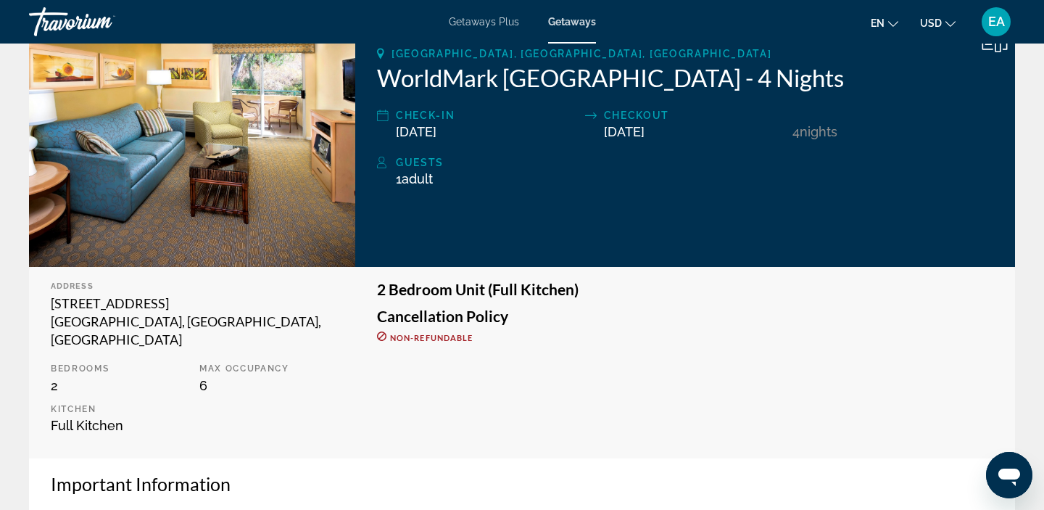
scroll to position [236, 0]
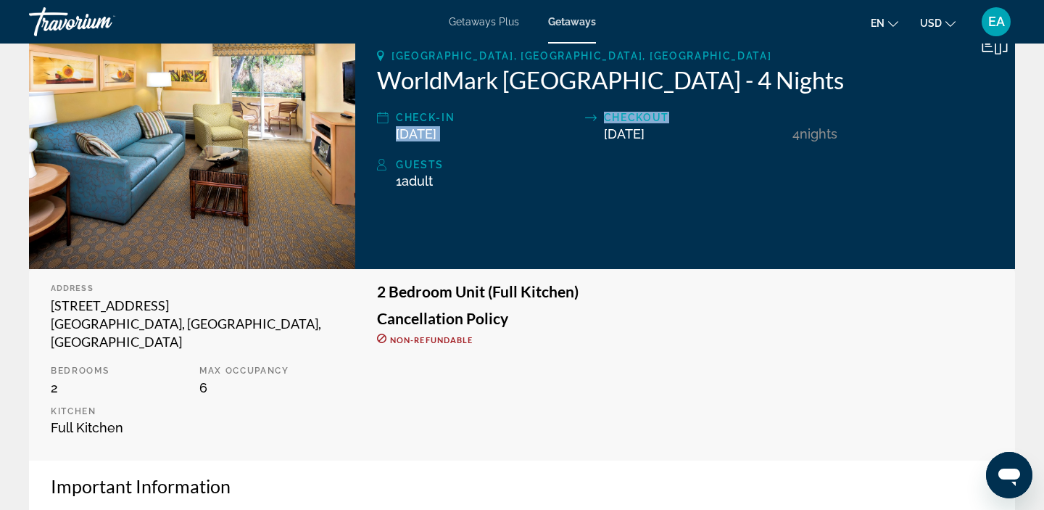
drag, startPoint x: 397, startPoint y: 135, endPoint x: 587, endPoint y: 137, distance: 190.7
click at [587, 137] on div "Check-In 10/29/2025 Checkout 11/02/2025 4 Night Nights" at bounding box center [685, 125] width 616 height 33
click at [594, 141] on div "Main content" at bounding box center [594, 133] width 19 height 15
drag, startPoint x: 396, startPoint y: 182, endPoint x: 439, endPoint y: 181, distance: 43.5
click at [440, 181] on div "1 Adult Adults , Child Children" at bounding box center [694, 180] width 597 height 15
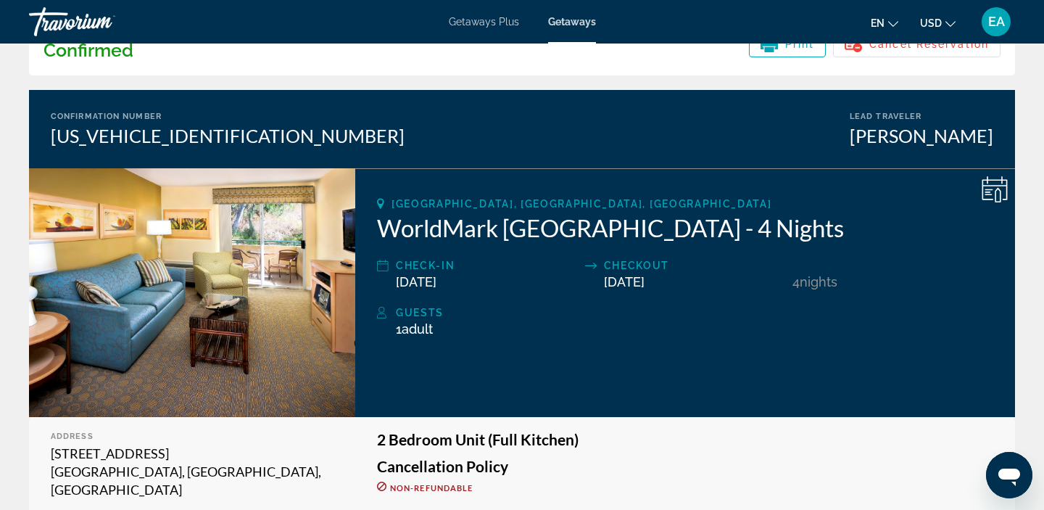
scroll to position [7, 0]
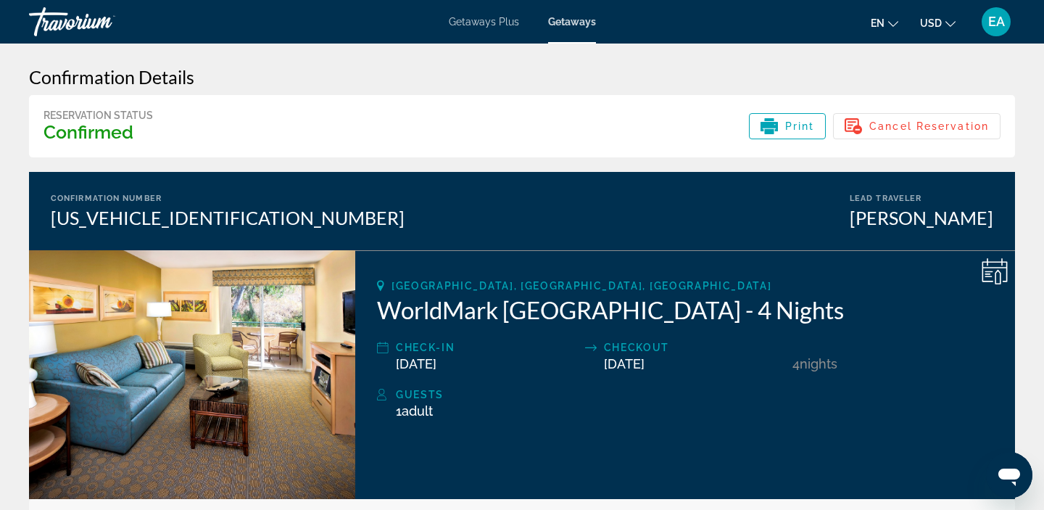
click at [994, 29] on div "EA" at bounding box center [996, 21] width 29 height 29
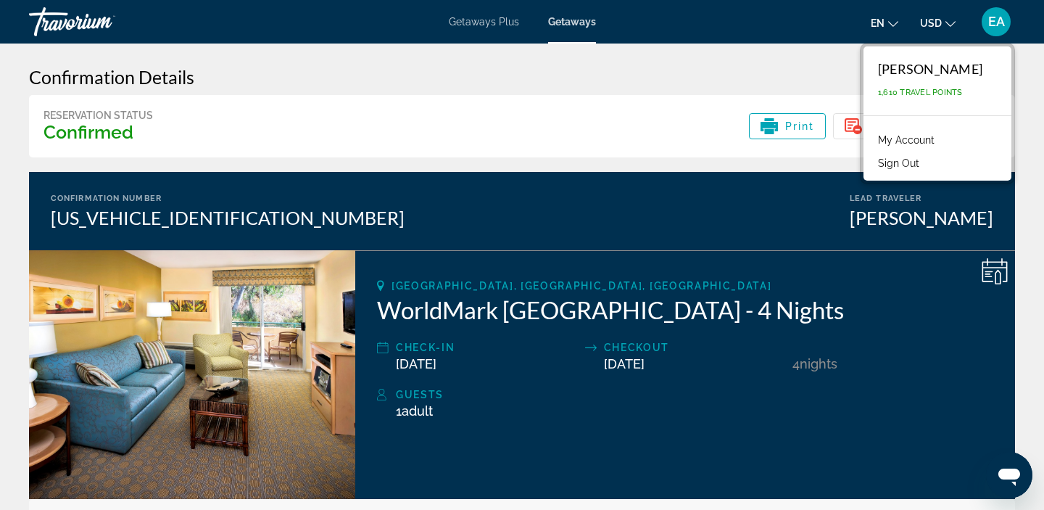
click at [643, 138] on div "Reservation Status Confirmed Print Cancel Reservation" at bounding box center [522, 126] width 986 height 62
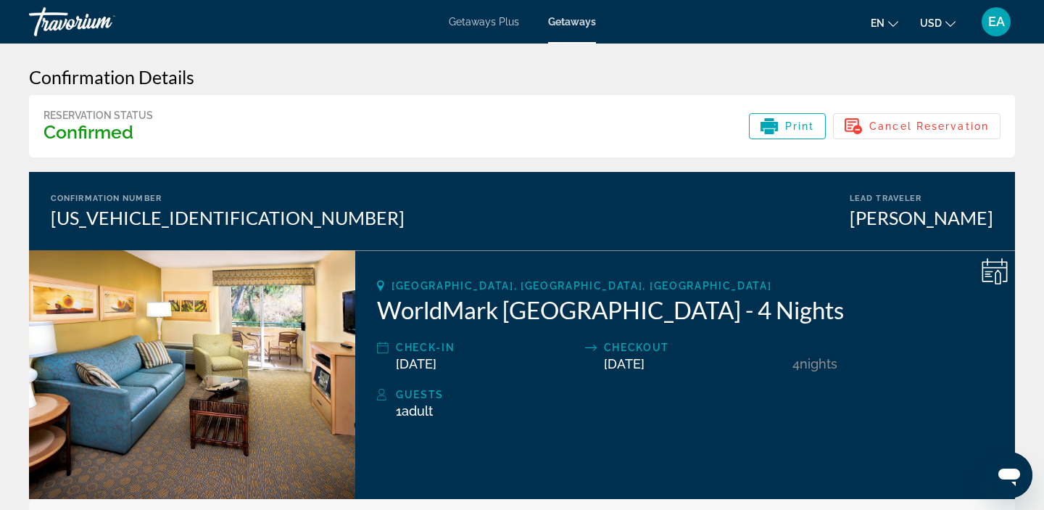
click at [560, 26] on span "Getaways" at bounding box center [572, 22] width 48 height 12
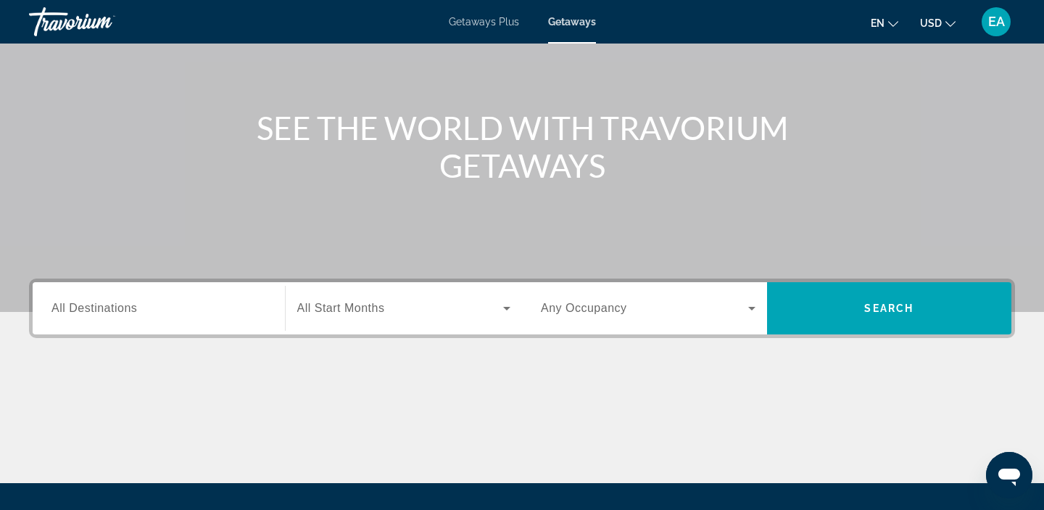
click at [106, 315] on input "Destination All Destinations" at bounding box center [158, 308] width 215 height 17
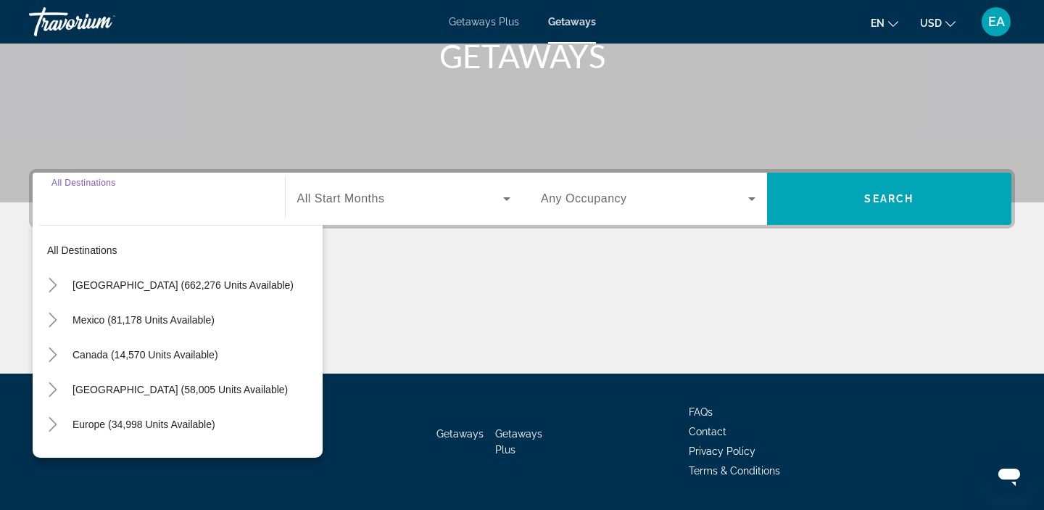
scroll to position [274, 0]
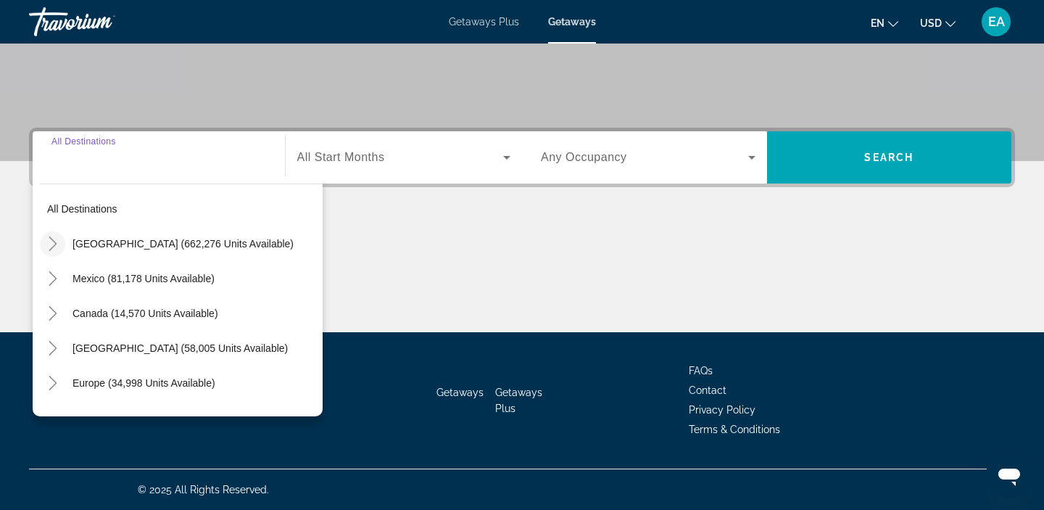
click at [54, 247] on icon "Toggle United States (662,276 units available)" at bounding box center [53, 243] width 15 height 15
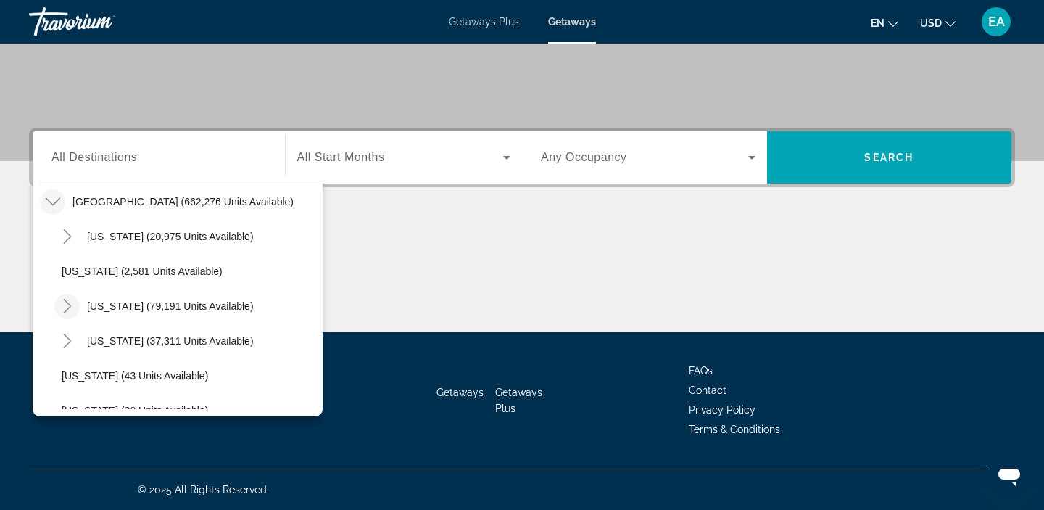
click at [67, 313] on icon "Toggle California (79,191 units available)" at bounding box center [67, 306] width 15 height 15
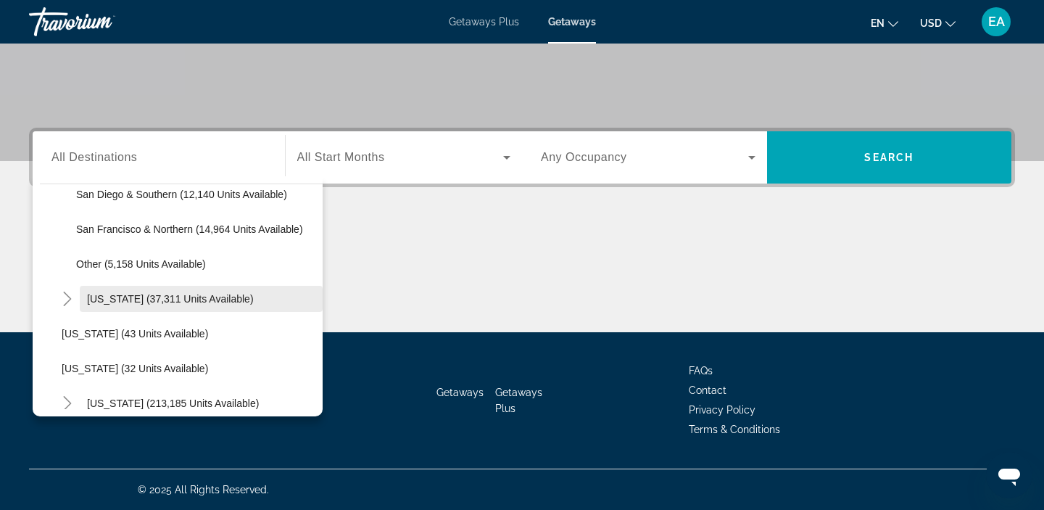
scroll to position [302, 0]
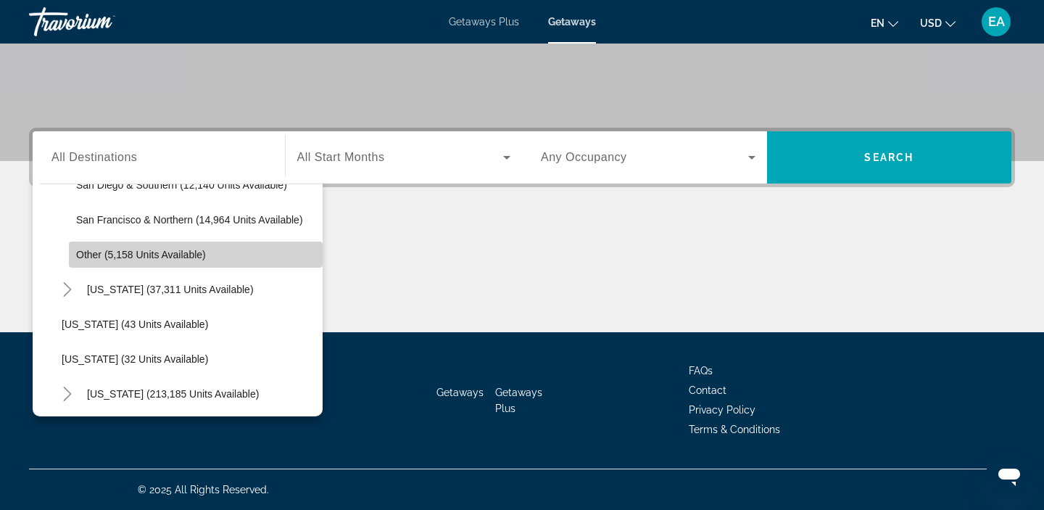
click at [130, 249] on span "Other (5,158 units available)" at bounding box center [141, 255] width 130 height 12
type input "**********"
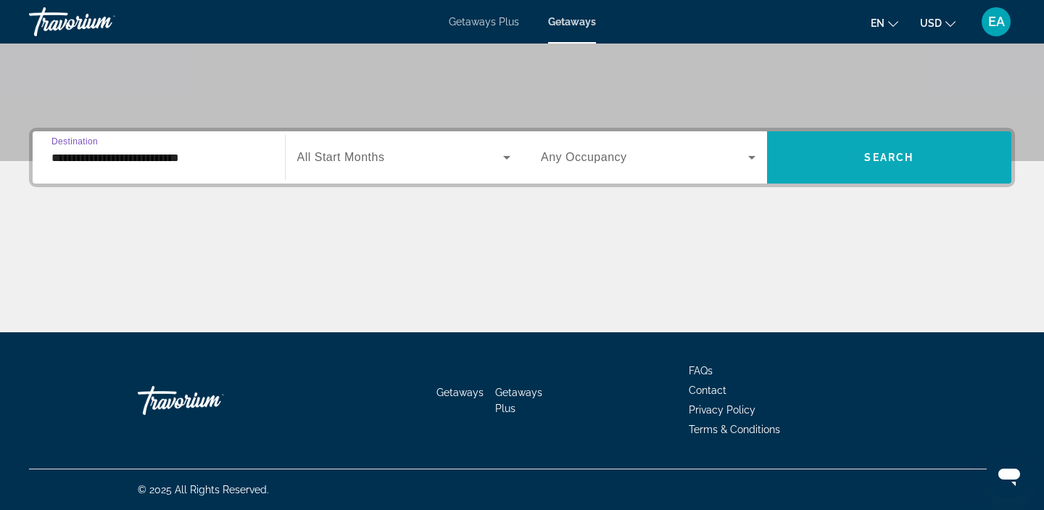
click at [881, 174] on span "Search widget" at bounding box center [889, 157] width 245 height 35
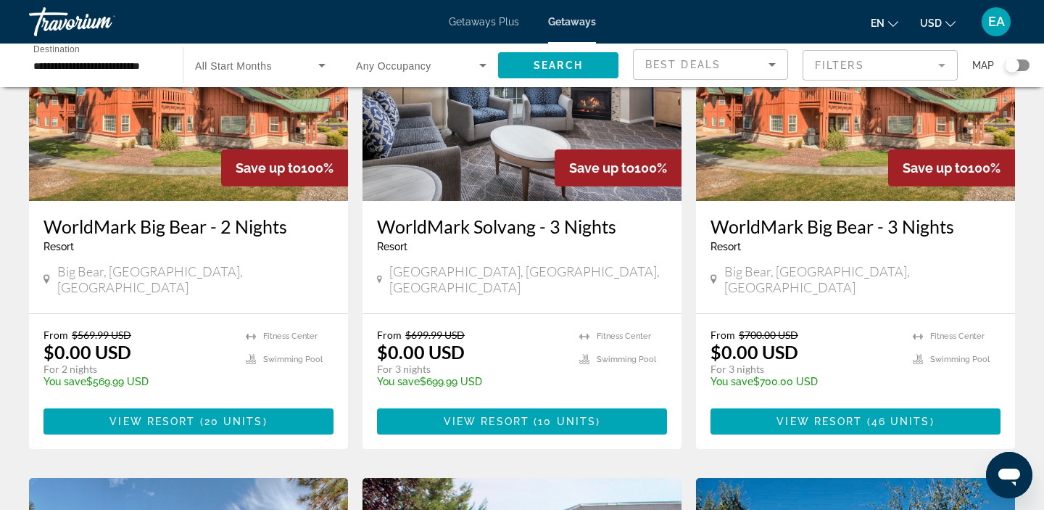
scroll to position [146, 0]
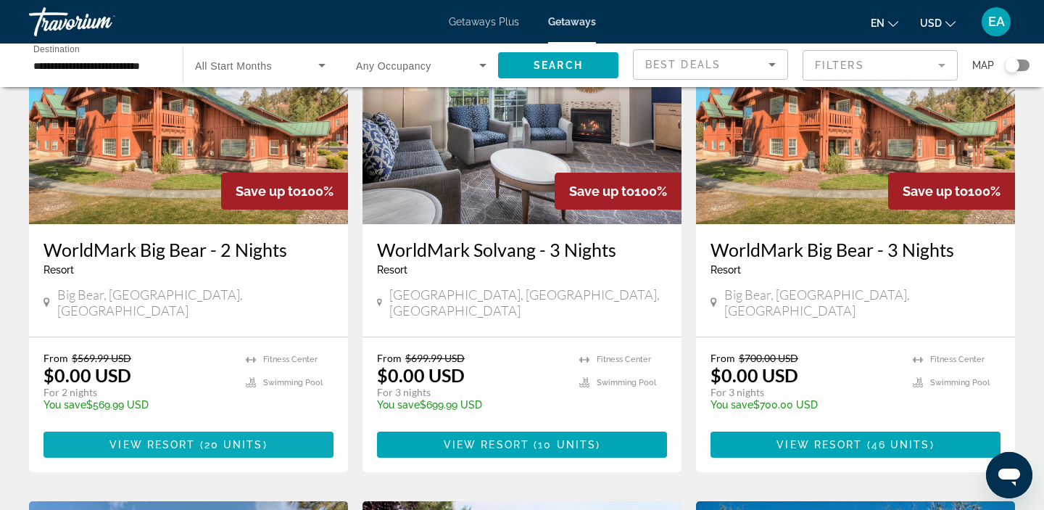
click at [173, 439] on span "View Resort" at bounding box center [152, 445] width 86 height 12
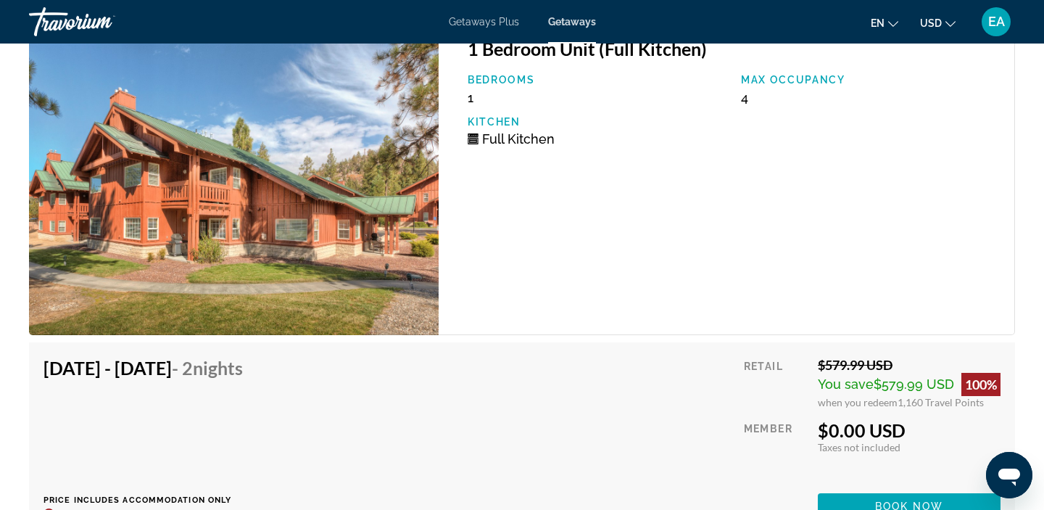
scroll to position [4673, 0]
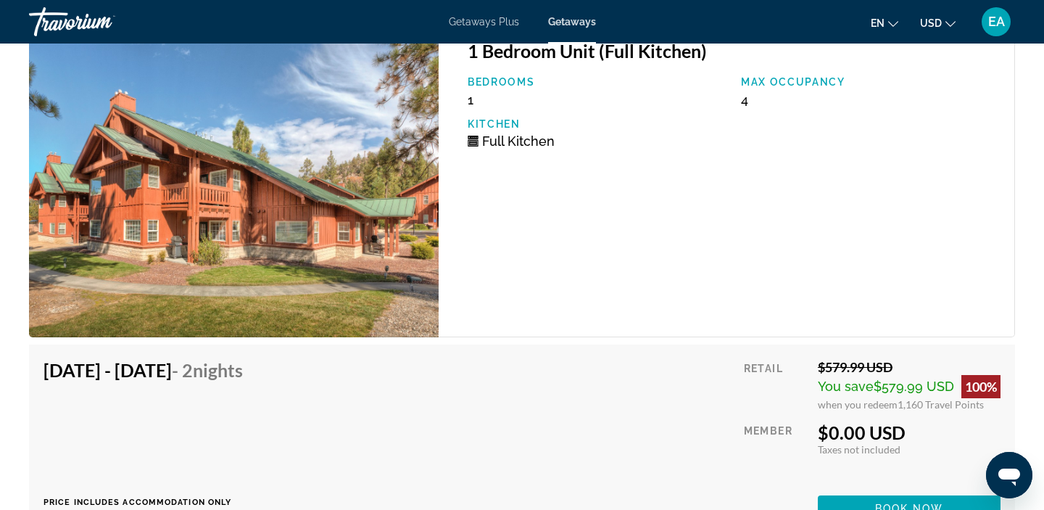
drag, startPoint x: 39, startPoint y: 373, endPoint x: 214, endPoint y: 372, distance: 174.7
click at [214, 372] on div "Nov 7, 2025 - Nov 9, 2025 - 2 Nights Price includes accommodation only Refundab…" at bounding box center [522, 439] width 986 height 191
click at [193, 381] on div "Nov 7, 2025 - Nov 9, 2025 - 2 Nights" at bounding box center [143, 373] width 199 height 29
click at [456, 378] on div "Nov 7, 2025 - Nov 9, 2025 - 2 Nights Price includes accommodation only Refundab…" at bounding box center [522, 440] width 957 height 162
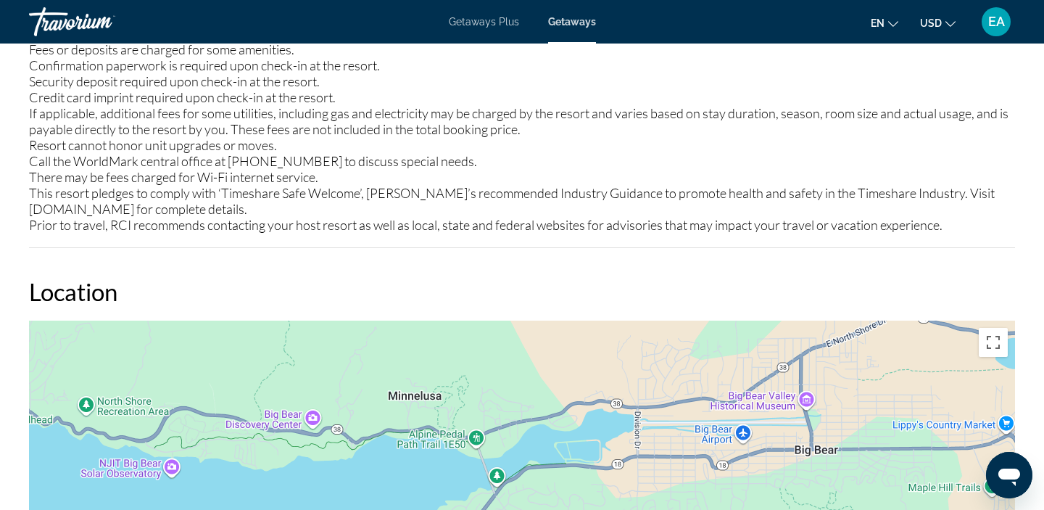
scroll to position [1670, 0]
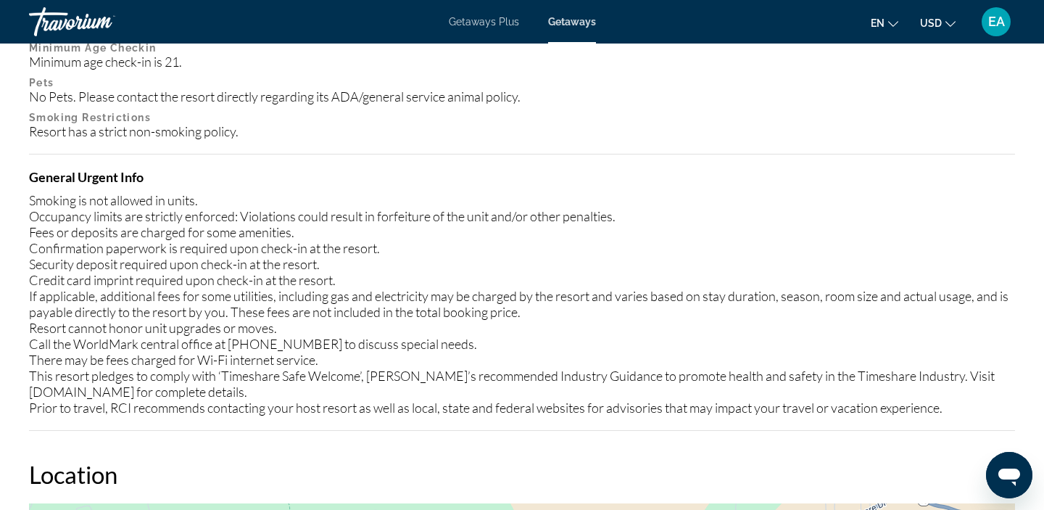
click at [990, 28] on span "EA" at bounding box center [996, 22] width 17 height 15
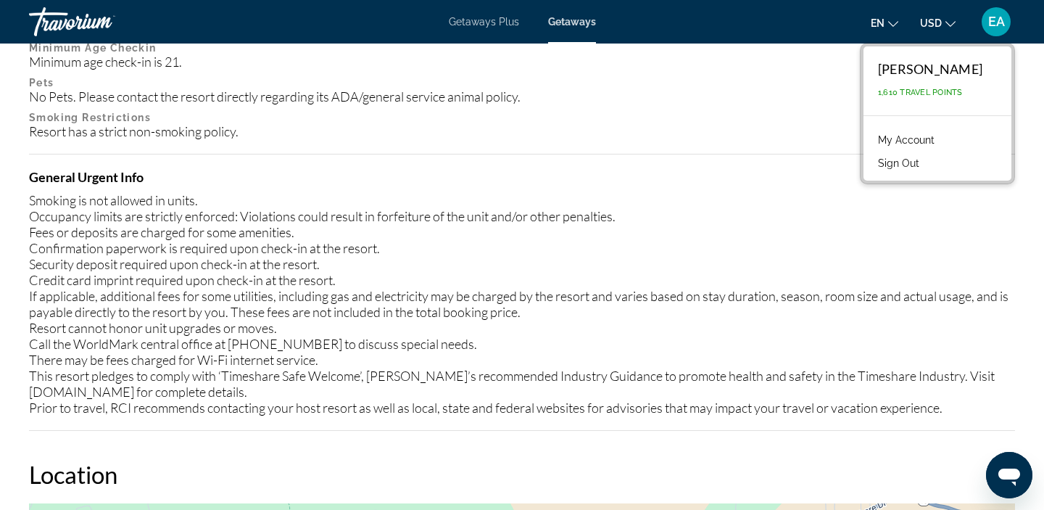
click at [734, 125] on div "Resort has a strict non-smoking policy." at bounding box center [522, 131] width 986 height 16
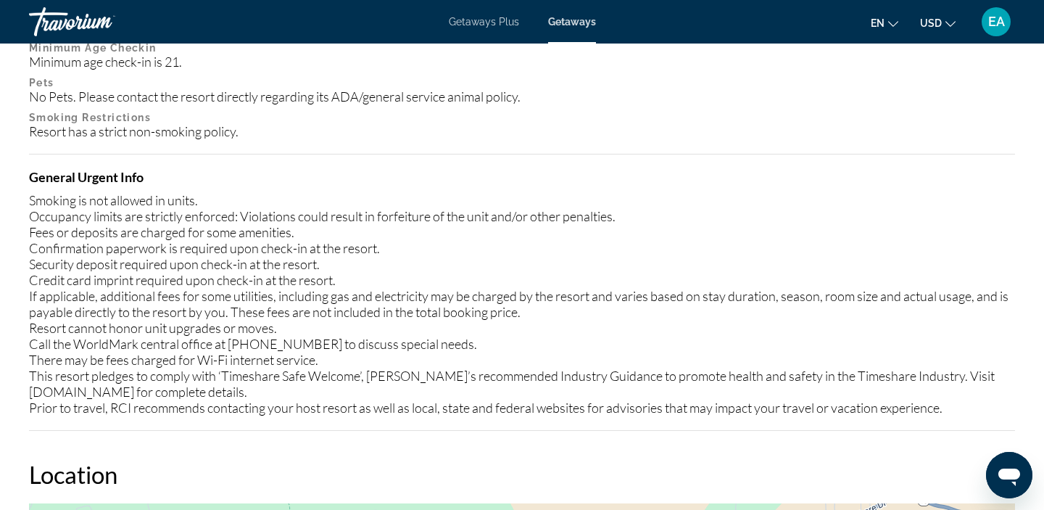
click at [567, 23] on span "Getaways" at bounding box center [572, 22] width 48 height 12
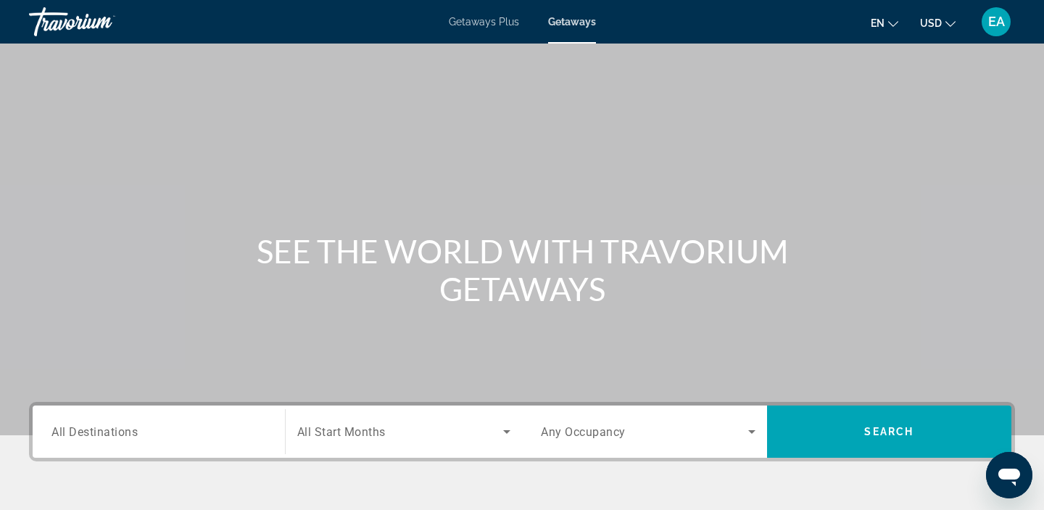
click at [71, 450] on div "Search widget" at bounding box center [158, 431] width 215 height 41
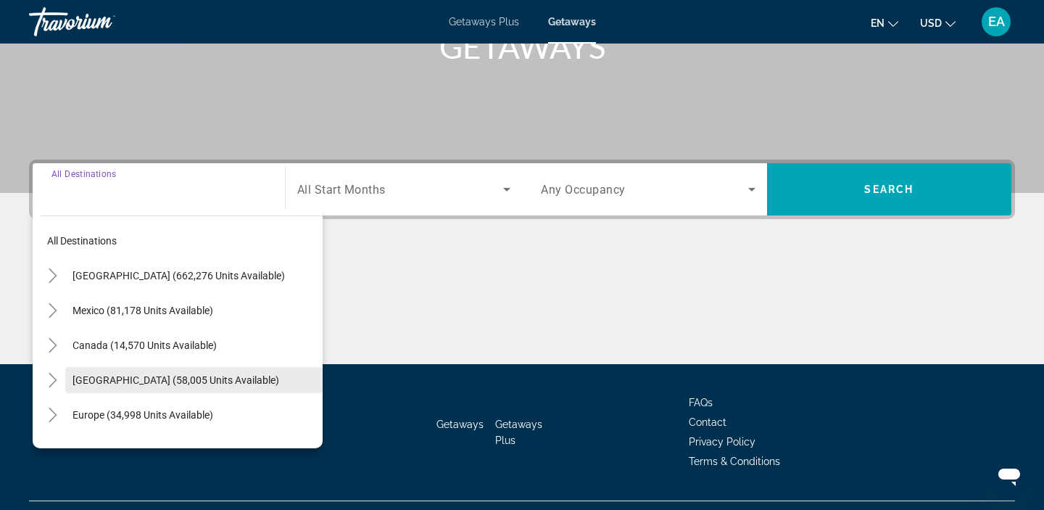
scroll to position [274, 0]
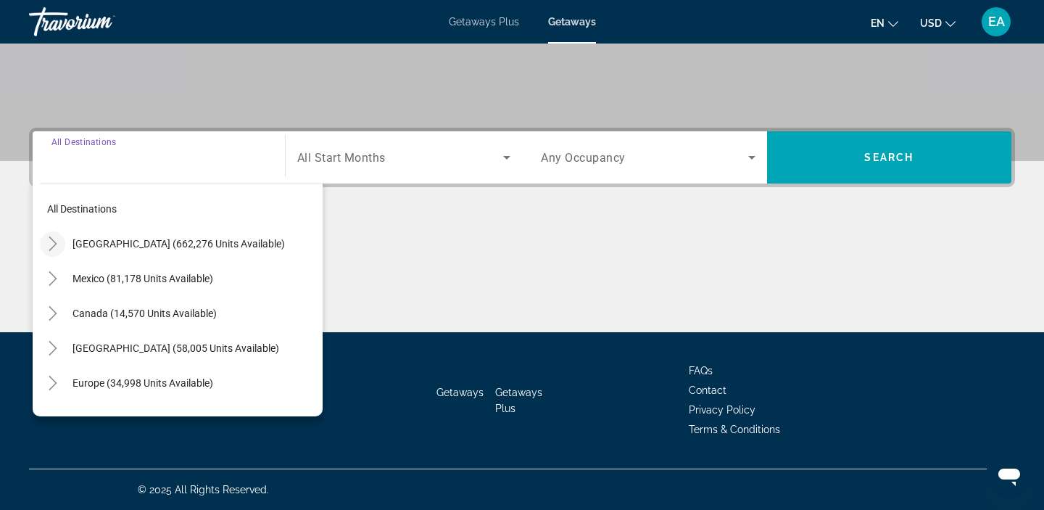
click at [59, 246] on mat-icon "Toggle United States (662,276 units available)" at bounding box center [52, 243] width 25 height 25
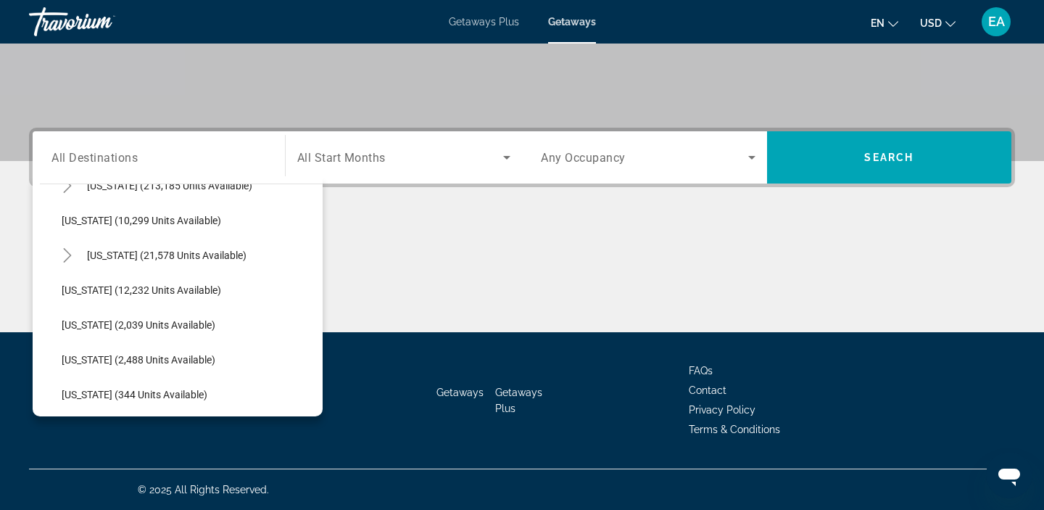
scroll to position [305, 0]
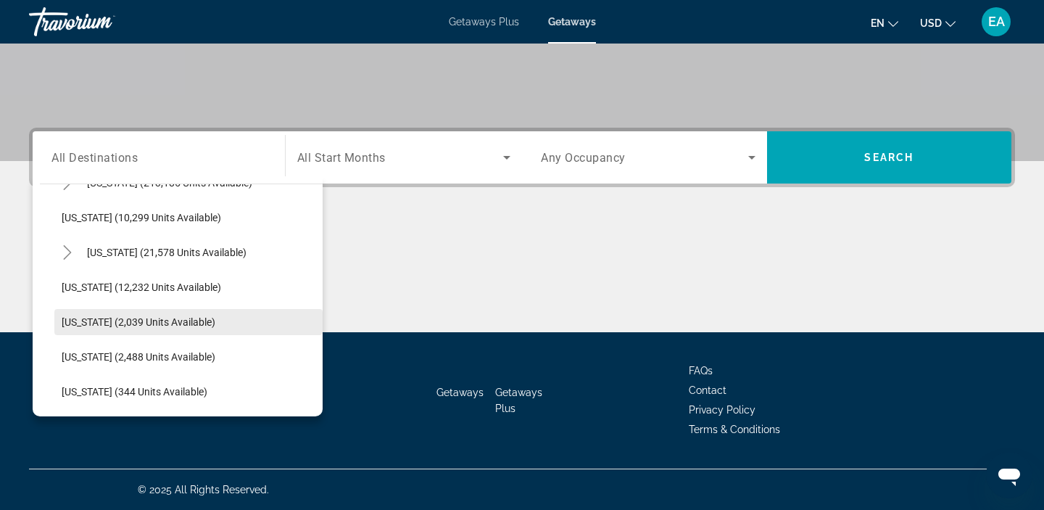
click at [75, 317] on span "[US_STATE] (2,039 units available)" at bounding box center [139, 322] width 154 height 12
type input "**********"
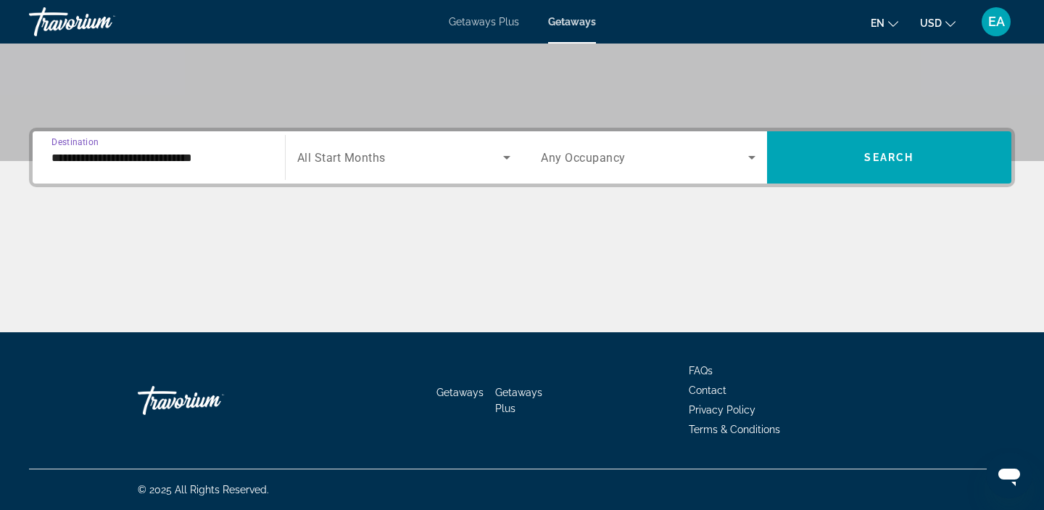
click at [67, 161] on input "**********" at bounding box center [158, 157] width 215 height 17
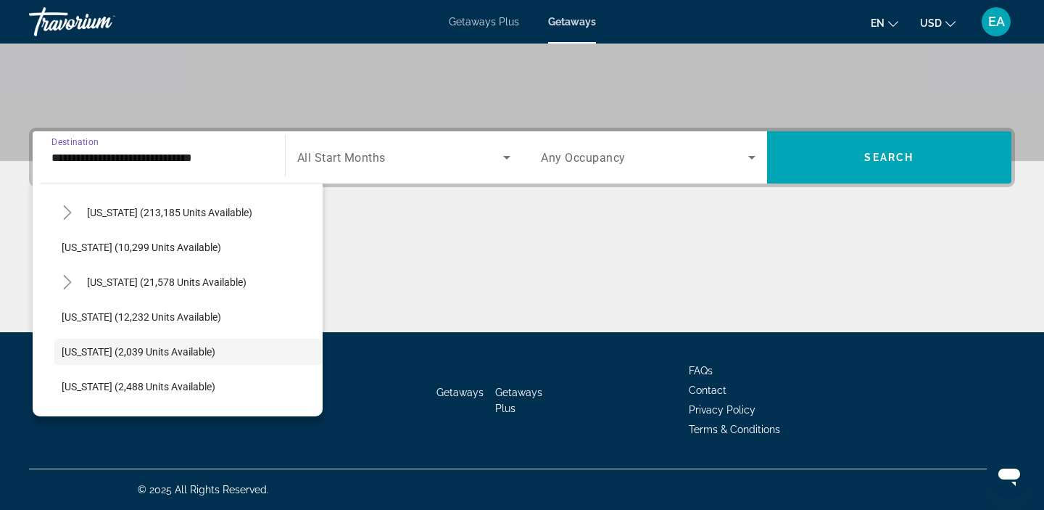
scroll to position [252, 0]
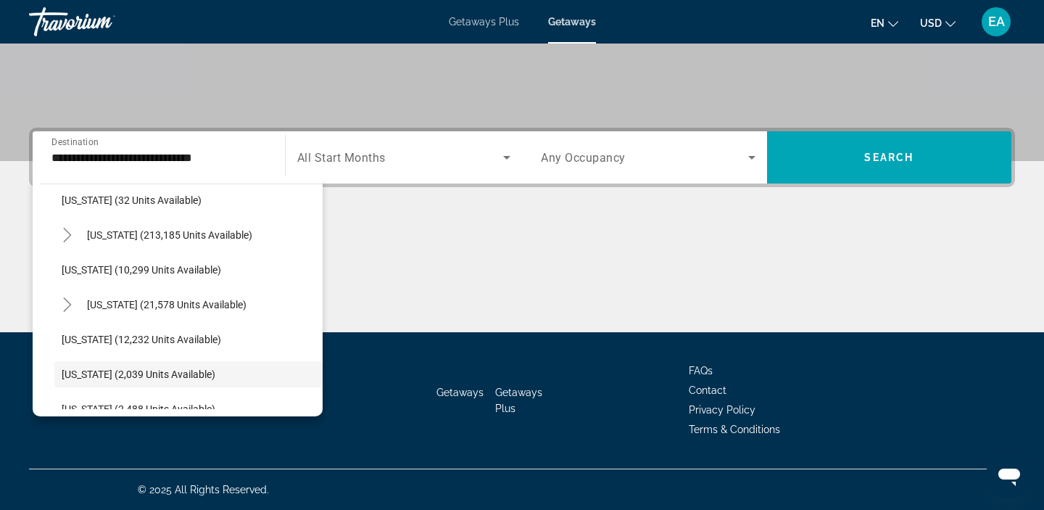
click at [444, 237] on div "Main content" at bounding box center [522, 277] width 986 height 109
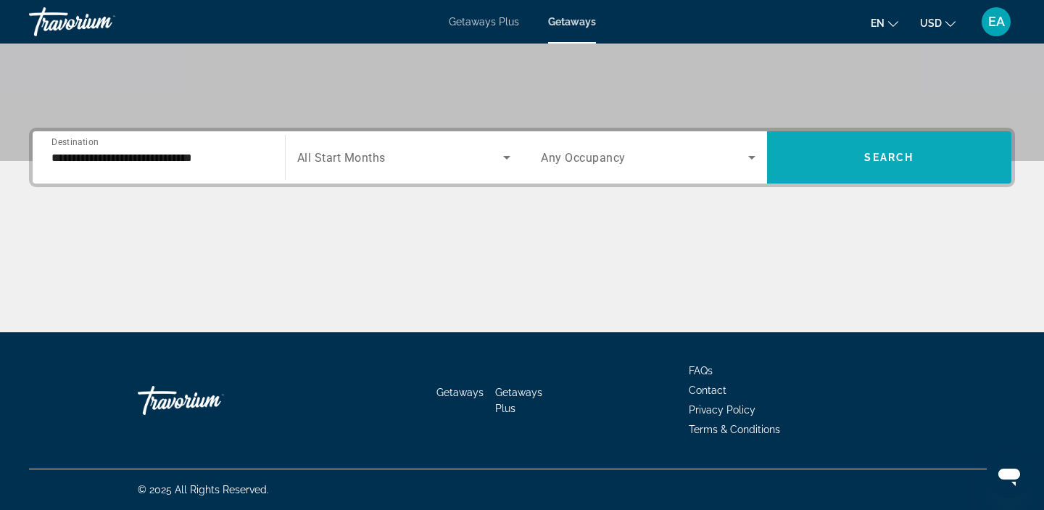
click at [959, 161] on span "Search widget" at bounding box center [889, 157] width 245 height 35
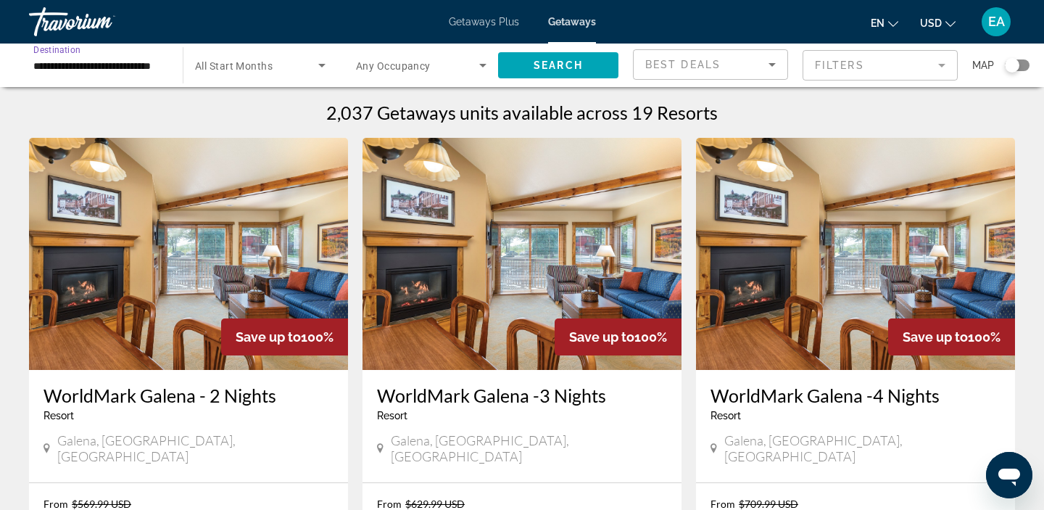
click at [42, 65] on input "**********" at bounding box center [98, 65] width 131 height 17
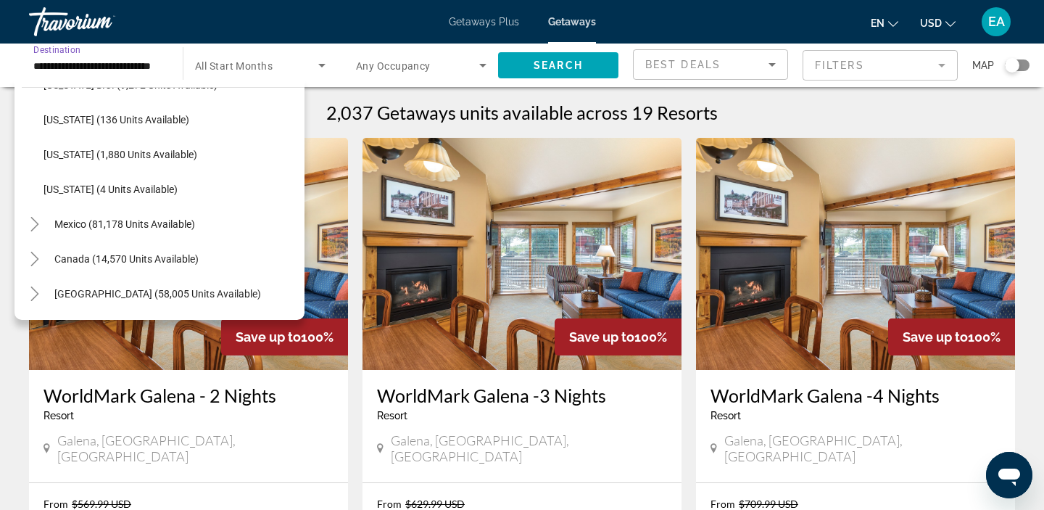
scroll to position [1506, 0]
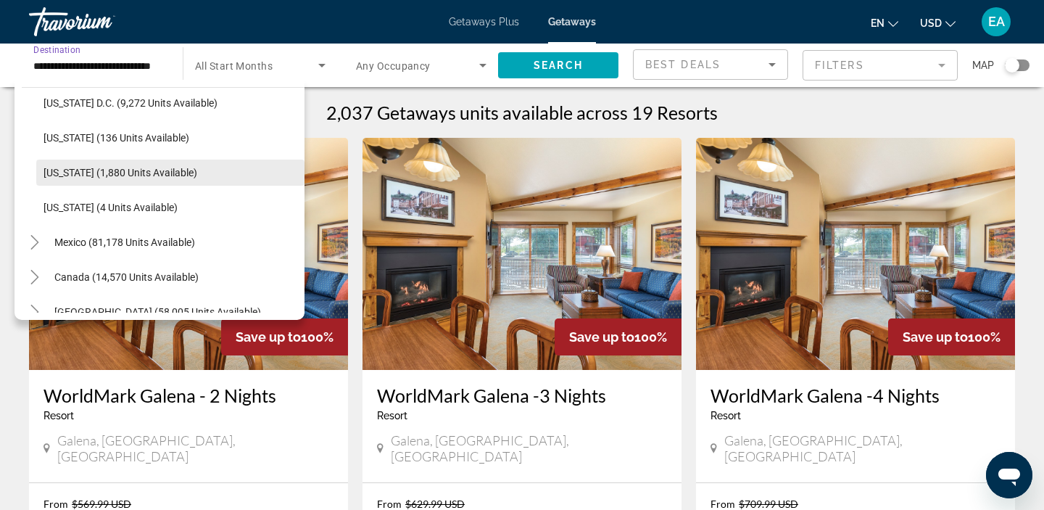
click at [88, 177] on span "[US_STATE] (1,880 units available)" at bounding box center [121, 173] width 154 height 12
type input "**********"
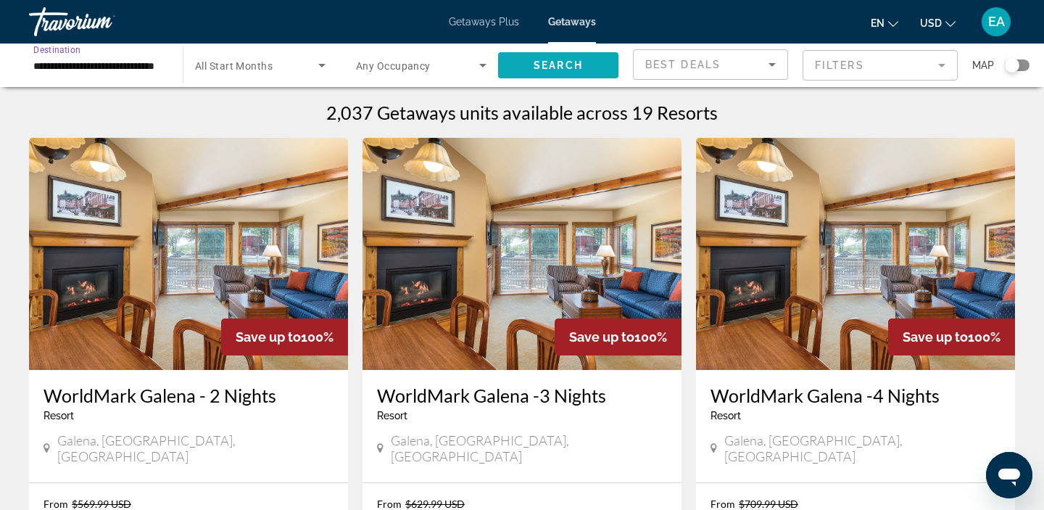
click at [573, 71] on span "Search widget" at bounding box center [558, 65] width 120 height 35
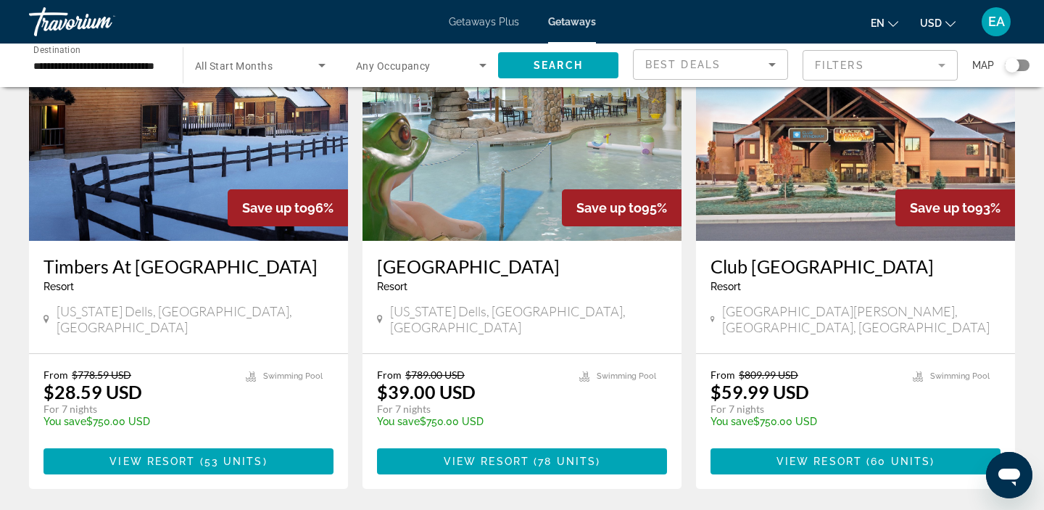
scroll to position [1149, 0]
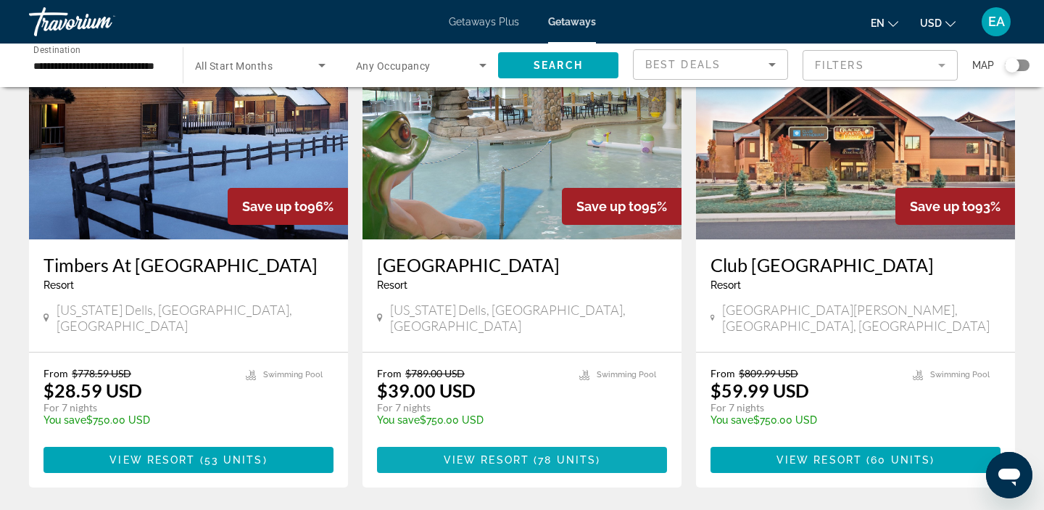
click at [496, 454] on span "View Resort" at bounding box center [487, 460] width 86 height 12
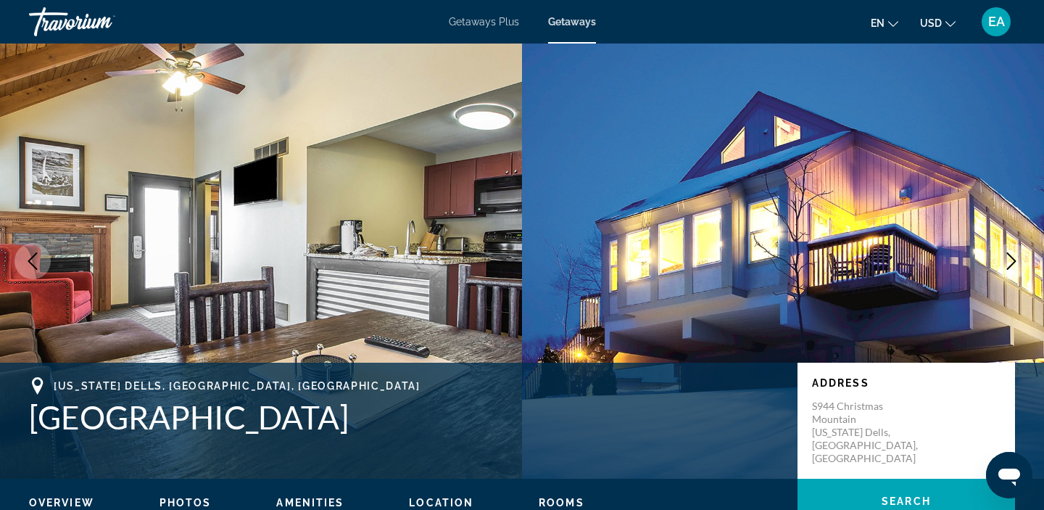
click at [1011, 258] on icon "Next image" at bounding box center [1011, 260] width 9 height 17
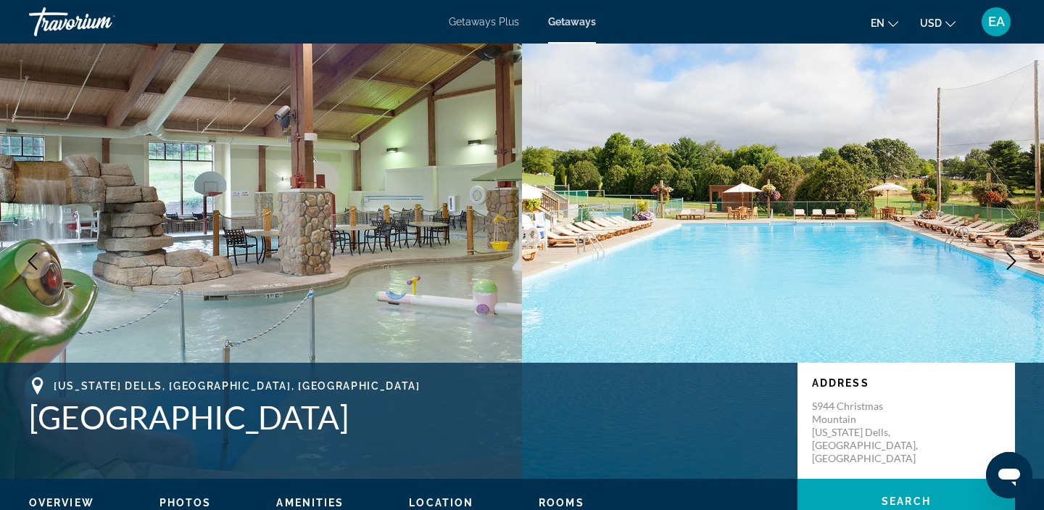
click at [1011, 258] on icon "Next image" at bounding box center [1011, 260] width 9 height 17
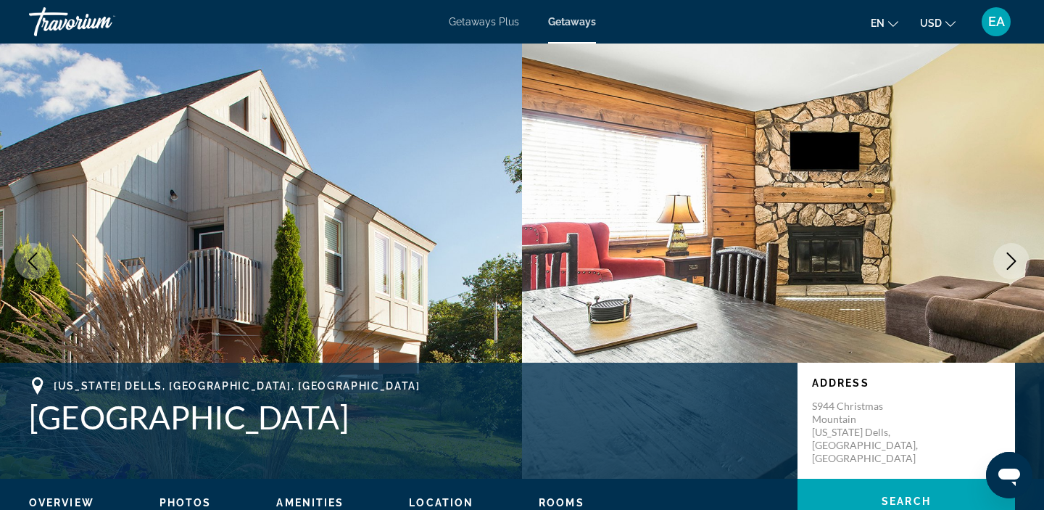
click at [1011, 258] on icon "Next image" at bounding box center [1011, 260] width 9 height 17
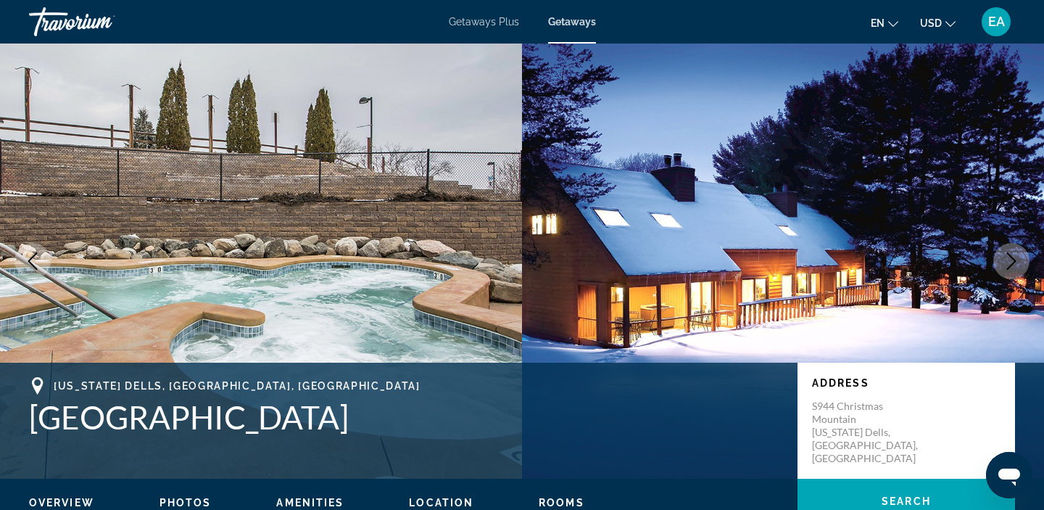
click at [1011, 258] on icon "Next image" at bounding box center [1011, 260] width 9 height 17
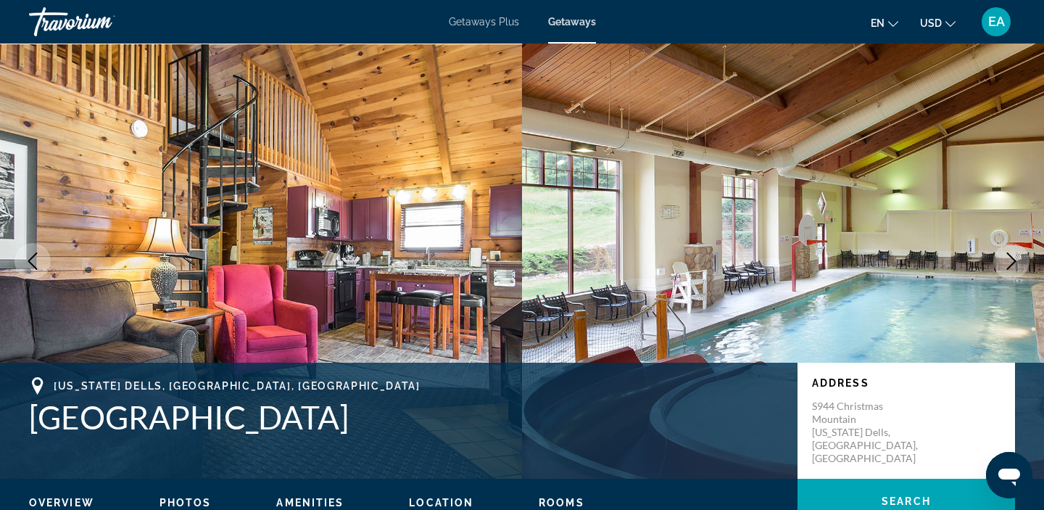
click at [1011, 258] on icon "Next image" at bounding box center [1011, 260] width 9 height 17
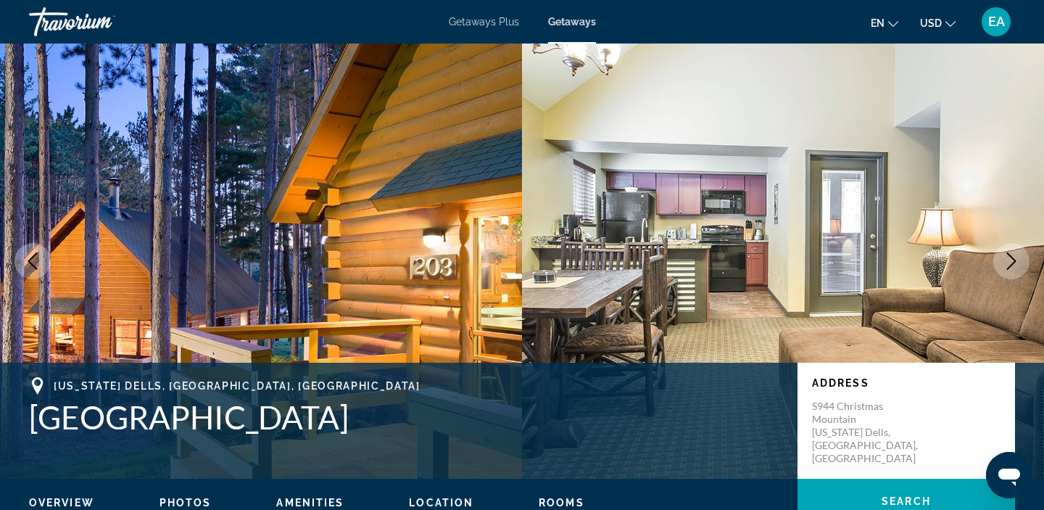
click at [1007, 264] on icon "Next image" at bounding box center [1011, 260] width 17 height 17
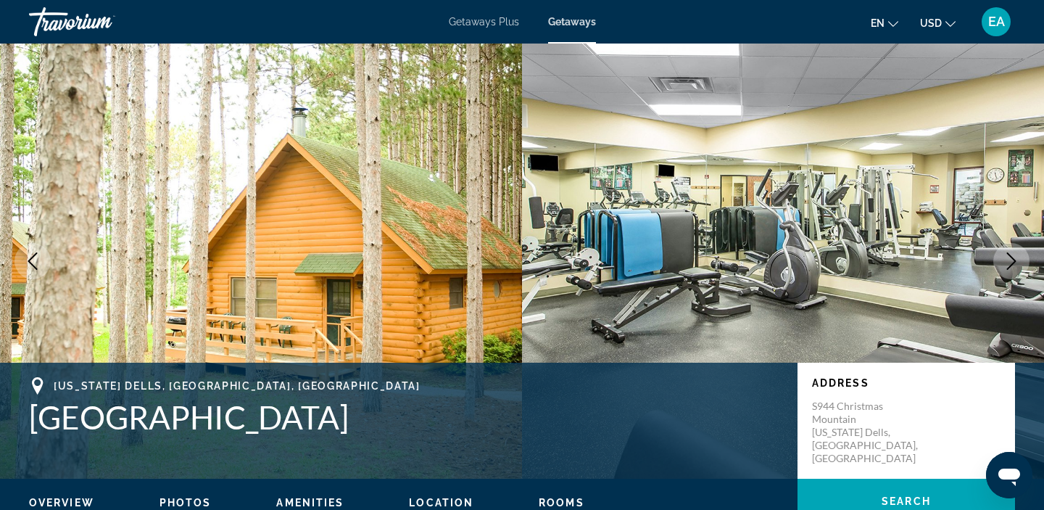
click at [1007, 264] on icon "Next image" at bounding box center [1011, 260] width 17 height 17
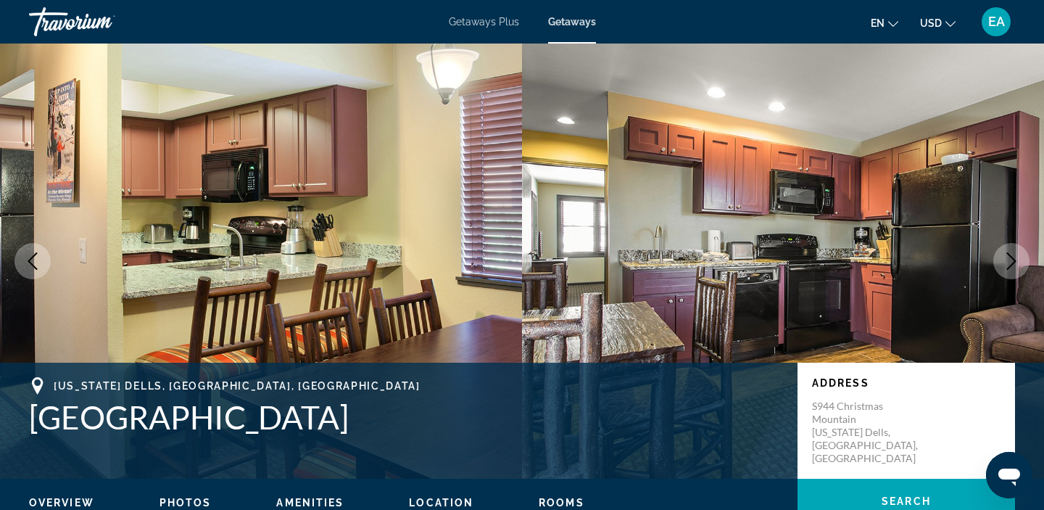
click at [36, 255] on icon "Previous image" at bounding box center [32, 260] width 17 height 17
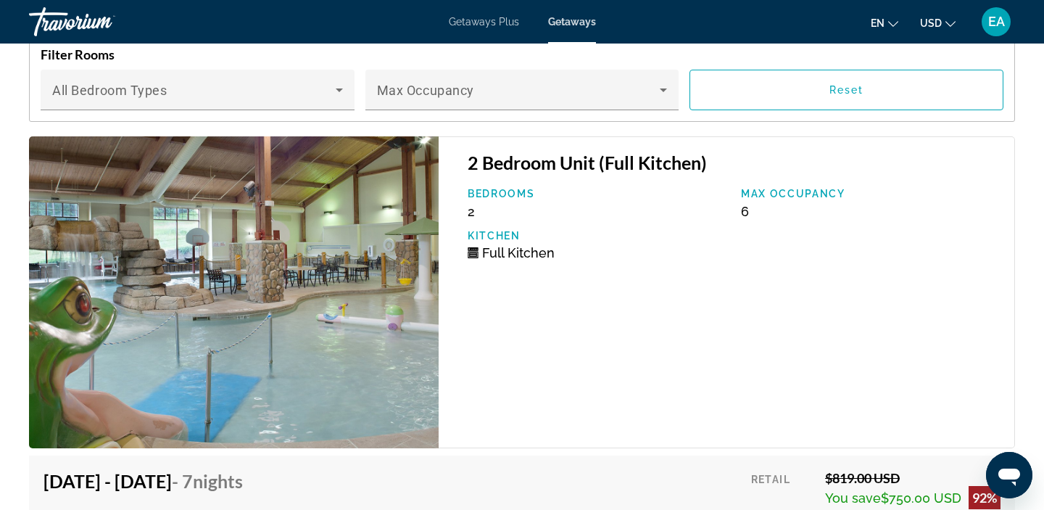
scroll to position [2595, 0]
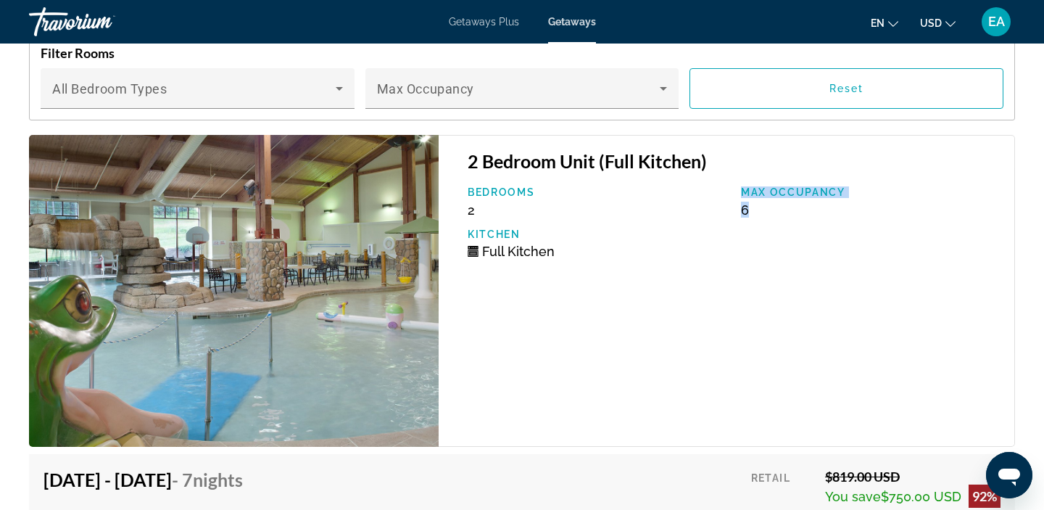
drag, startPoint x: 755, startPoint y: 209, endPoint x: 731, endPoint y: 208, distance: 23.9
click at [731, 209] on div "Bedrooms 2 Max Occupancy 6 Kitchen Full Kitchen" at bounding box center [733, 227] width 547 height 83
click at [493, 215] on div "Bedrooms 2" at bounding box center [596, 201] width 273 height 31
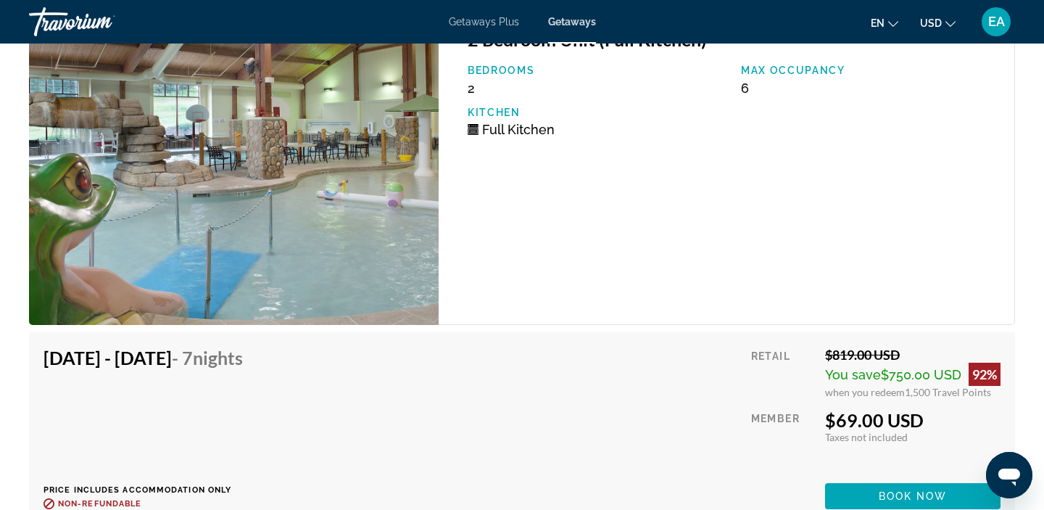
scroll to position [2736, 0]
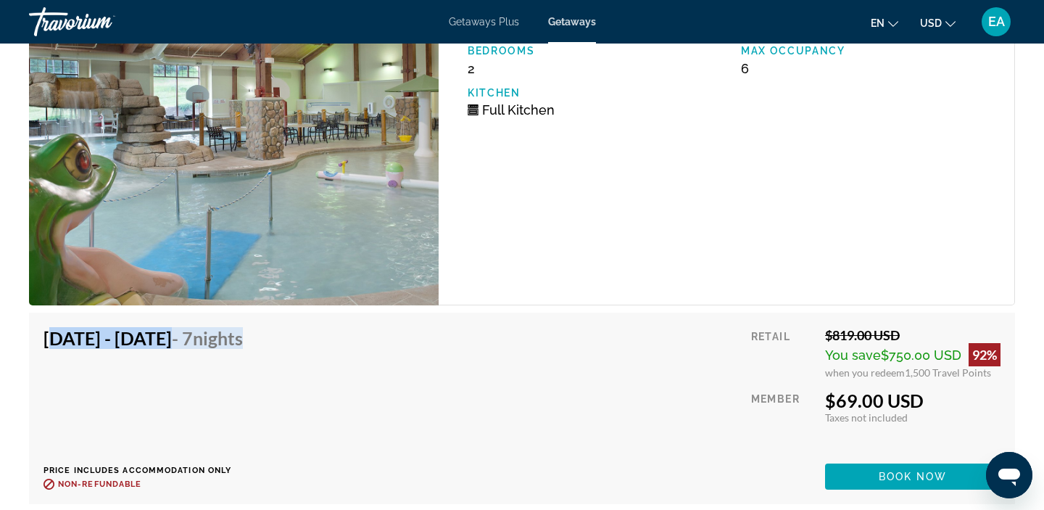
drag, startPoint x: 38, startPoint y: 342, endPoint x: 342, endPoint y: 347, distance: 303.8
click at [342, 347] on div "Oct 25, 2025 - Nov 1, 2025 - 7 Nights Price includes accommodation only Refunda…" at bounding box center [522, 408] width 986 height 191
click at [254, 358] on div "Oct 25, 2025 - Nov 1, 2025 - 7 Nights Price includes accommodation only Refunda…" at bounding box center [149, 408] width 210 height 162
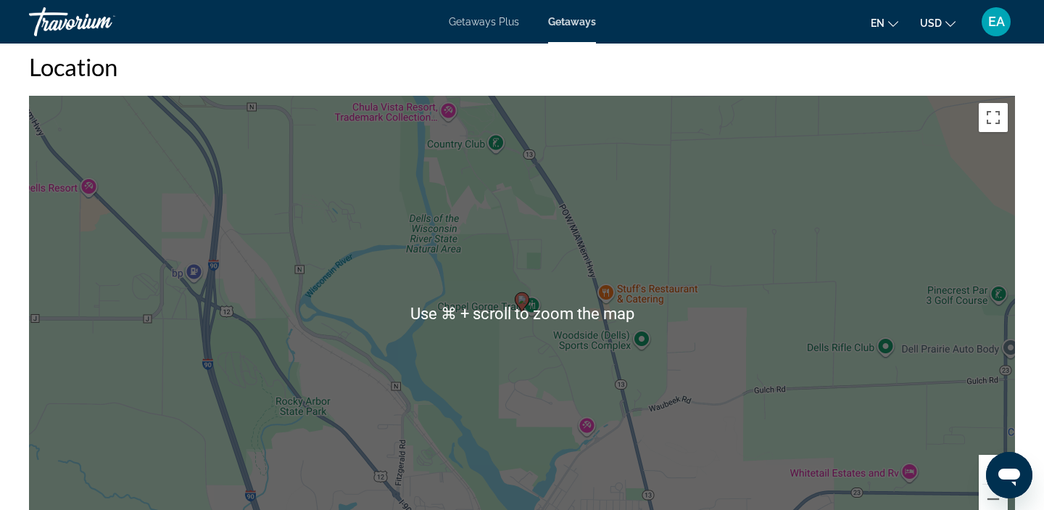
scroll to position [1993, 0]
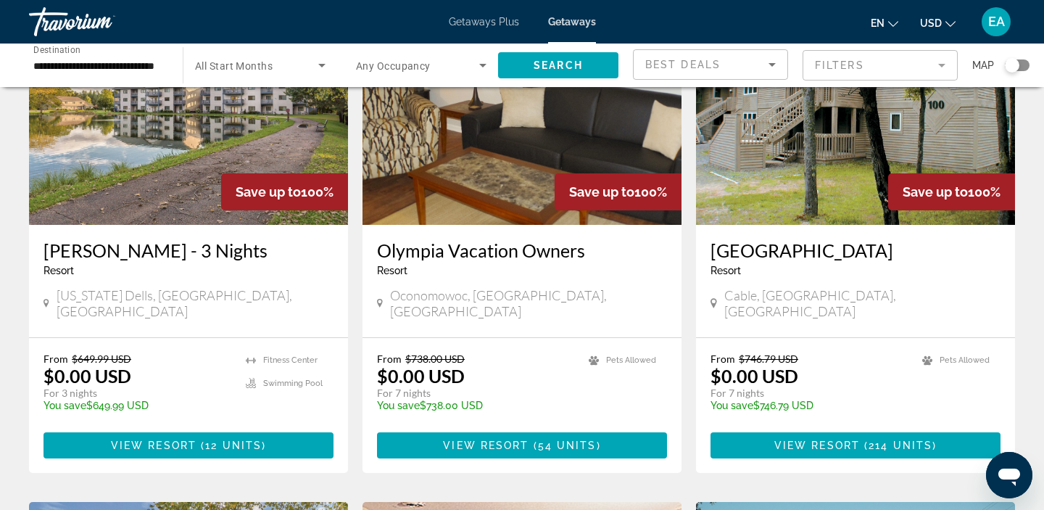
scroll to position [150, 0]
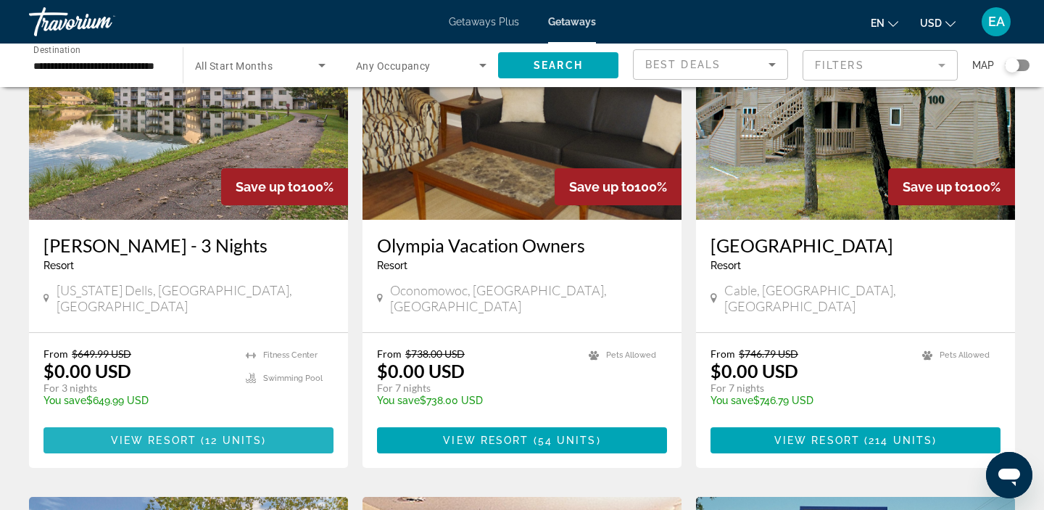
click at [157, 434] on span "View Resort" at bounding box center [154, 440] width 86 height 12
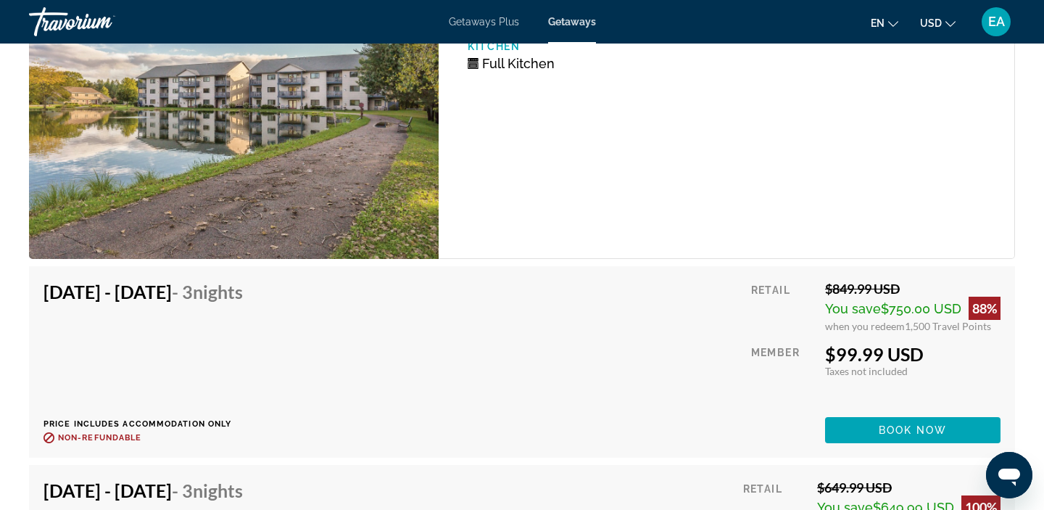
scroll to position [2844, 0]
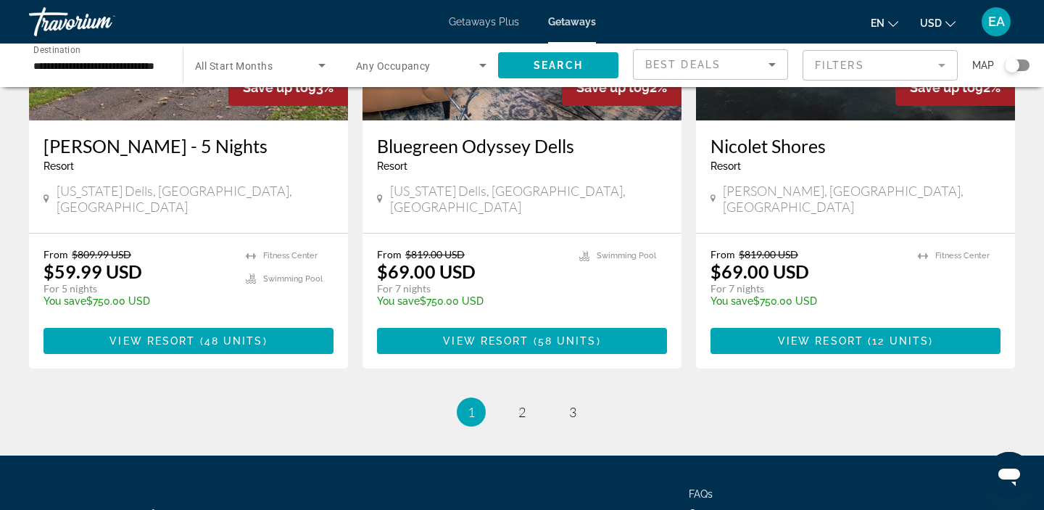
scroll to position [1858, 0]
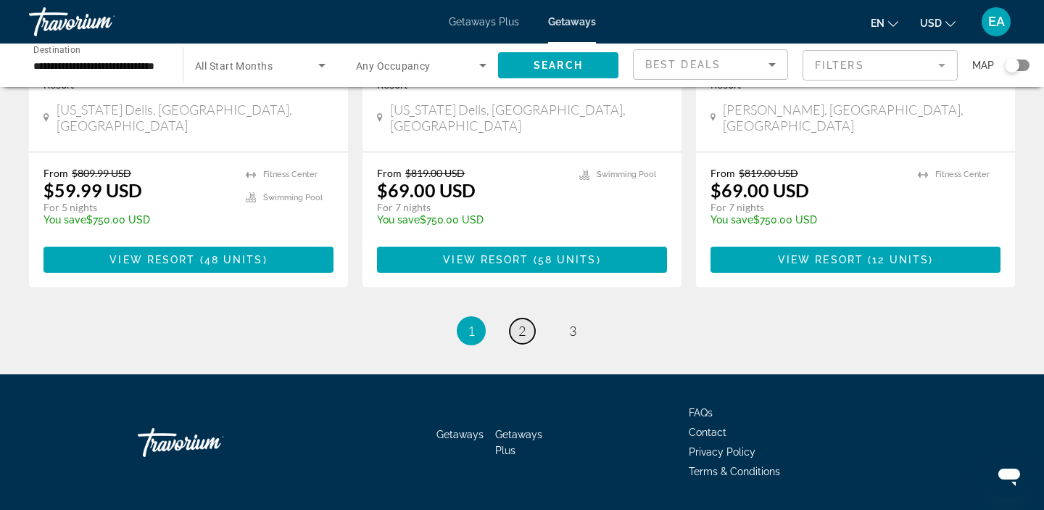
click at [518, 323] on span "2" at bounding box center [521, 331] width 7 height 16
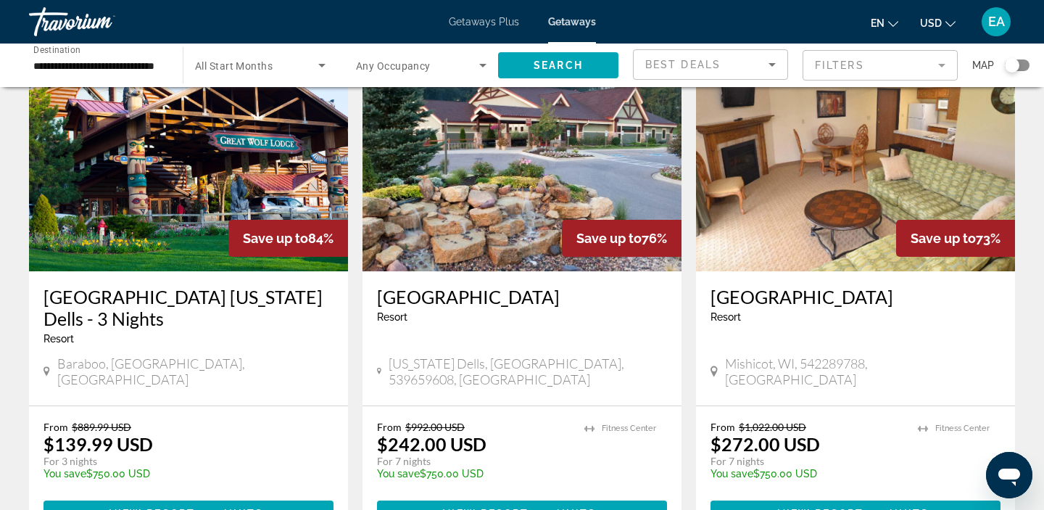
scroll to position [1168, 0]
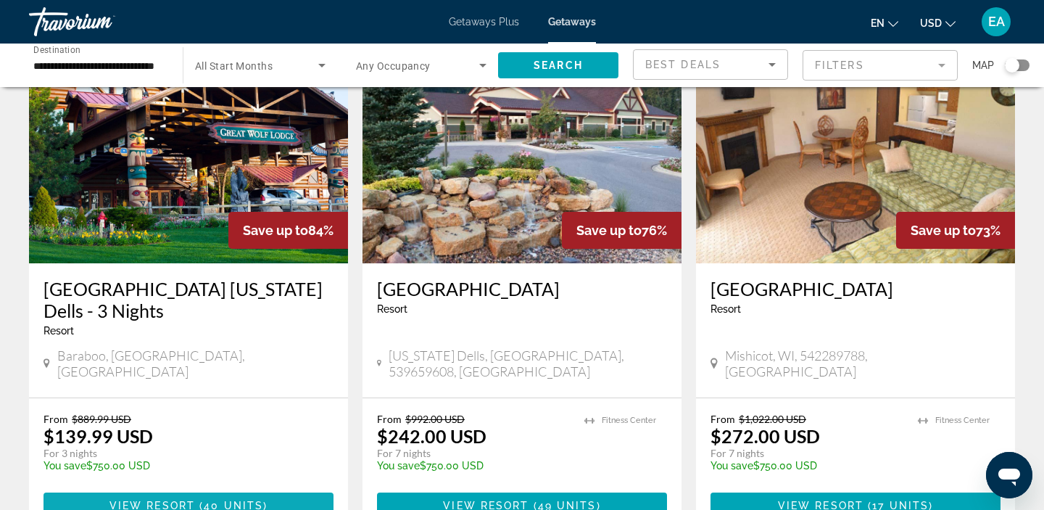
click at [180, 500] on span "View Resort" at bounding box center [152, 506] width 86 height 12
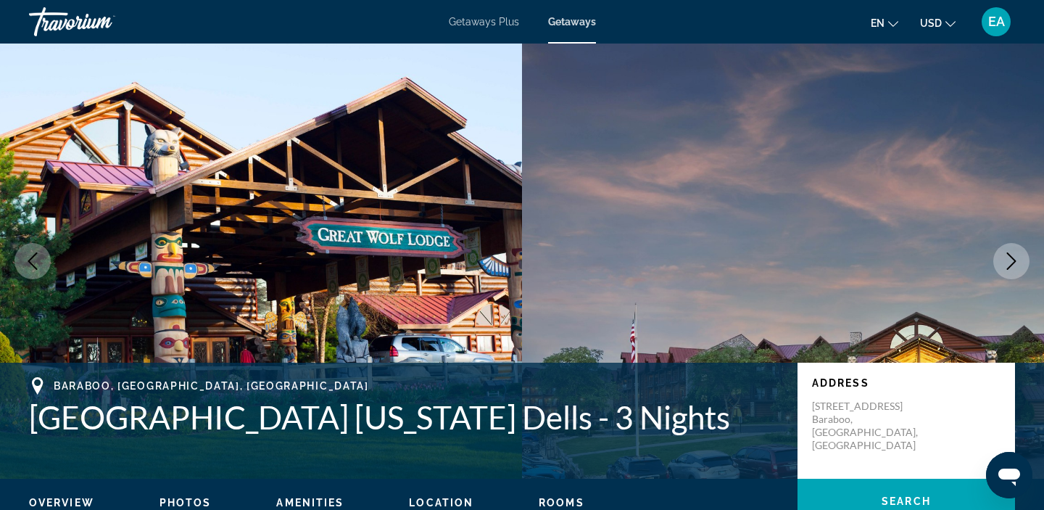
click at [1015, 259] on icon "Next image" at bounding box center [1011, 260] width 17 height 17
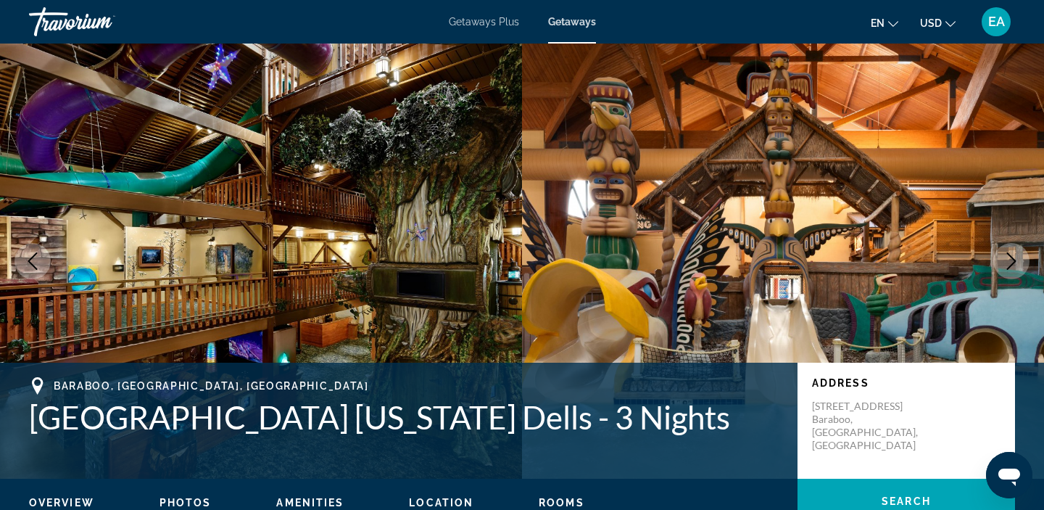
click at [1015, 259] on icon "Next image" at bounding box center [1011, 260] width 17 height 17
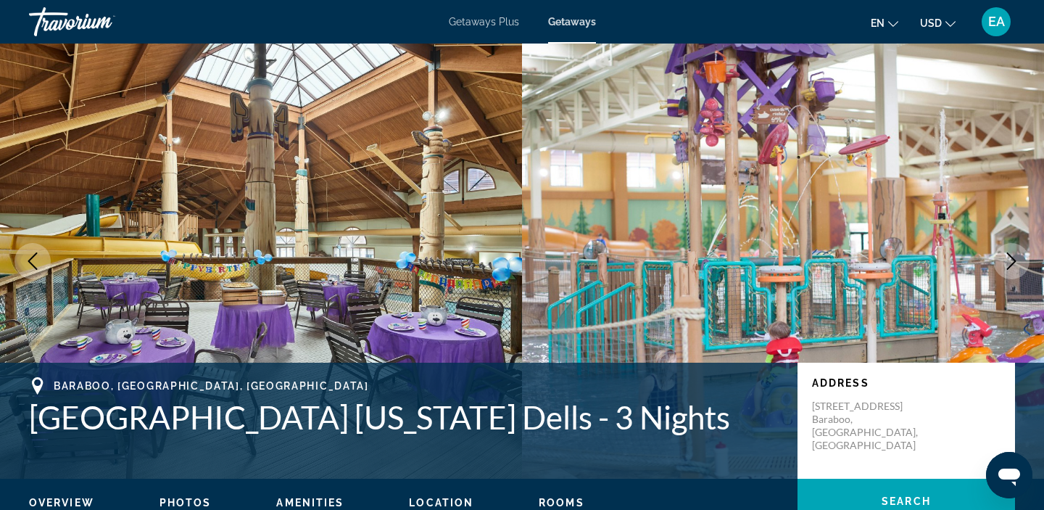
click at [1015, 259] on icon "Next image" at bounding box center [1011, 260] width 17 height 17
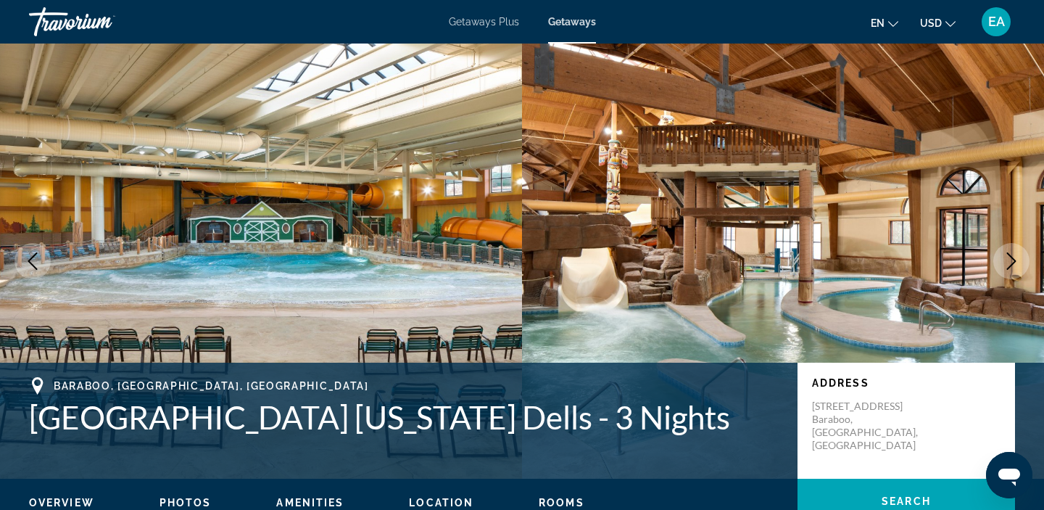
click at [1015, 259] on icon "Next image" at bounding box center [1011, 260] width 17 height 17
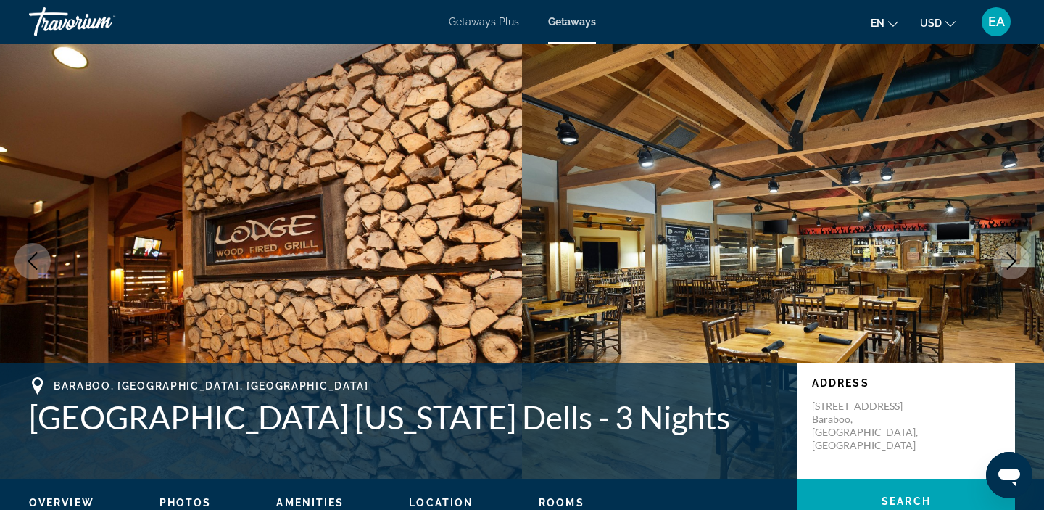
click at [1015, 259] on icon "Next image" at bounding box center [1011, 260] width 17 height 17
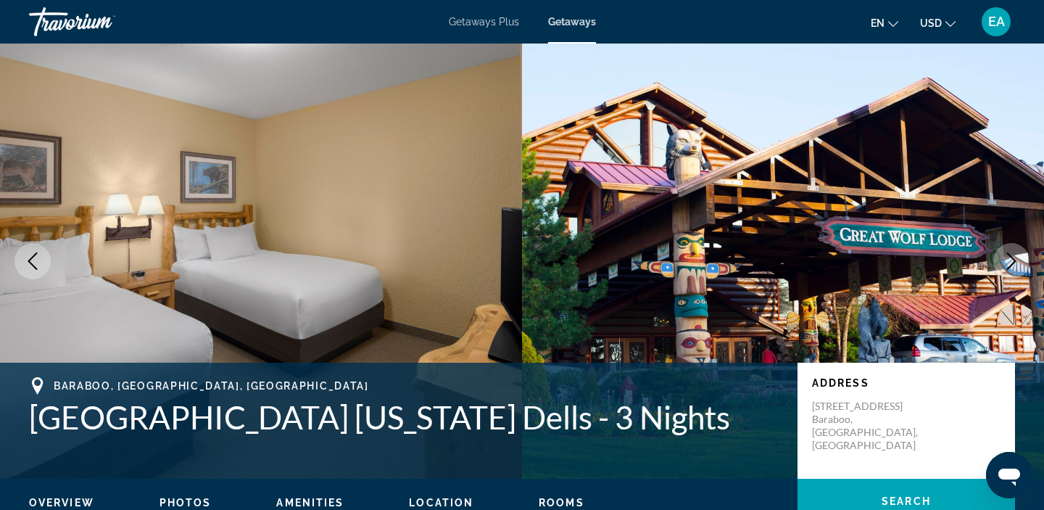
click at [1015, 259] on icon "Next image" at bounding box center [1011, 260] width 17 height 17
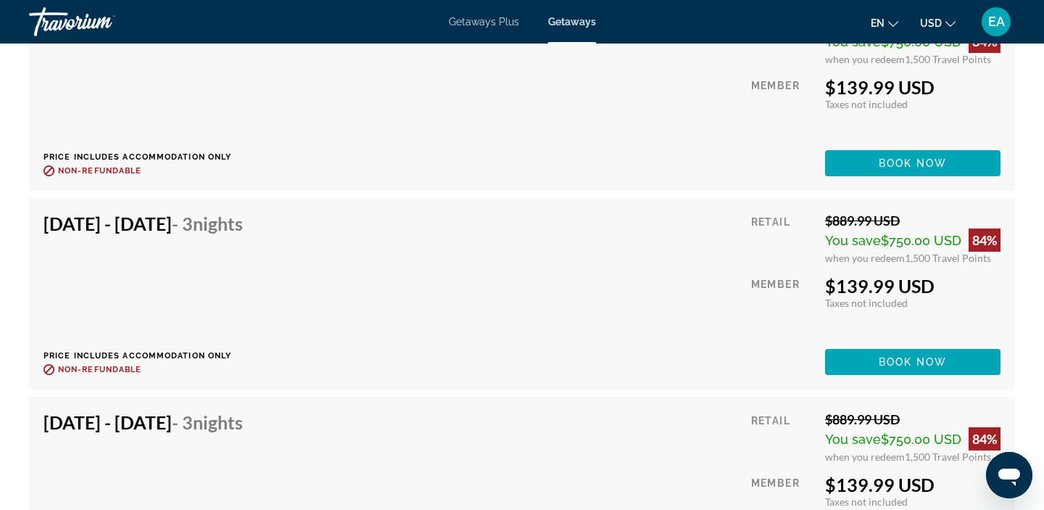
scroll to position [2720, 0]
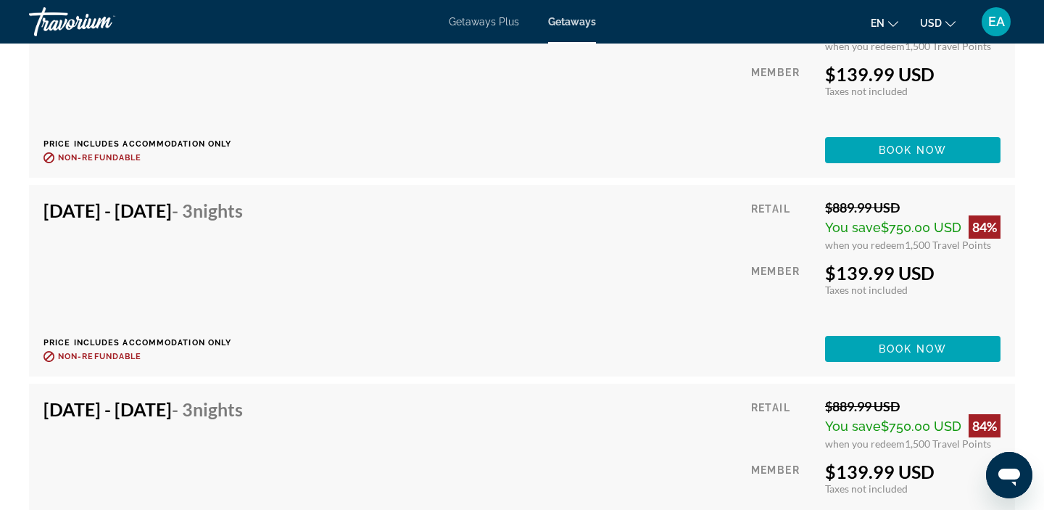
drag, startPoint x: 77, startPoint y: 411, endPoint x: 222, endPoint y: 411, distance: 145.0
click at [222, 412] on h4 "[DATE] - [DATE] - 3 Nights" at bounding box center [143, 409] width 199 height 22
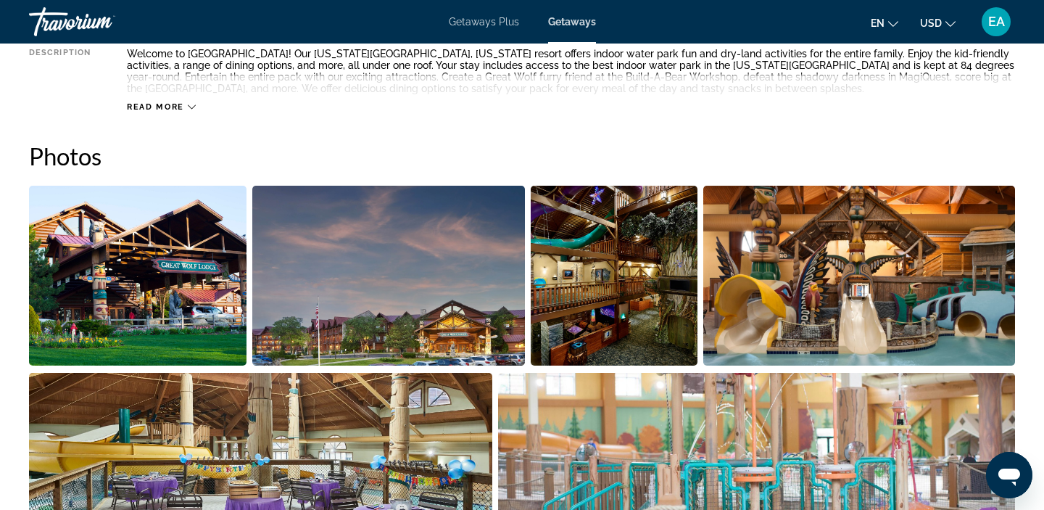
scroll to position [600, 0]
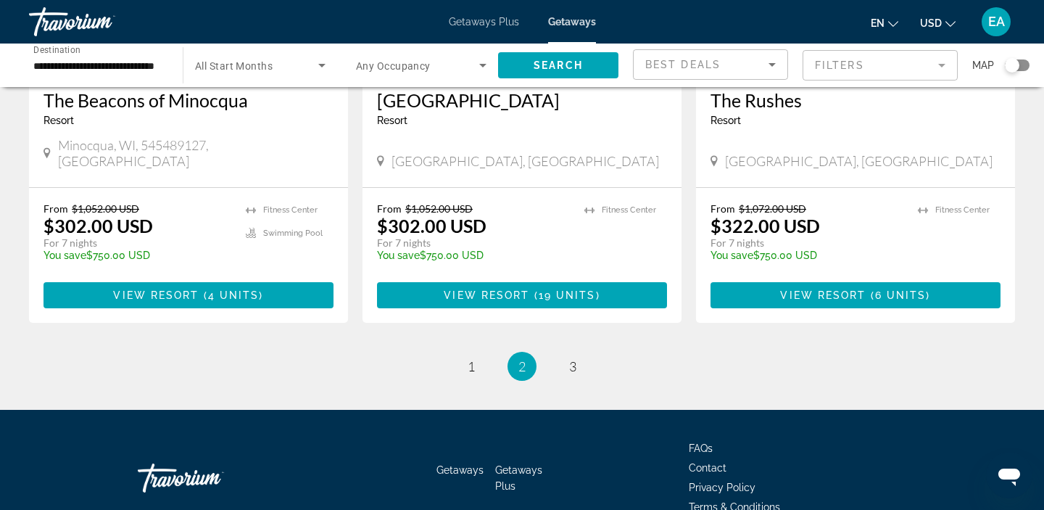
scroll to position [1901, 0]
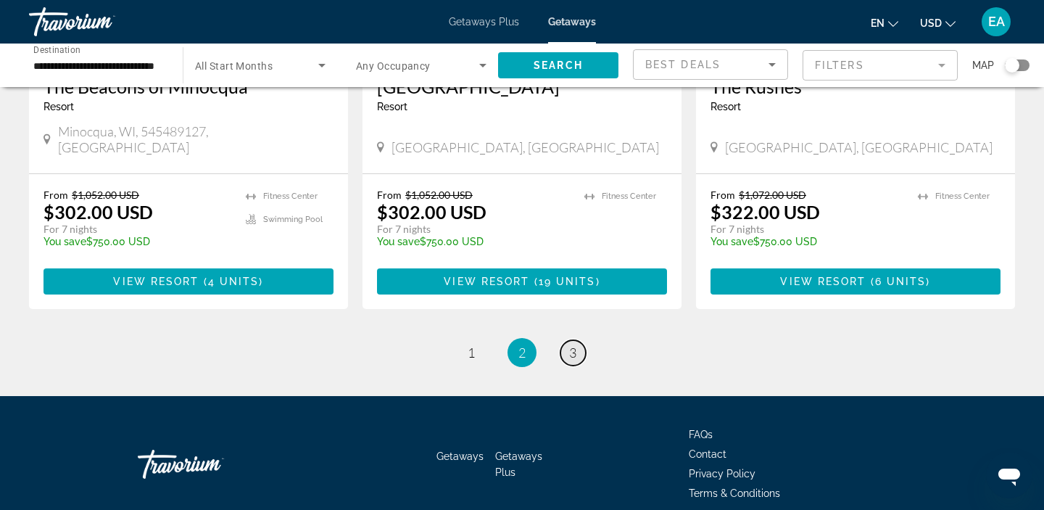
click at [573, 344] on span "3" at bounding box center [572, 352] width 7 height 16
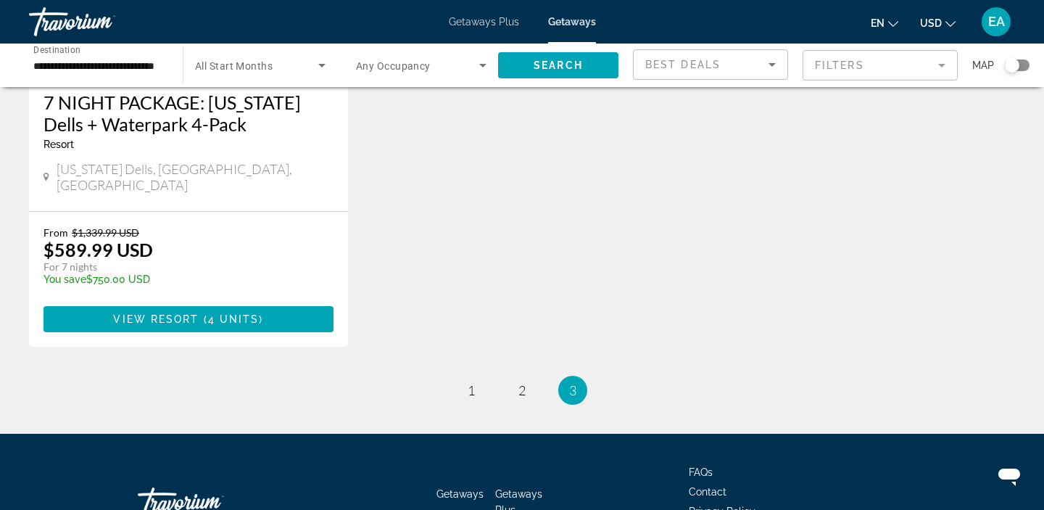
scroll to position [893, 0]
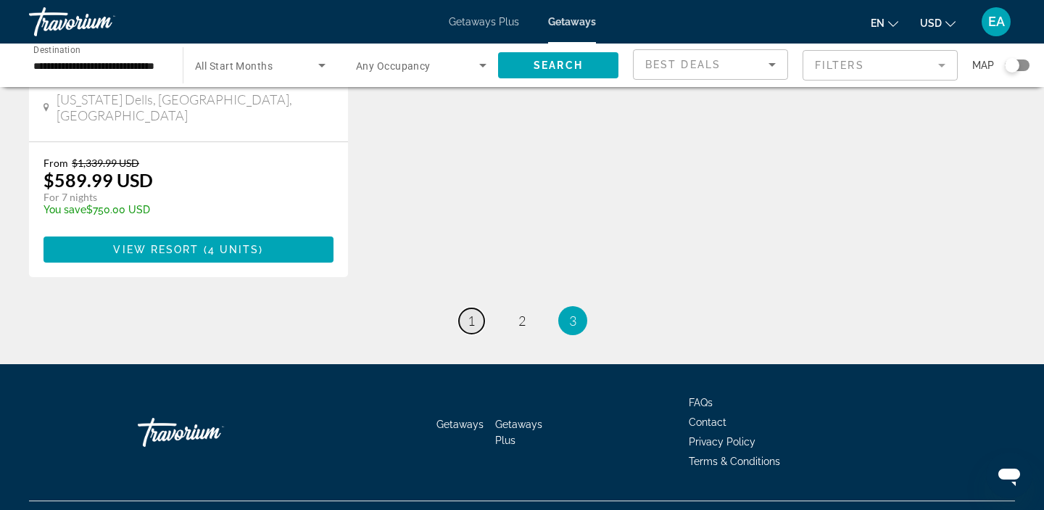
click at [471, 313] on span "1" at bounding box center [471, 321] width 7 height 16
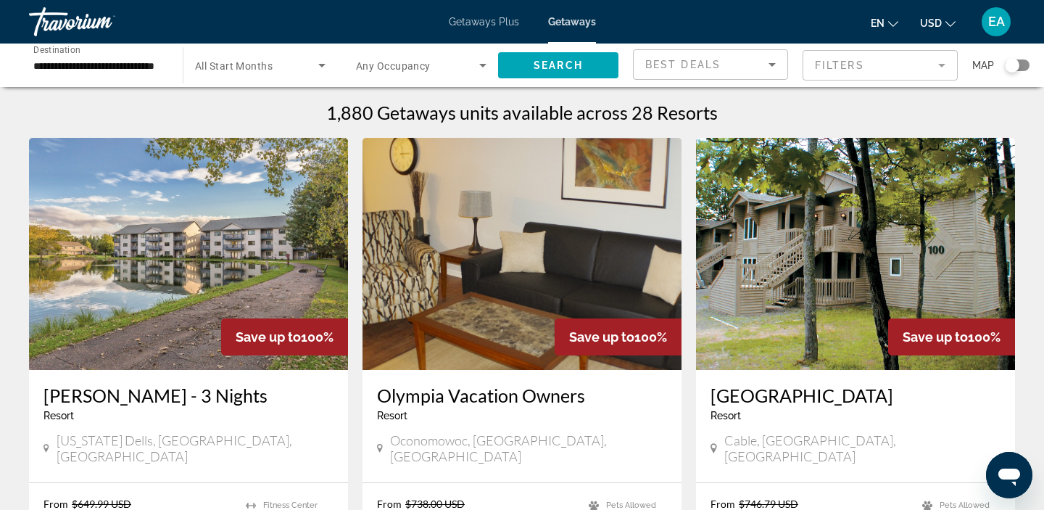
click at [993, 30] on div "EA" at bounding box center [996, 21] width 29 height 29
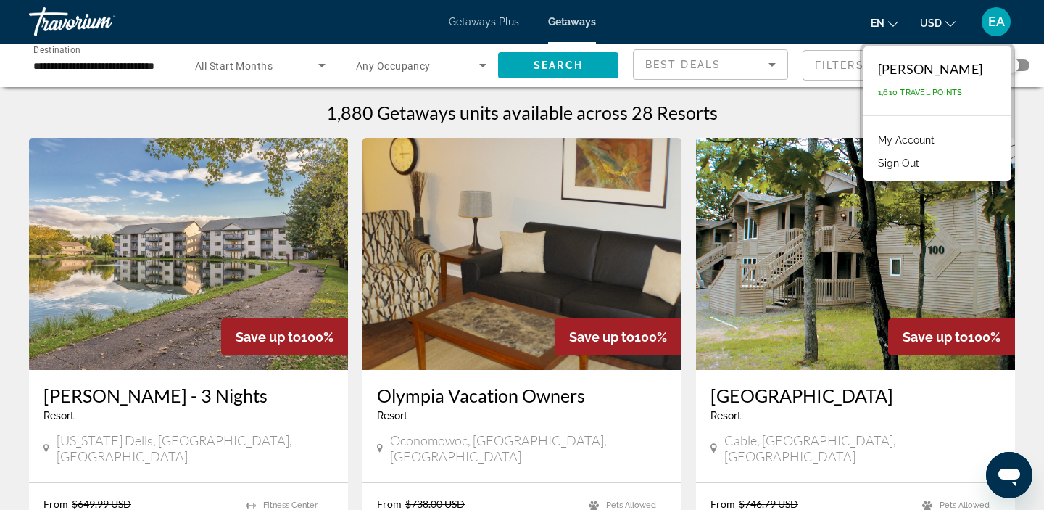
click at [904, 162] on button "Sign Out" at bounding box center [899, 163] width 56 height 19
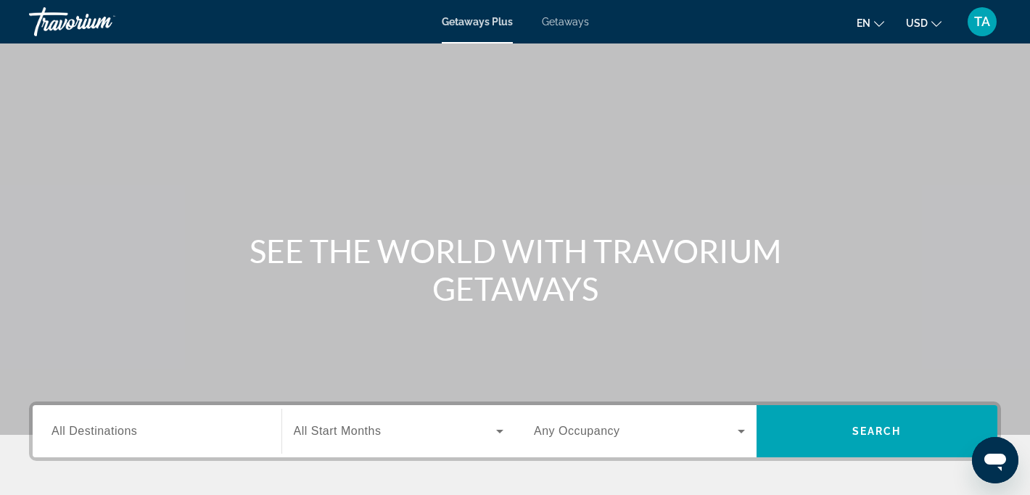
click at [561, 26] on span "Getaways" at bounding box center [565, 22] width 47 height 12
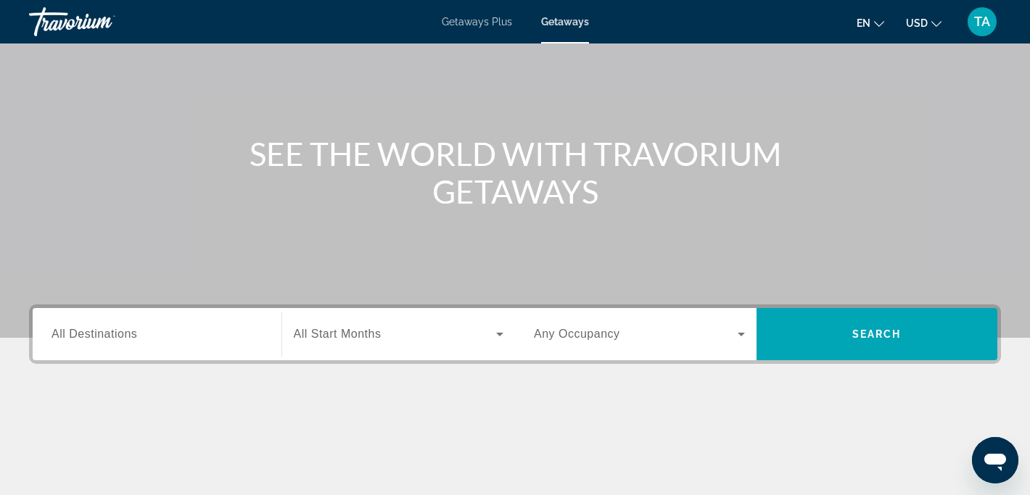
click at [83, 323] on div "Search widget" at bounding box center [156, 334] width 211 height 41
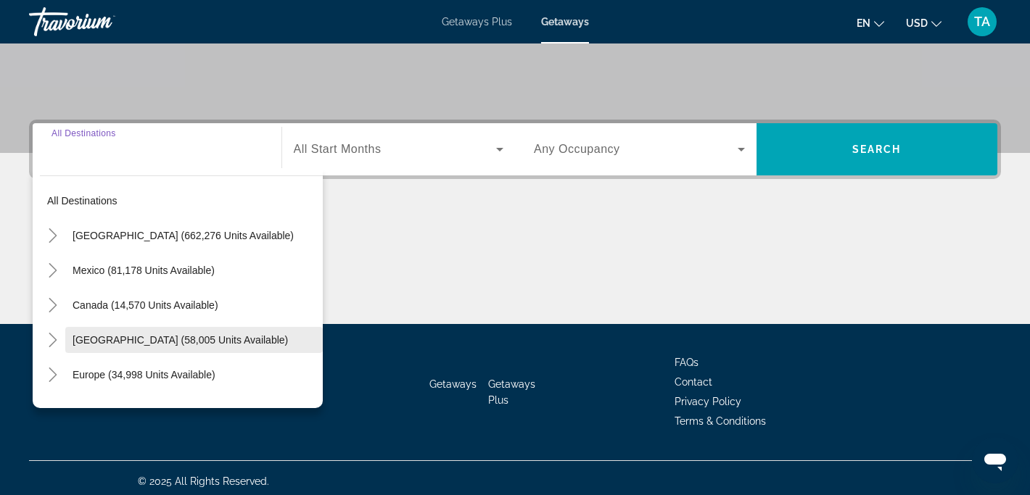
scroll to position [289, 0]
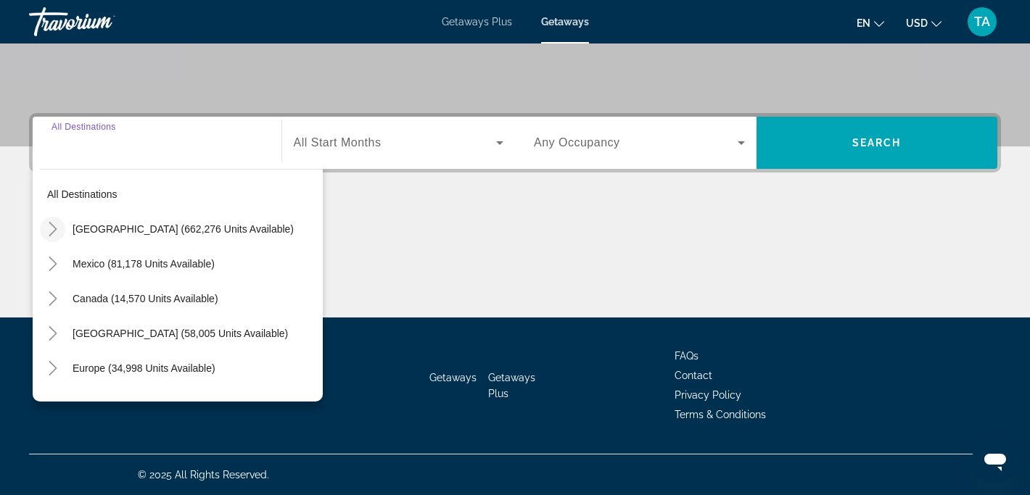
click at [57, 233] on icon "Toggle United States (662,276 units available)" at bounding box center [53, 229] width 15 height 15
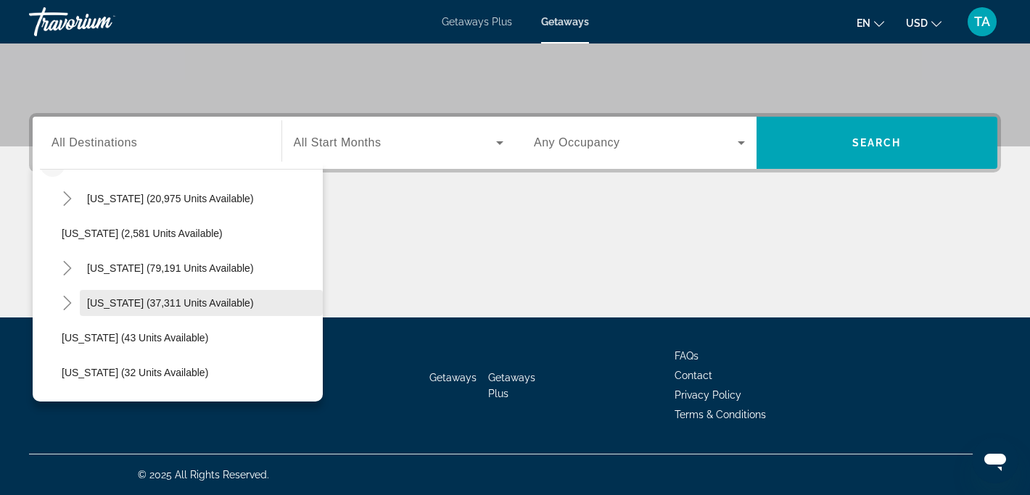
scroll to position [0, 0]
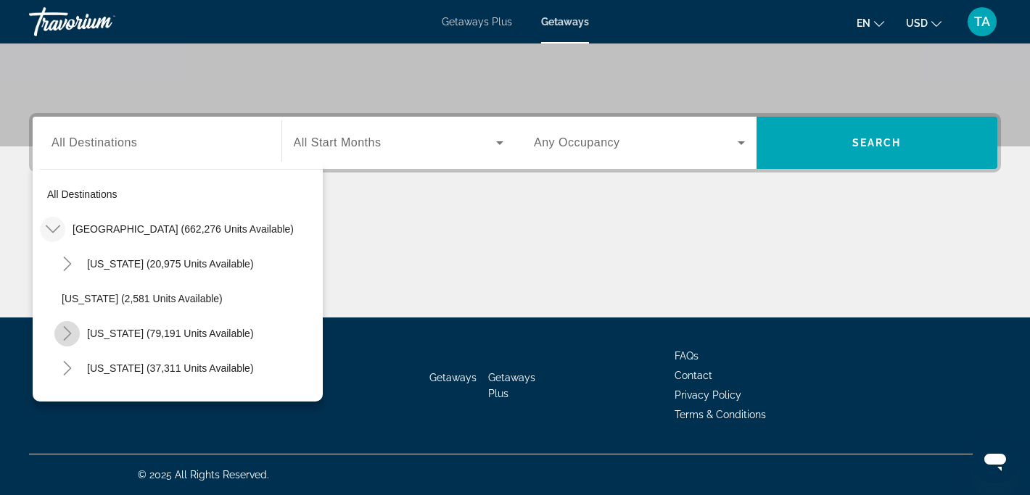
click at [74, 335] on icon "Toggle California (79,191 units available)" at bounding box center [67, 333] width 15 height 15
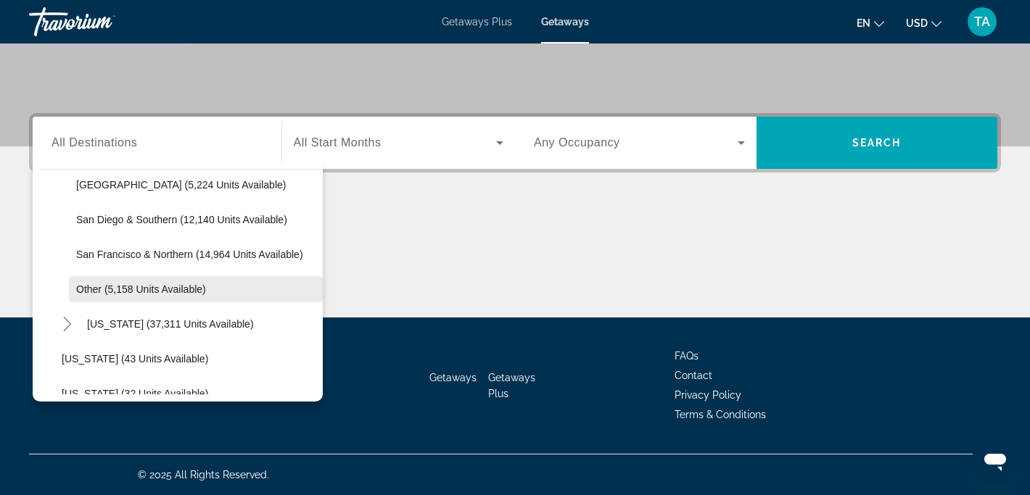
scroll to position [254, 0]
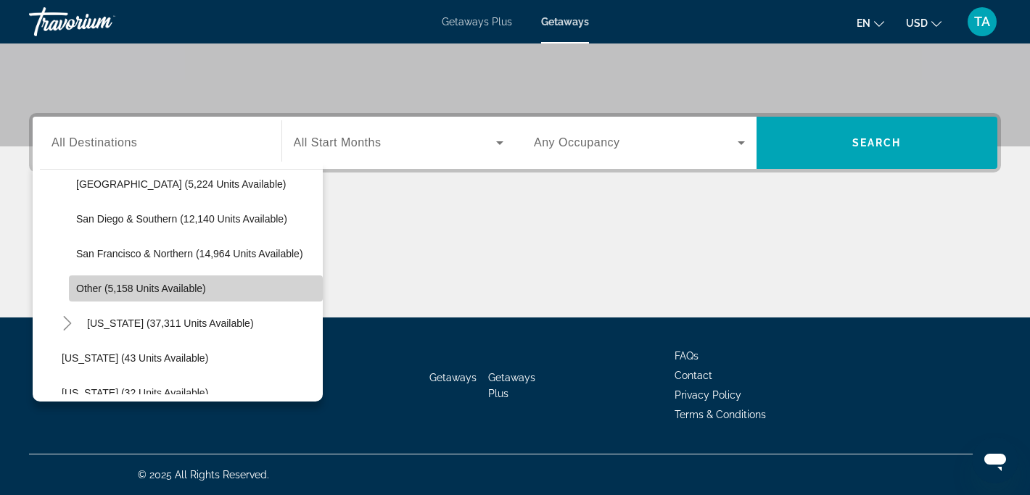
click at [94, 295] on span "Search widget" at bounding box center [196, 288] width 254 height 35
type input "**********"
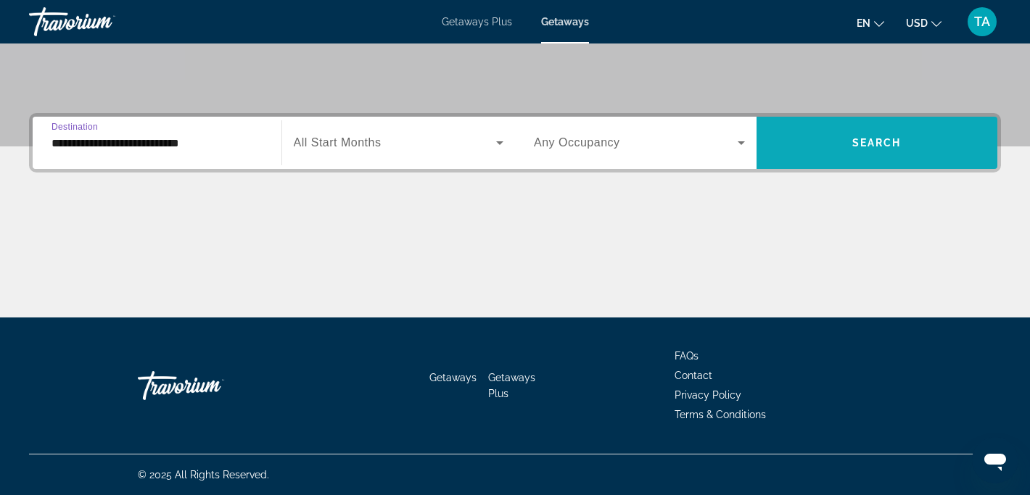
click at [895, 137] on span "Search" at bounding box center [876, 143] width 49 height 12
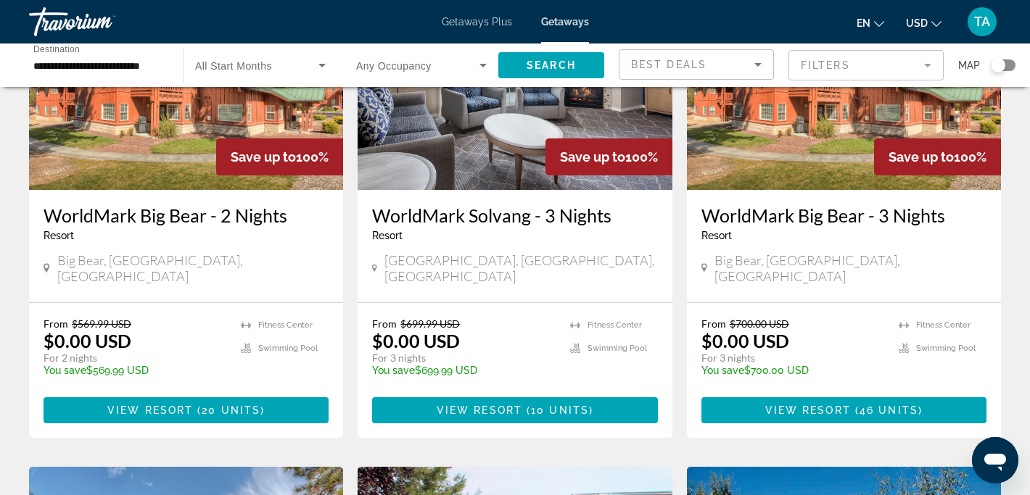
scroll to position [199, 0]
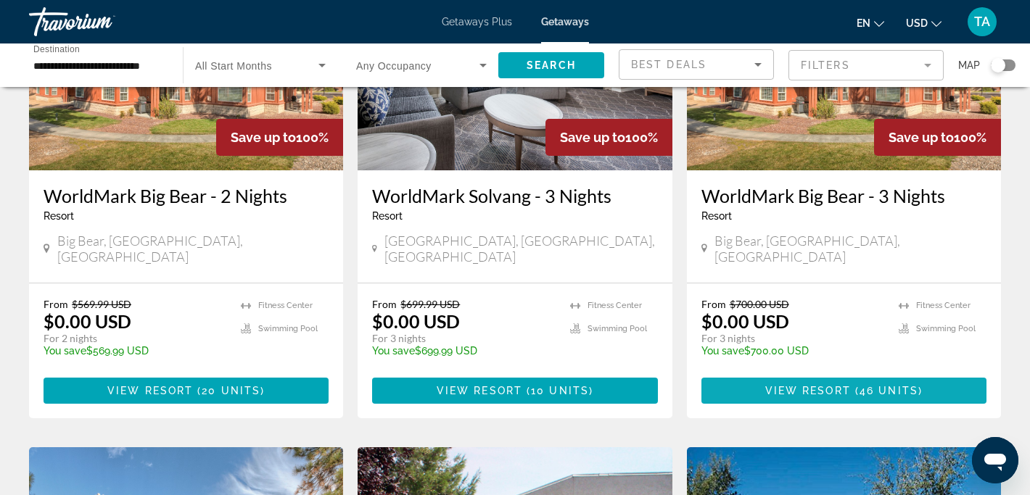
click at [778, 385] on span "View Resort" at bounding box center [808, 391] width 86 height 12
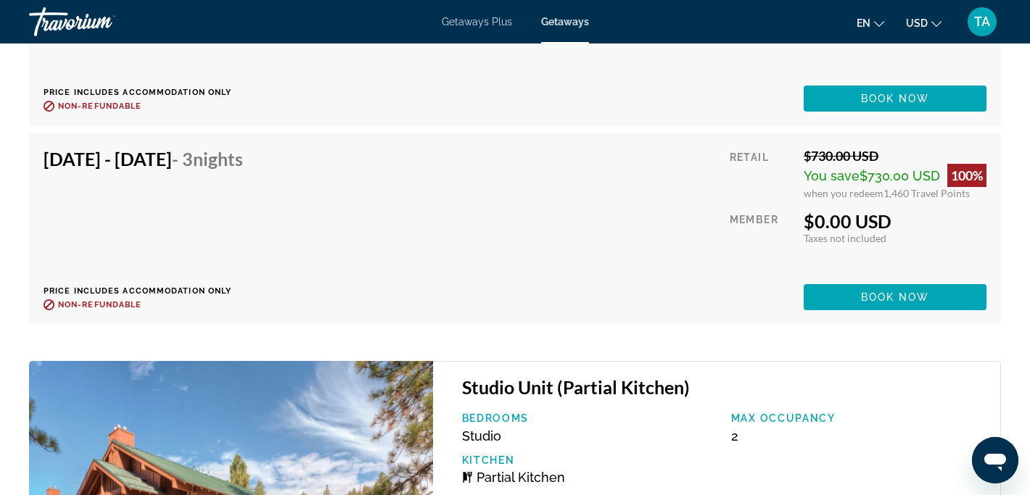
scroll to position [4859, 0]
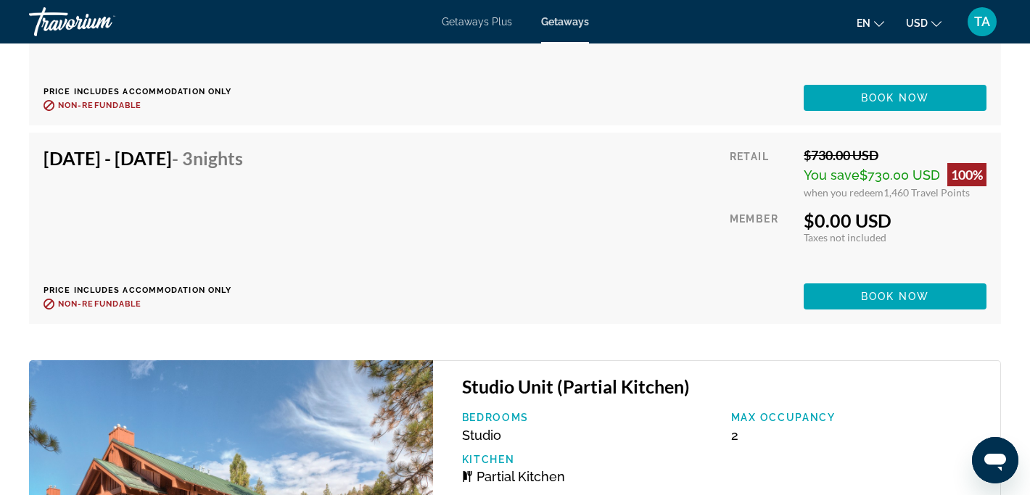
click at [207, 166] on h4 "Jan 19, 2026 - Jan 22, 2026 - 3 Nights" at bounding box center [143, 158] width 199 height 22
click at [439, 186] on div "Jan 19, 2026 - Jan 22, 2026 - 3 Nights Price includes accommodation only Refund…" at bounding box center [515, 228] width 943 height 162
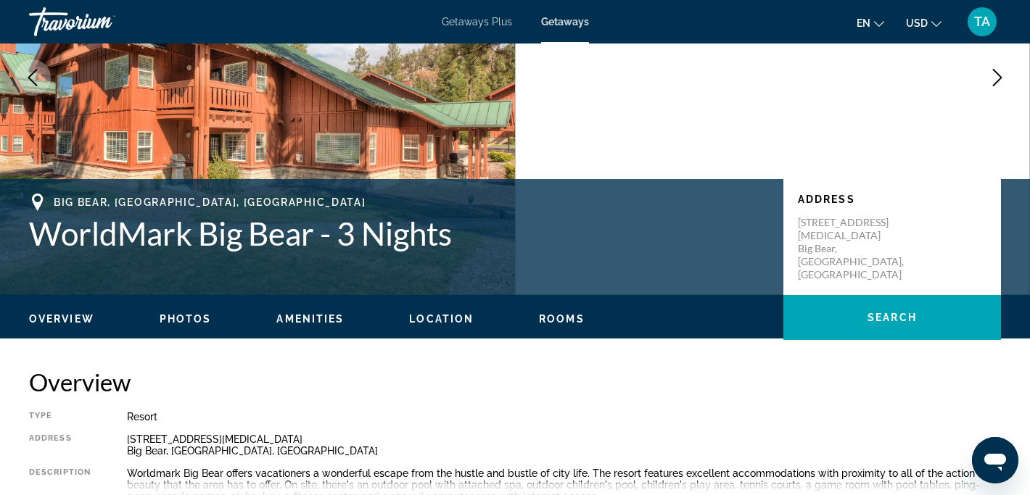
scroll to position [0, 0]
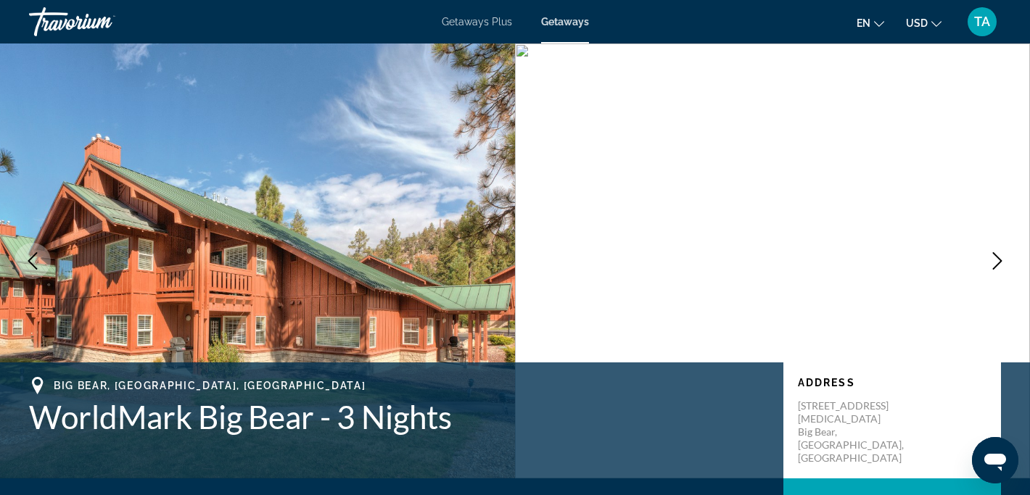
click at [563, 27] on span "Getaways" at bounding box center [565, 22] width 48 height 12
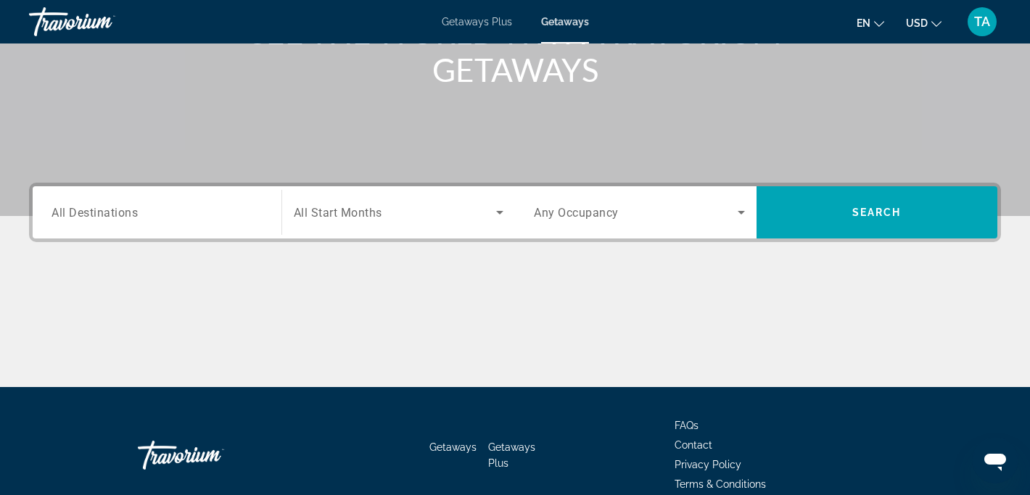
click at [51, 218] on span "All Destinations" at bounding box center [94, 212] width 86 height 14
click at [51, 218] on input "Destination All Destinations" at bounding box center [156, 212] width 211 height 17
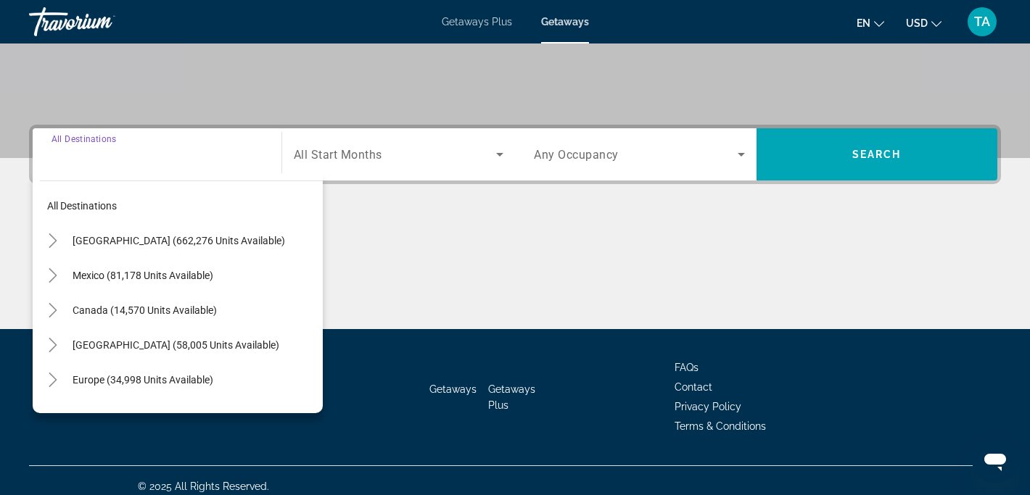
scroll to position [289, 0]
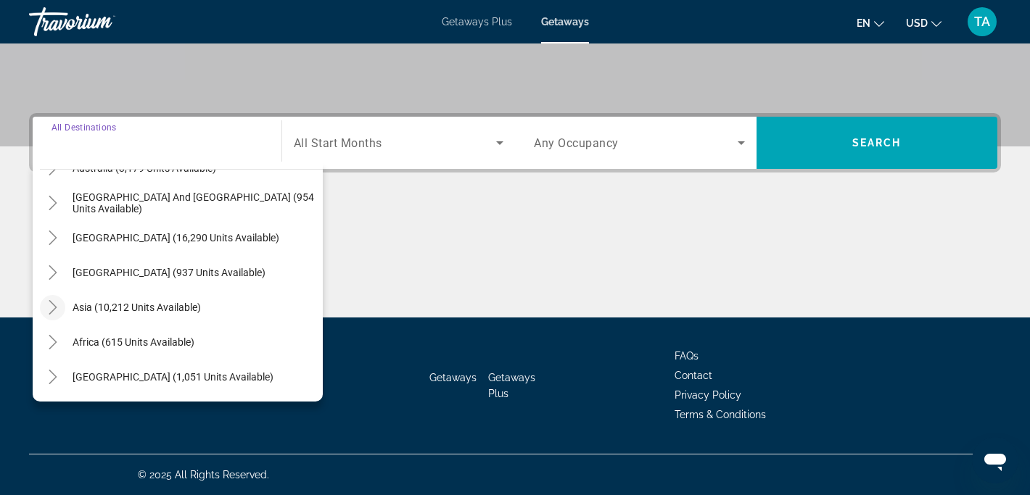
click at [52, 313] on icon "Toggle Asia (10,212 units available)" at bounding box center [53, 307] width 15 height 15
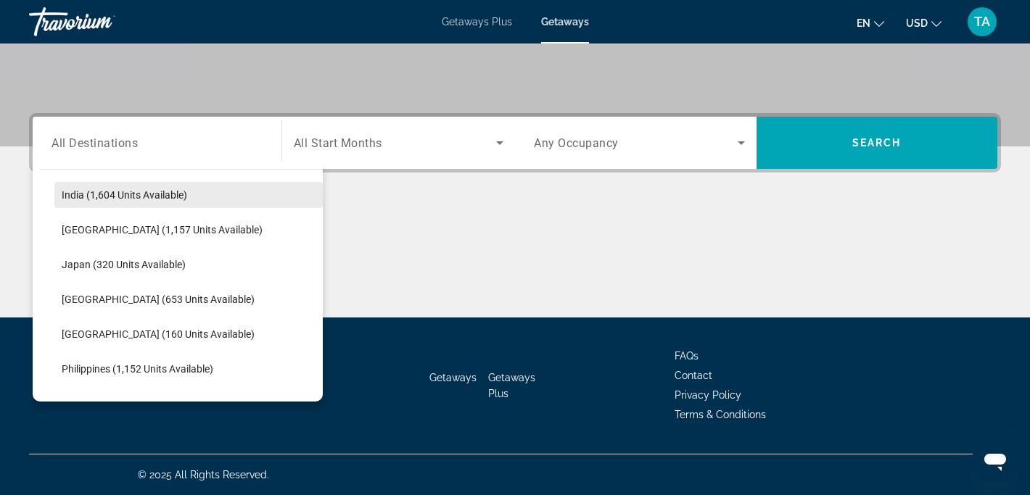
scroll to position [505, 0]
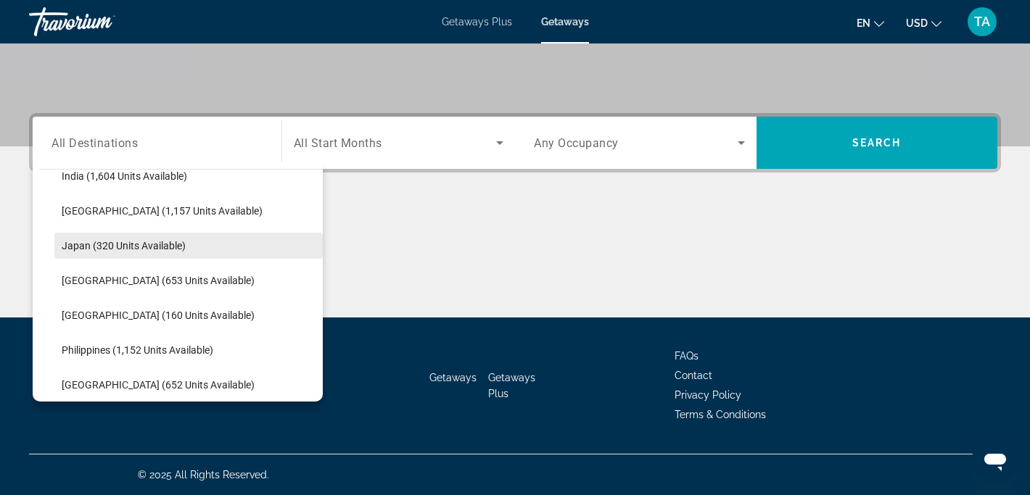
click at [82, 244] on span "Japan (320 units available)" at bounding box center [124, 246] width 124 height 12
type input "**********"
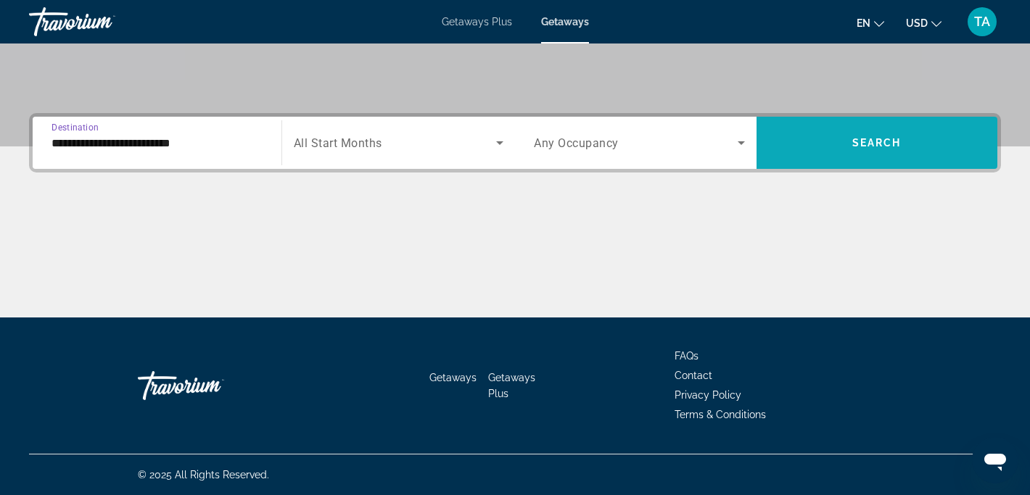
click at [818, 152] on span "Search widget" at bounding box center [876, 142] width 241 height 35
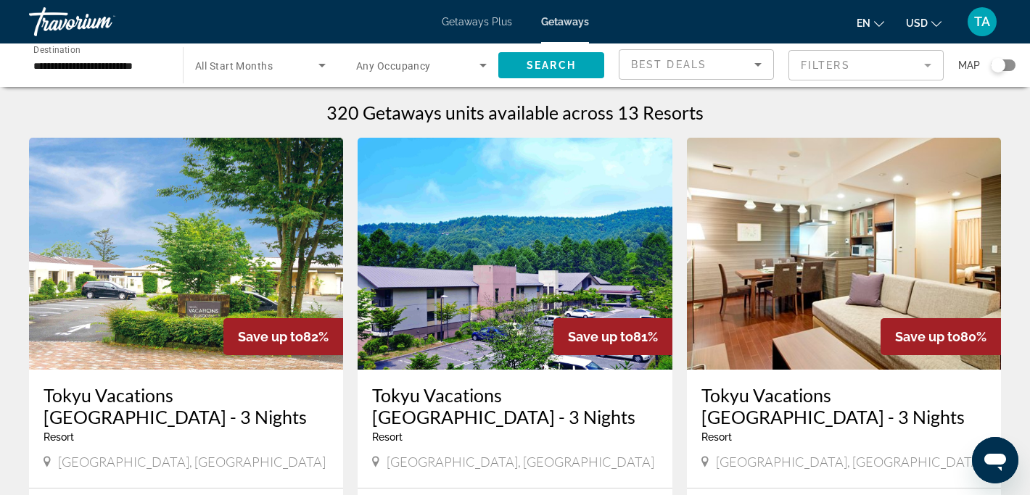
click at [42, 63] on input "**********" at bounding box center [98, 65] width 131 height 17
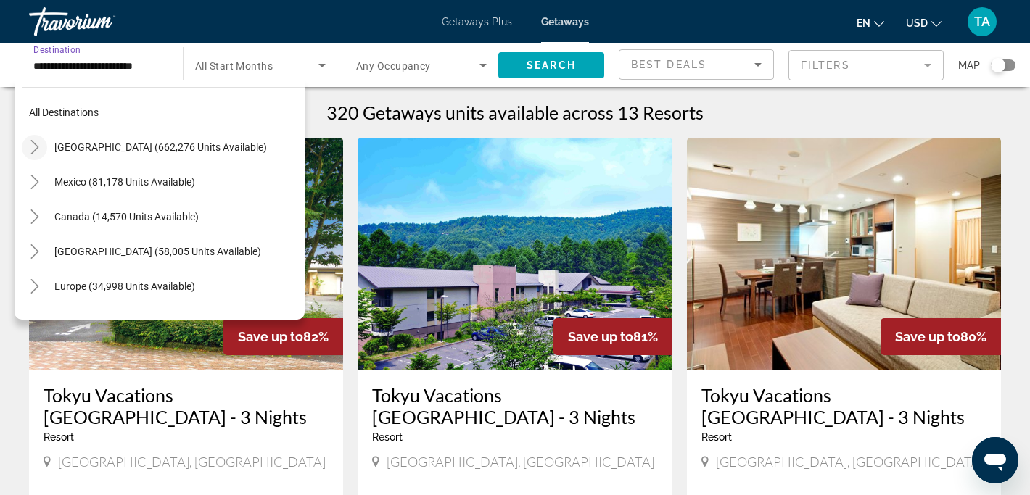
click at [37, 149] on icon "Toggle United States (662,276 units available)" at bounding box center [35, 147] width 15 height 15
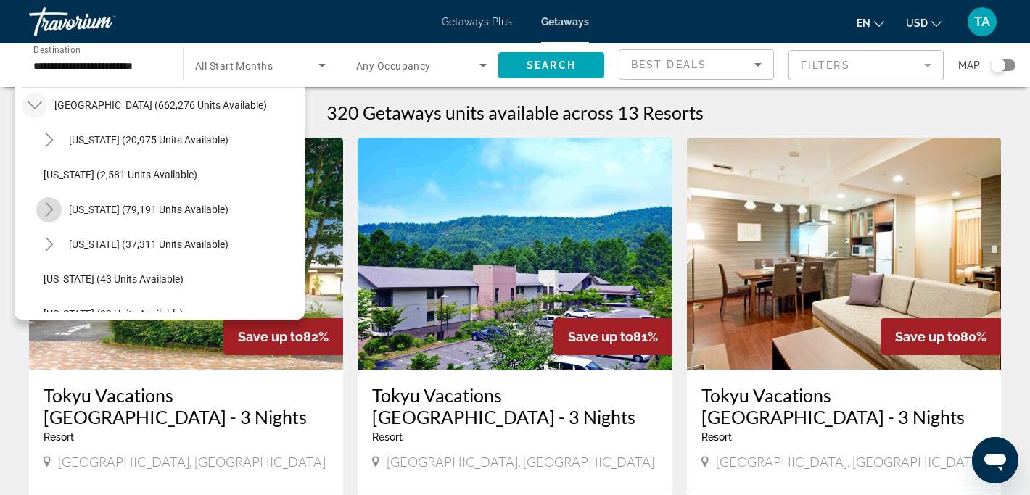
click at [51, 213] on icon "Toggle California (79,191 units available)" at bounding box center [49, 209] width 15 height 15
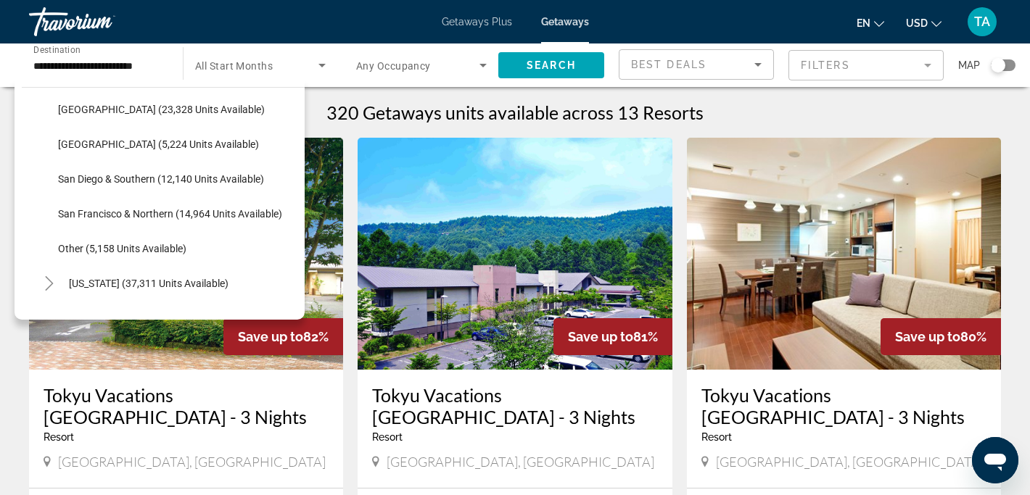
scroll to position [223, 0]
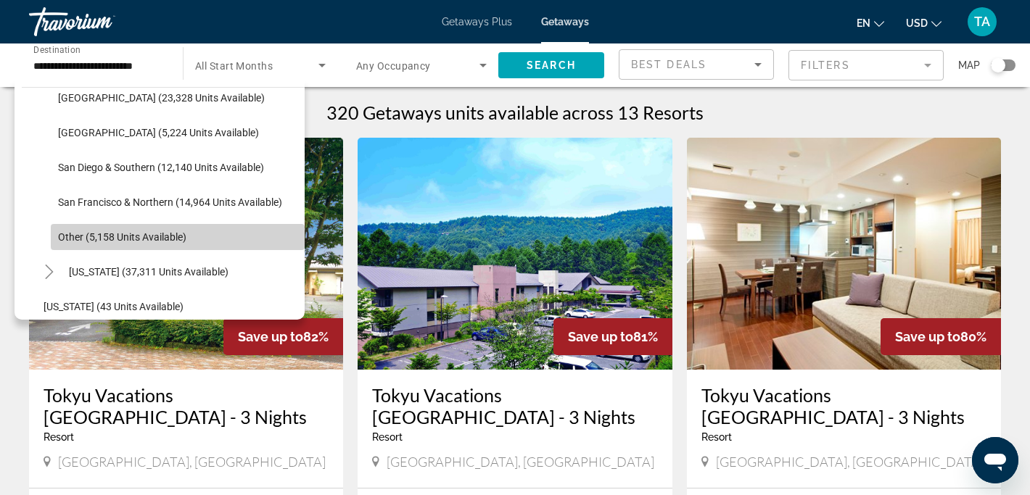
click at [70, 239] on span "Other (5,158 units available)" at bounding box center [122, 237] width 128 height 12
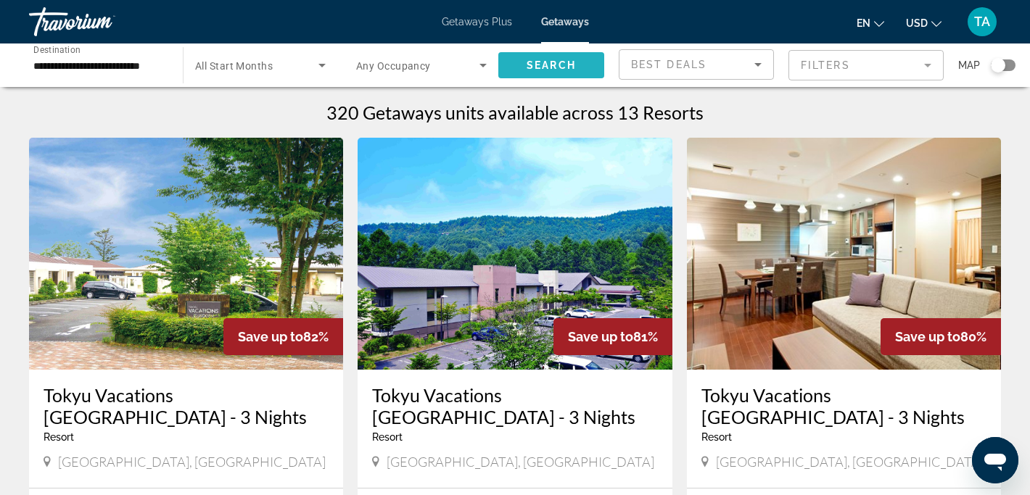
click at [528, 63] on span "Search" at bounding box center [550, 65] width 49 height 12
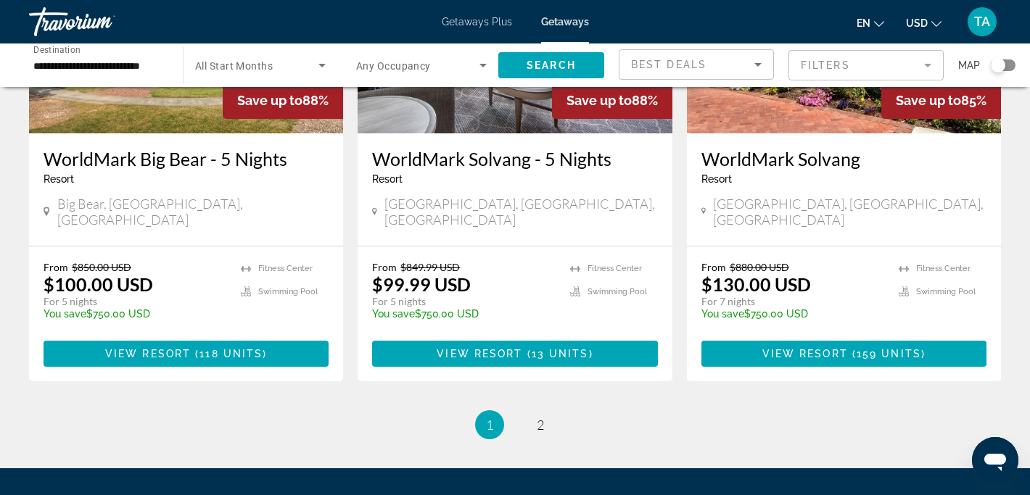
scroll to position [1872, 0]
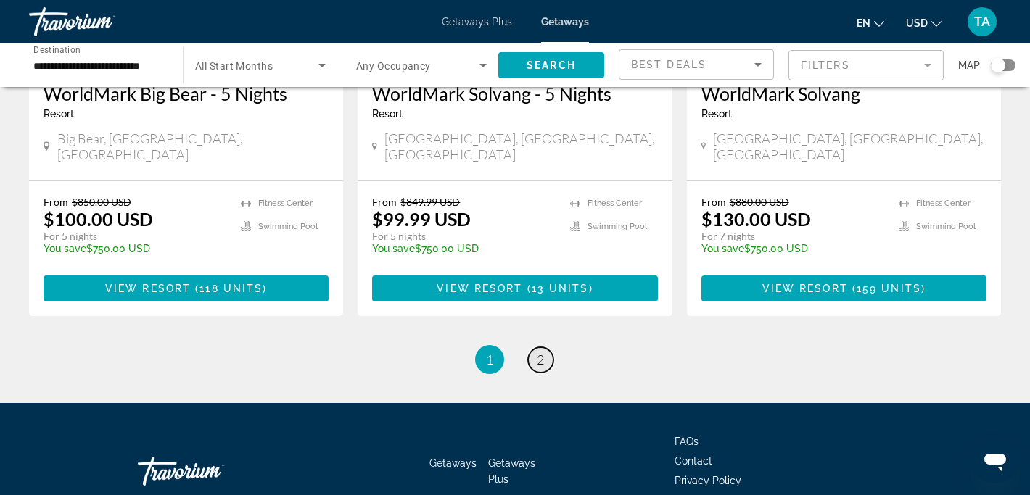
click at [541, 347] on link "page 2" at bounding box center [540, 359] width 25 height 25
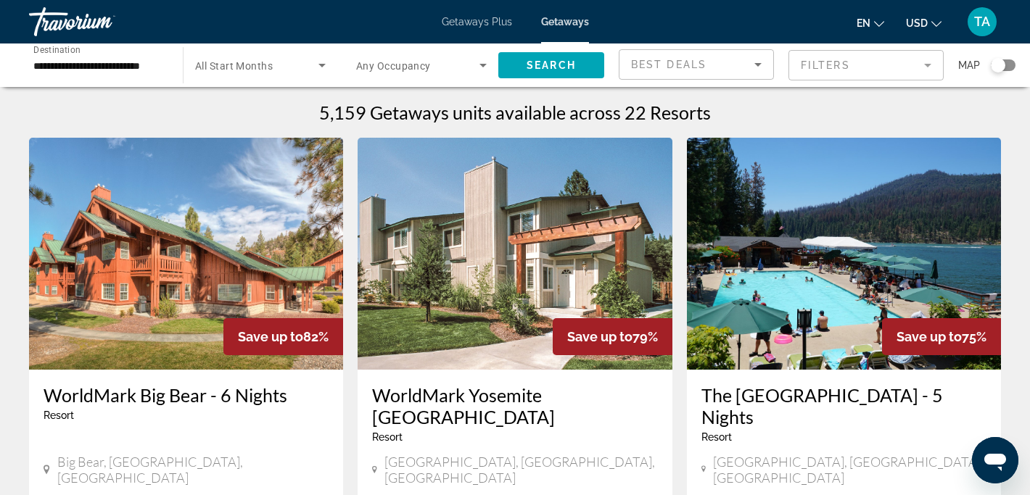
click at [41, 70] on input "**********" at bounding box center [98, 65] width 131 height 17
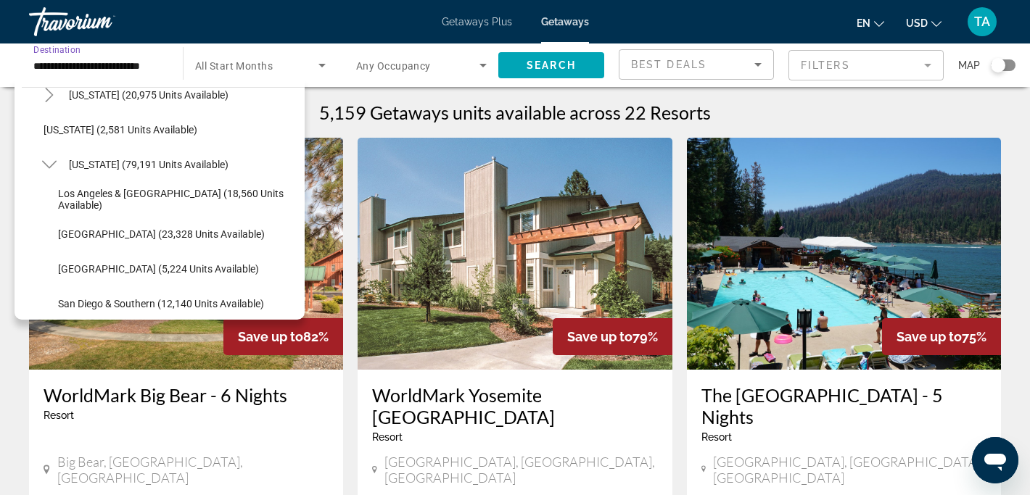
scroll to position [86, 0]
click at [84, 202] on span "Los Angeles & Anaheim (18,560 units available)" at bounding box center [177, 200] width 239 height 23
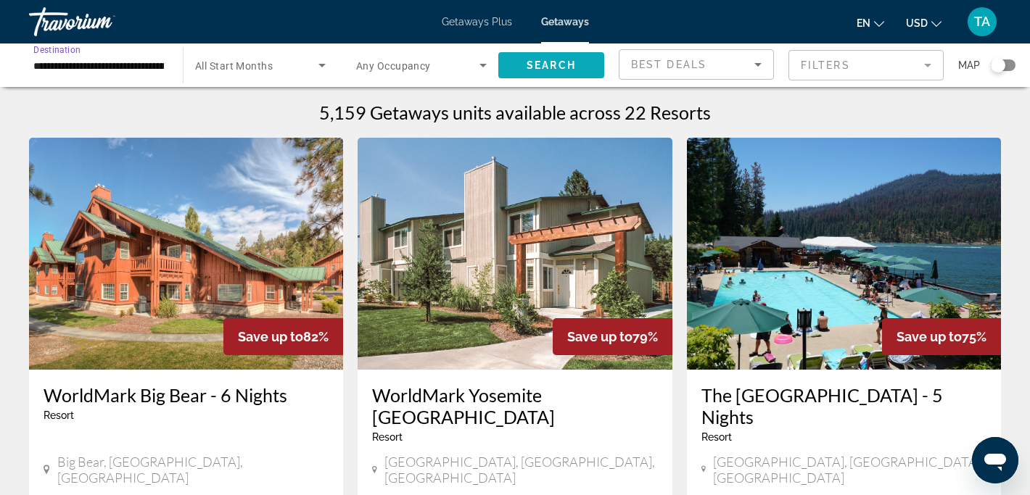
click at [570, 63] on span "Search" at bounding box center [550, 65] width 49 height 12
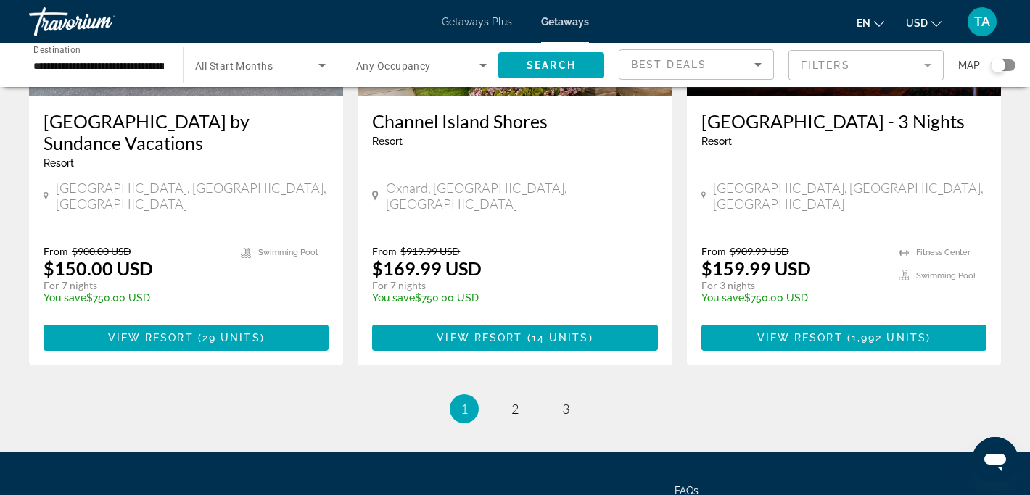
scroll to position [1937, 0]
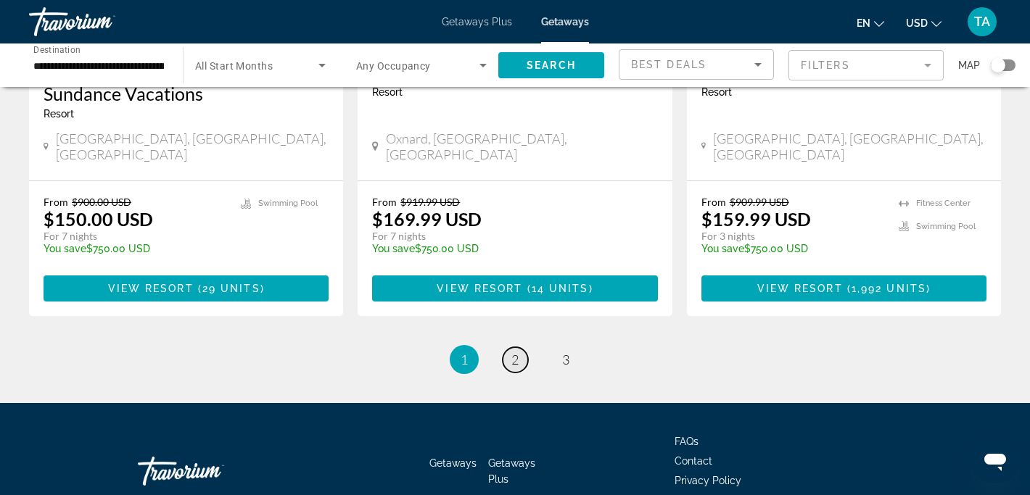
click at [520, 347] on link "page 2" at bounding box center [514, 359] width 25 height 25
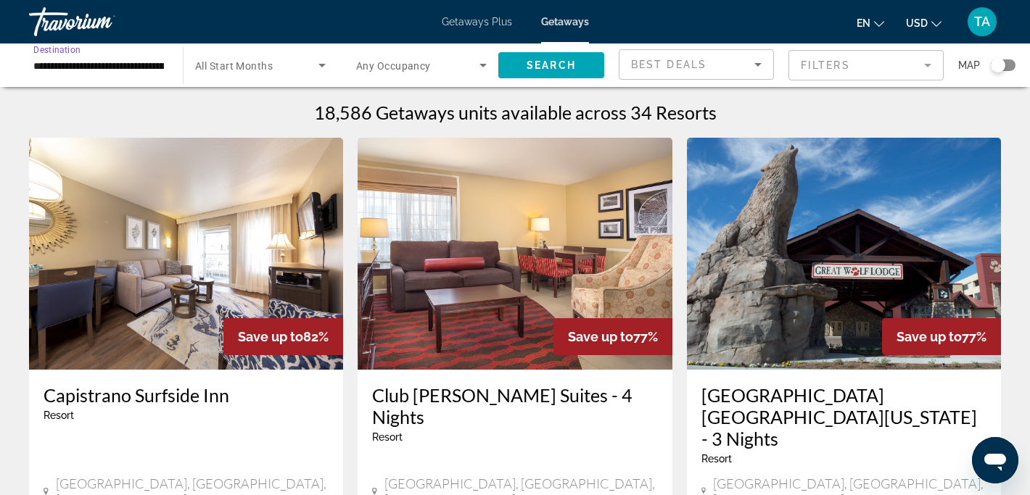
click at [43, 63] on input "**********" at bounding box center [98, 65] width 131 height 17
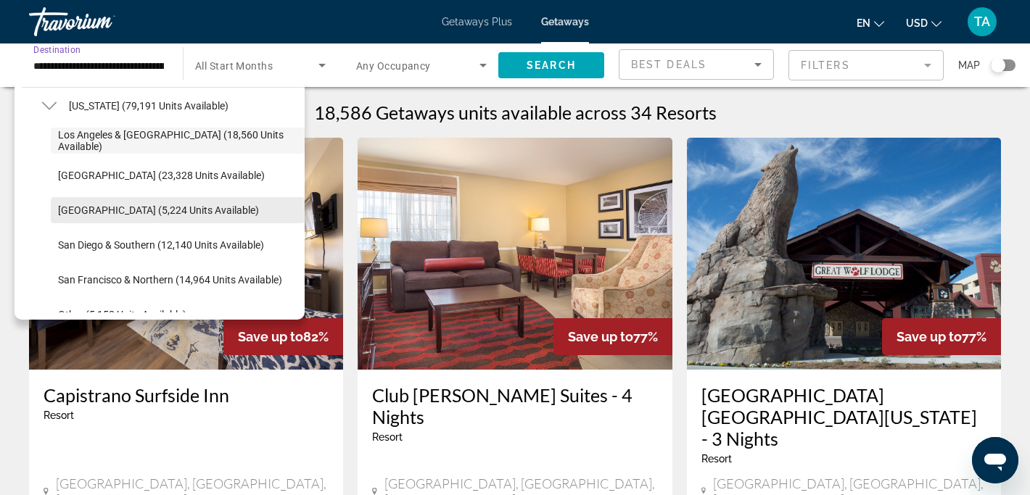
scroll to position [144, 0]
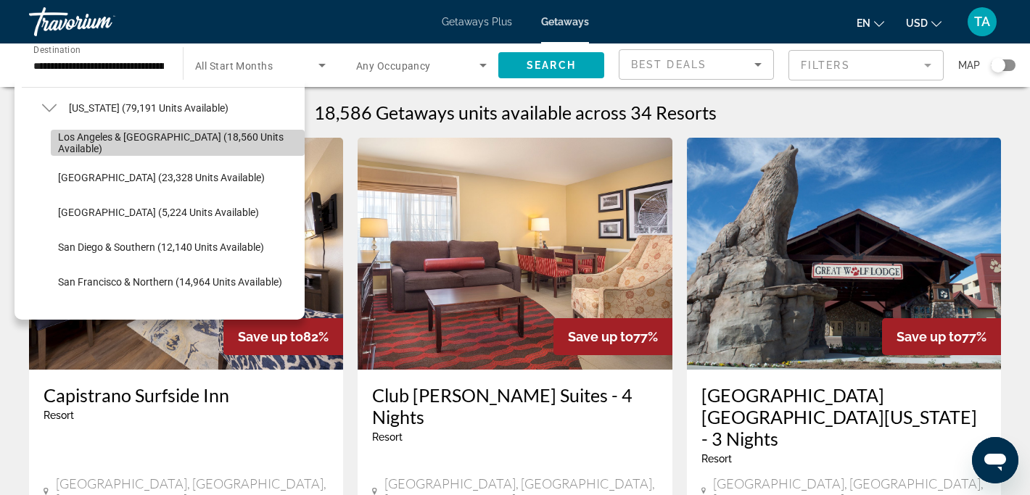
click at [172, 144] on span "Los Angeles & Anaheim (18,560 units available)" at bounding box center [177, 142] width 239 height 23
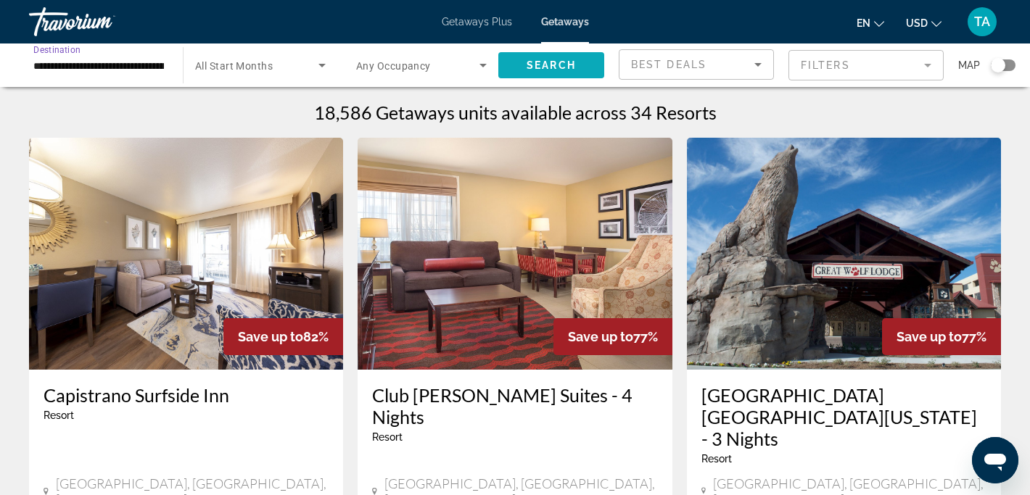
click at [534, 64] on span "Search" at bounding box center [550, 65] width 49 height 12
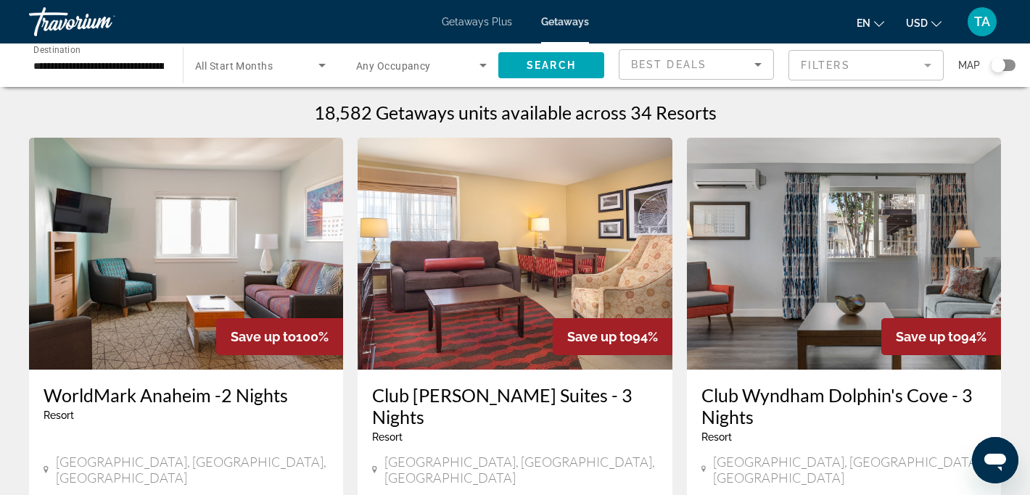
click at [131, 57] on input "**********" at bounding box center [98, 65] width 131 height 17
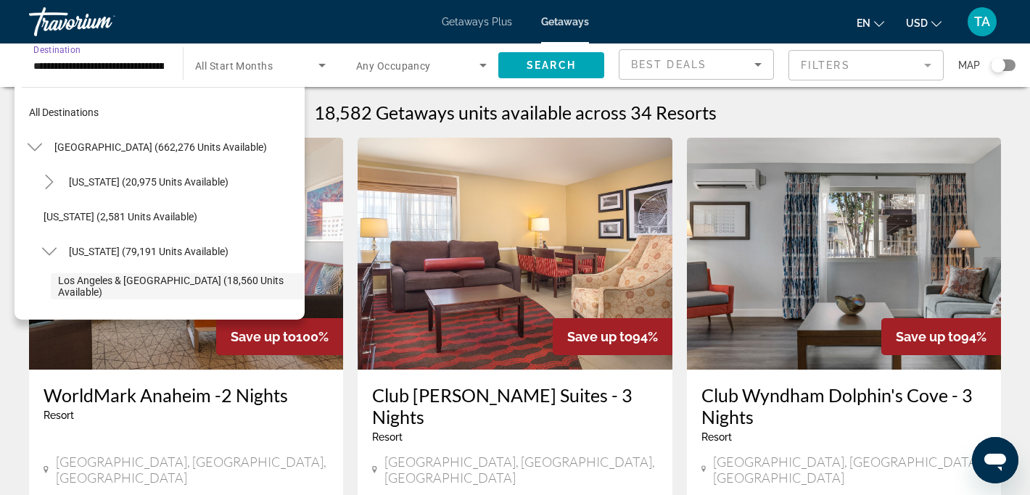
scroll to position [86, 0]
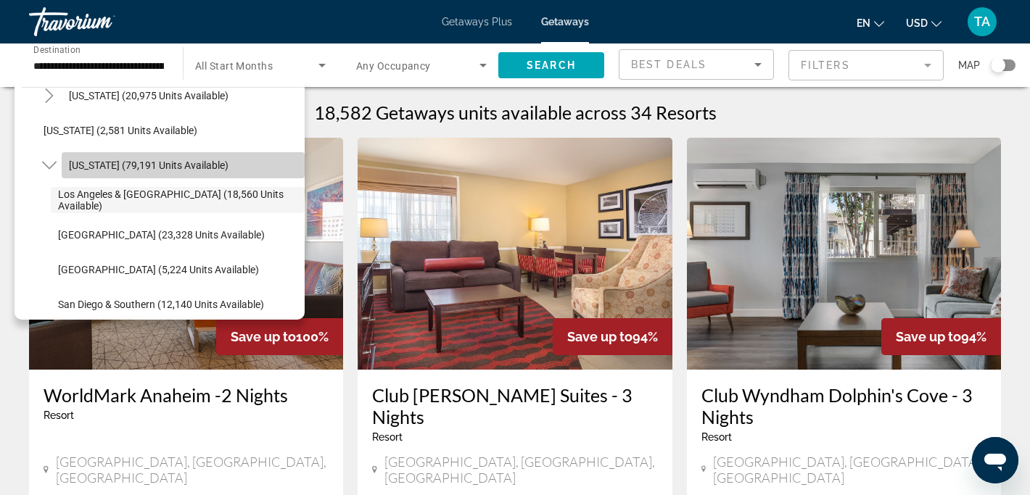
click at [95, 168] on span "[US_STATE] (79,191 units available)" at bounding box center [149, 166] width 160 height 12
type input "**********"
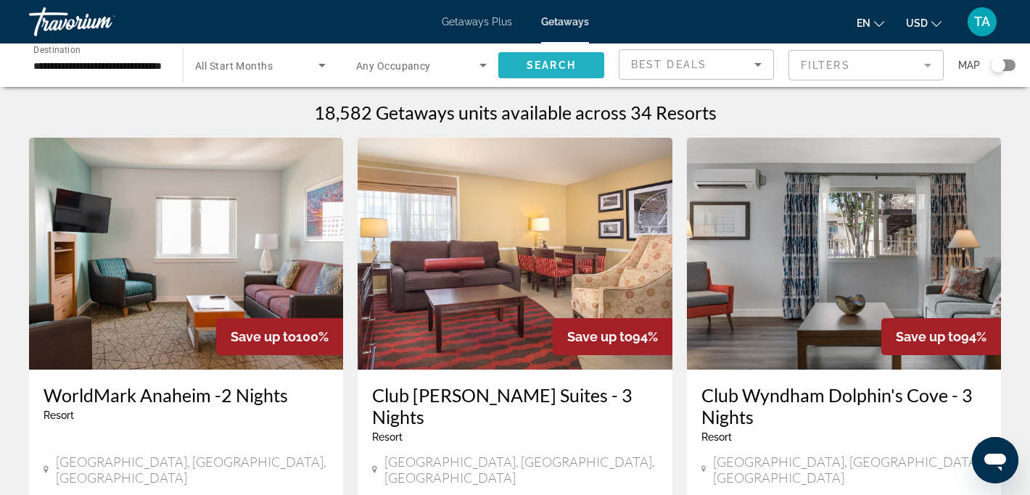
click at [526, 73] on span "Search widget" at bounding box center [551, 65] width 106 height 35
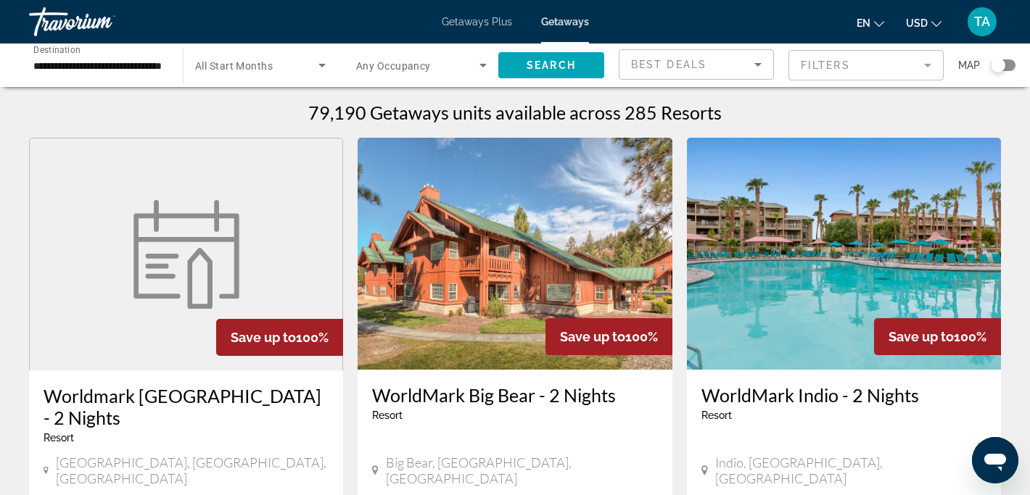
click at [54, 61] on input "**********" at bounding box center [98, 65] width 131 height 17
